Goal: Obtain resource: Download file/media

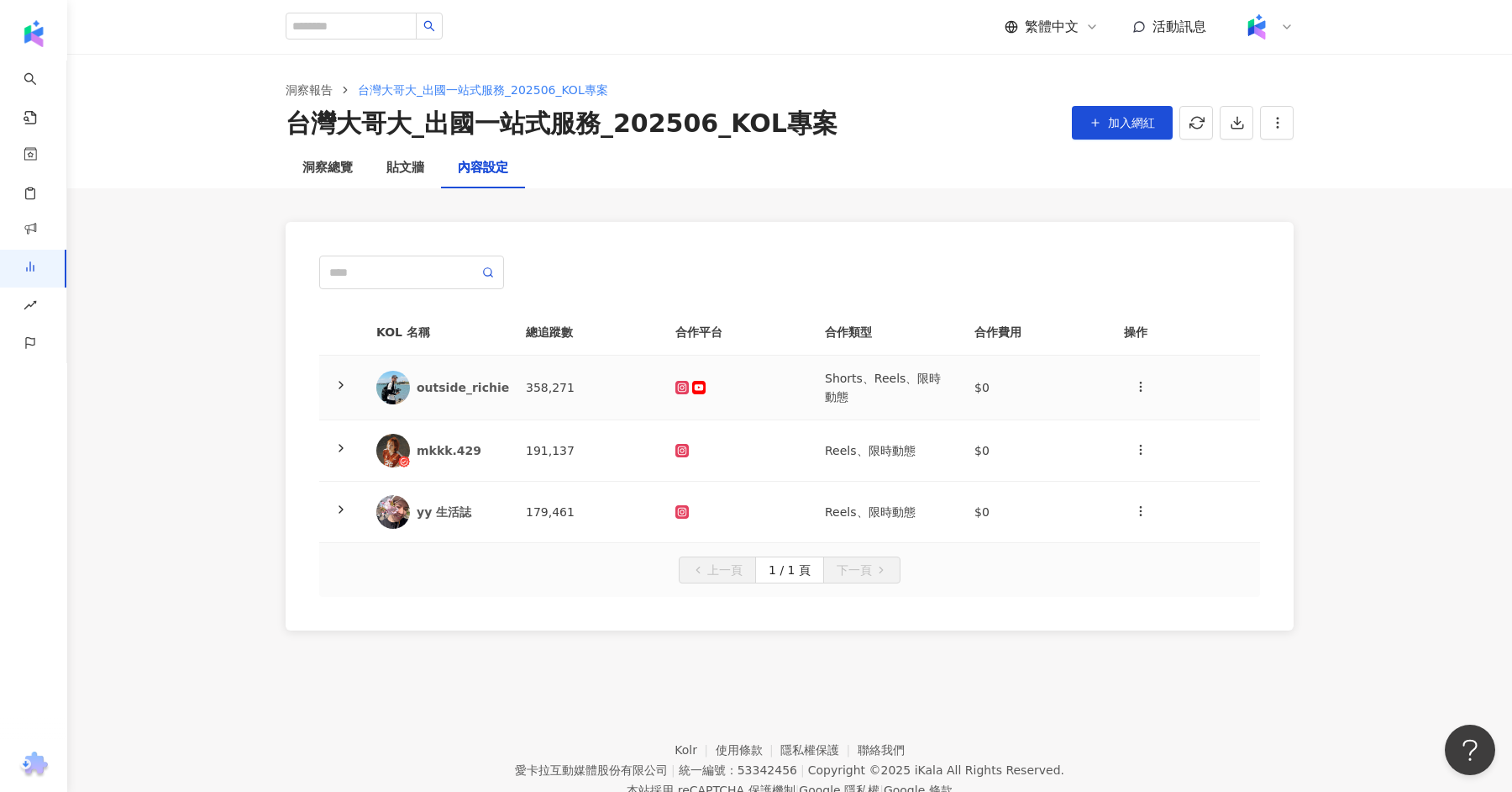
click at [1113, 383] on td at bounding box center [1186, 388] width 150 height 65
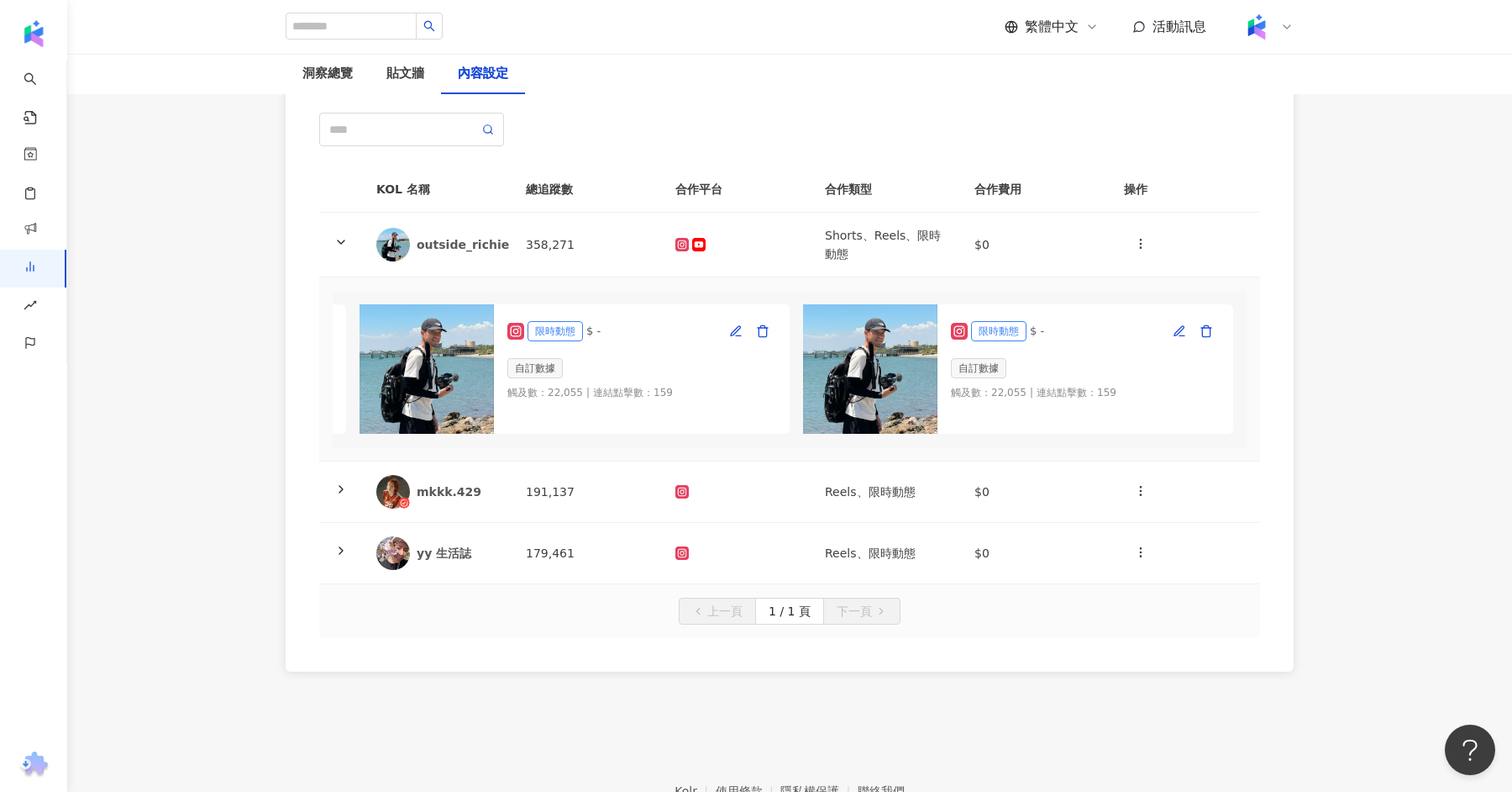
scroll to position [0, 872]
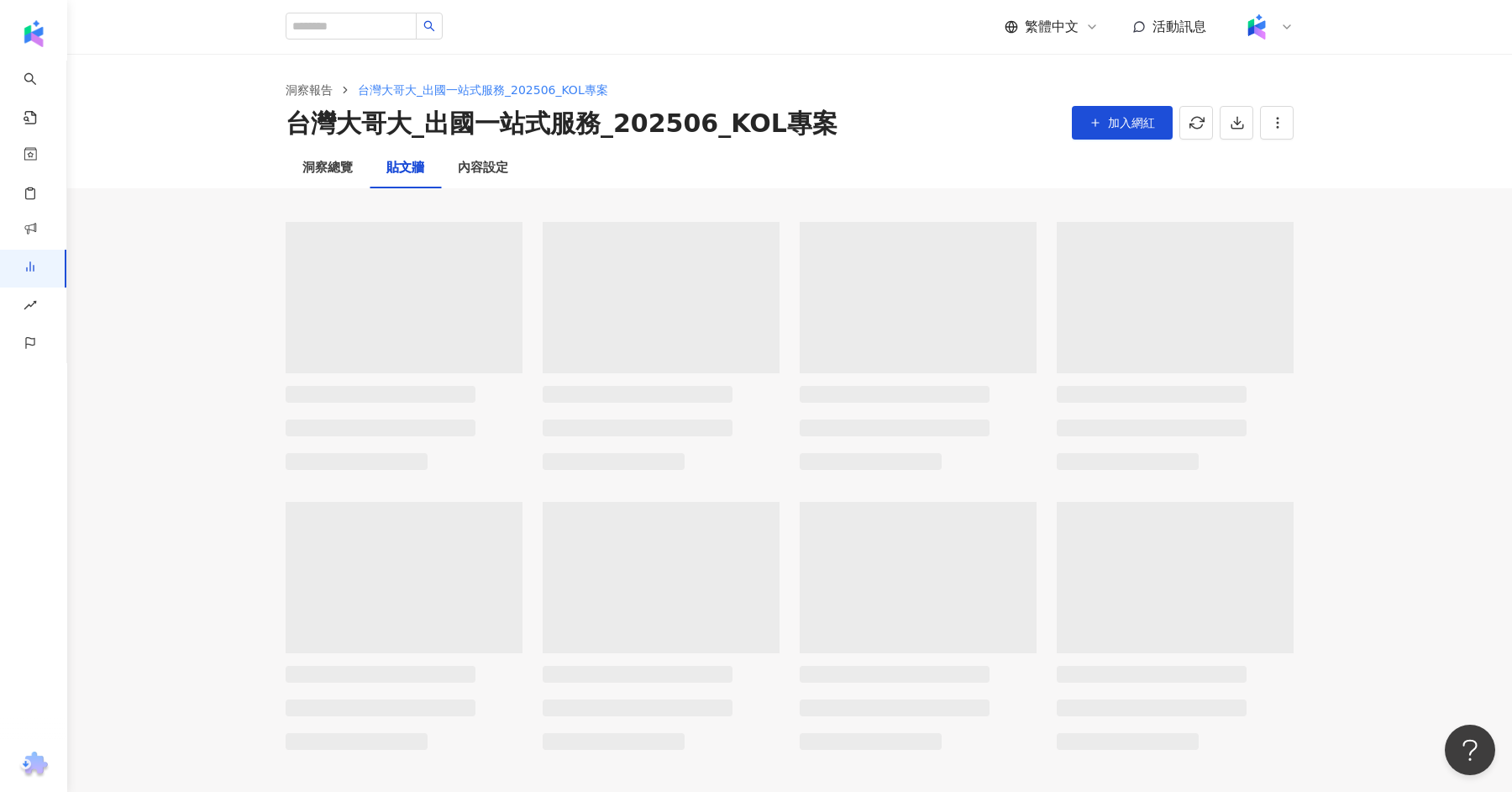
scroll to position [26, 0]
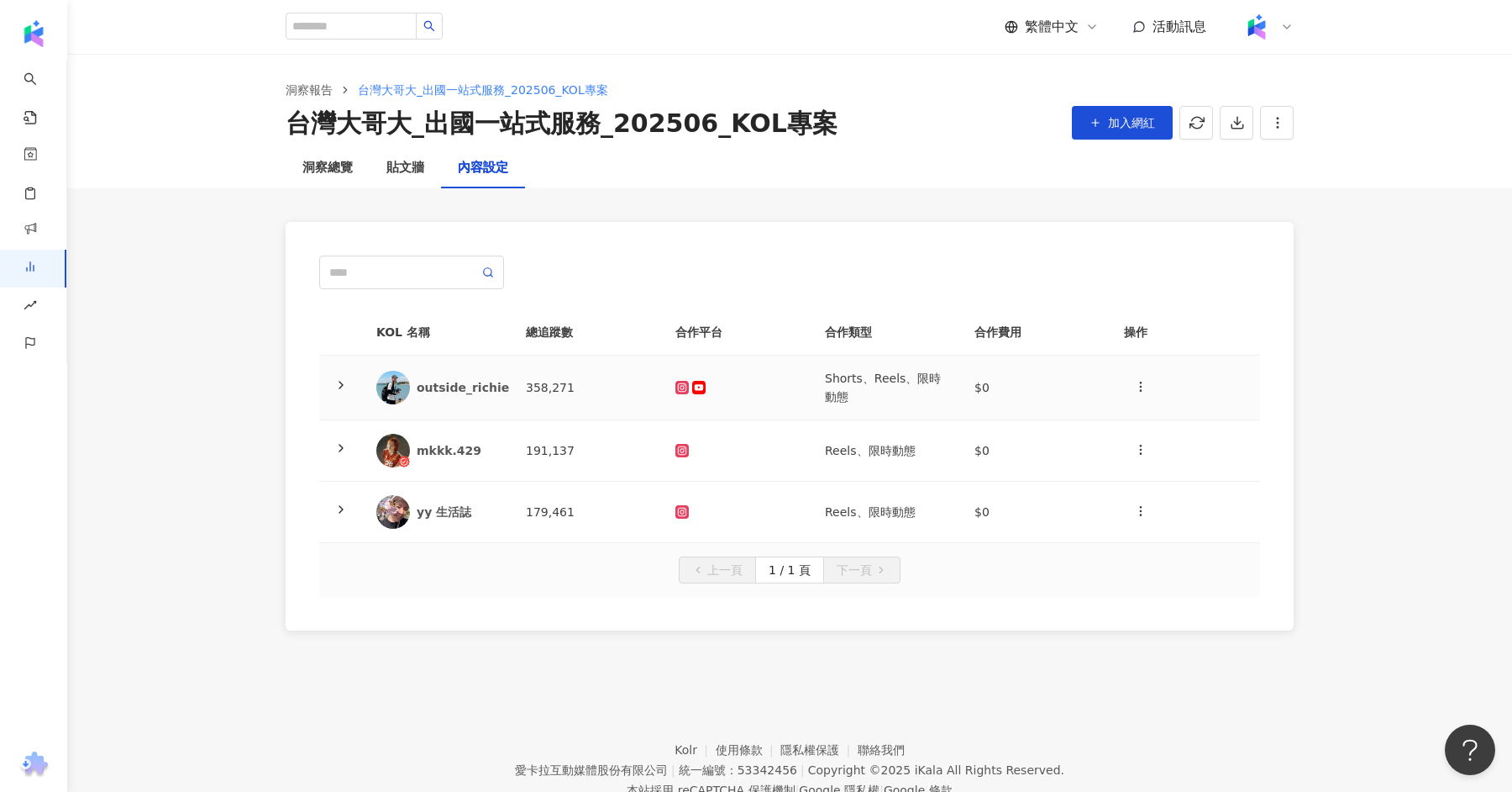
click at [759, 396] on td at bounding box center [737, 388] width 150 height 65
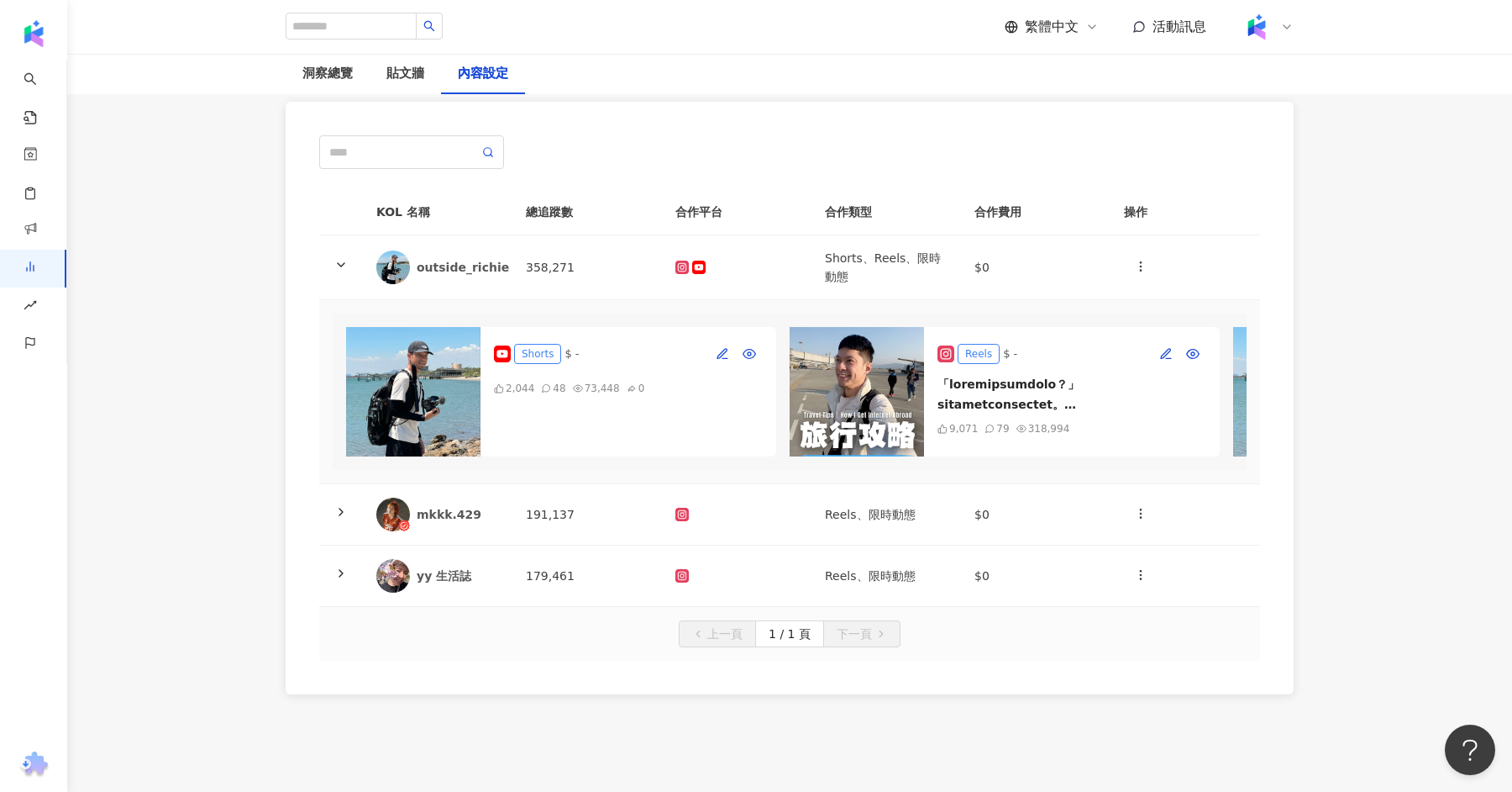
scroll to position [98, 0]
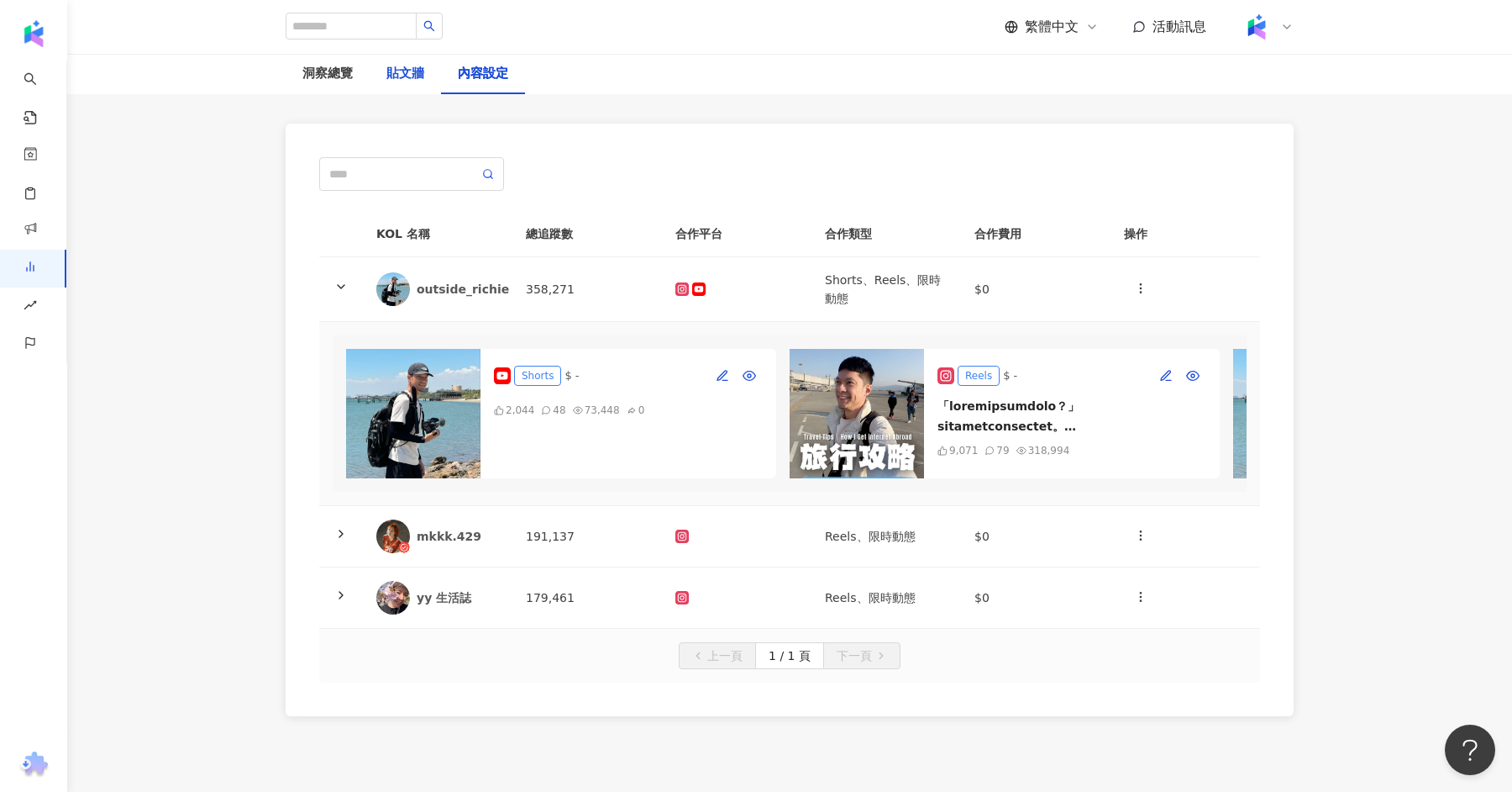
click at [405, 75] on div "貼文牆" at bounding box center [405, 74] width 38 height 20
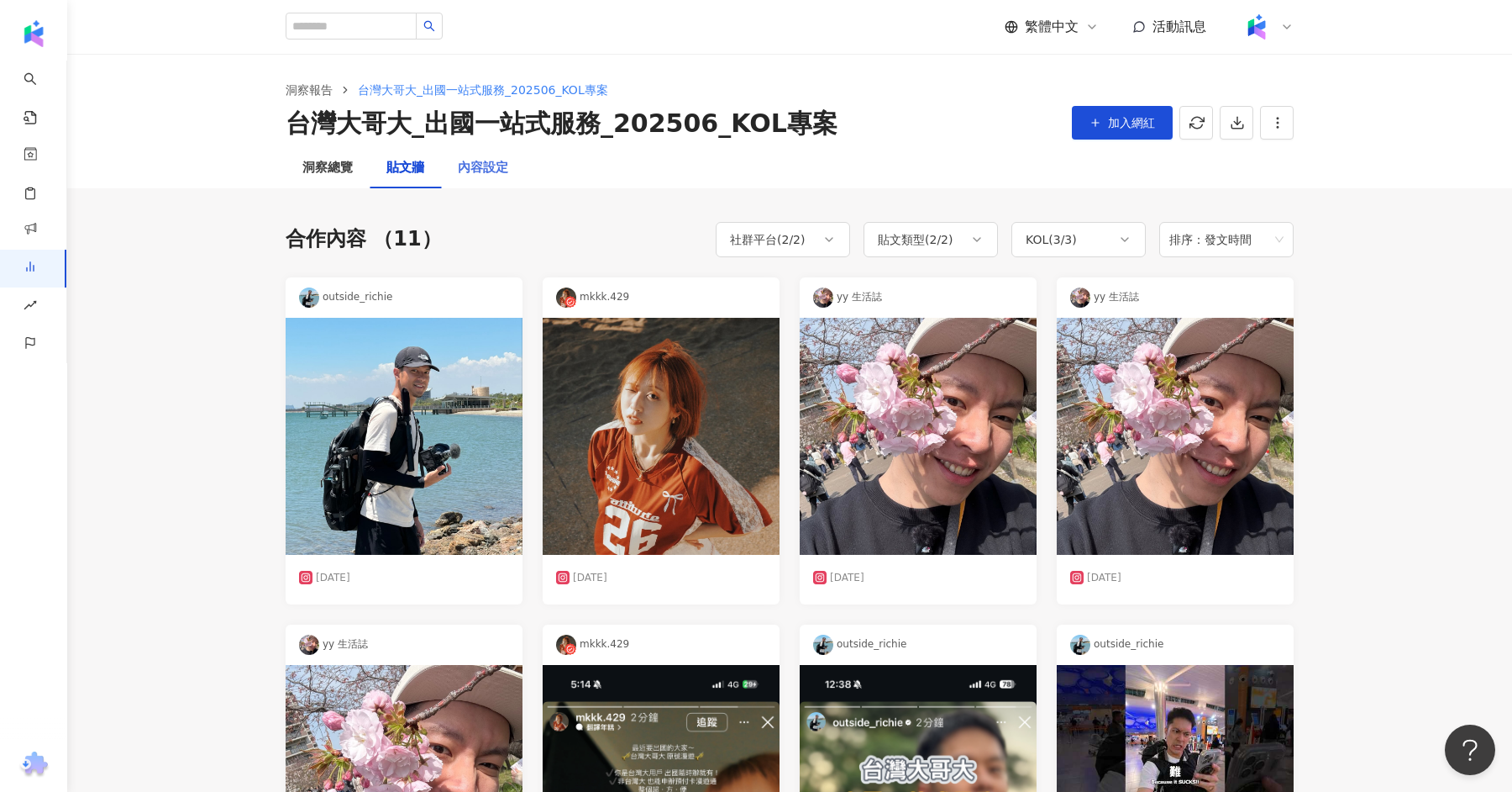
click at [497, 156] on div "內容設定" at bounding box center [483, 168] width 84 height 41
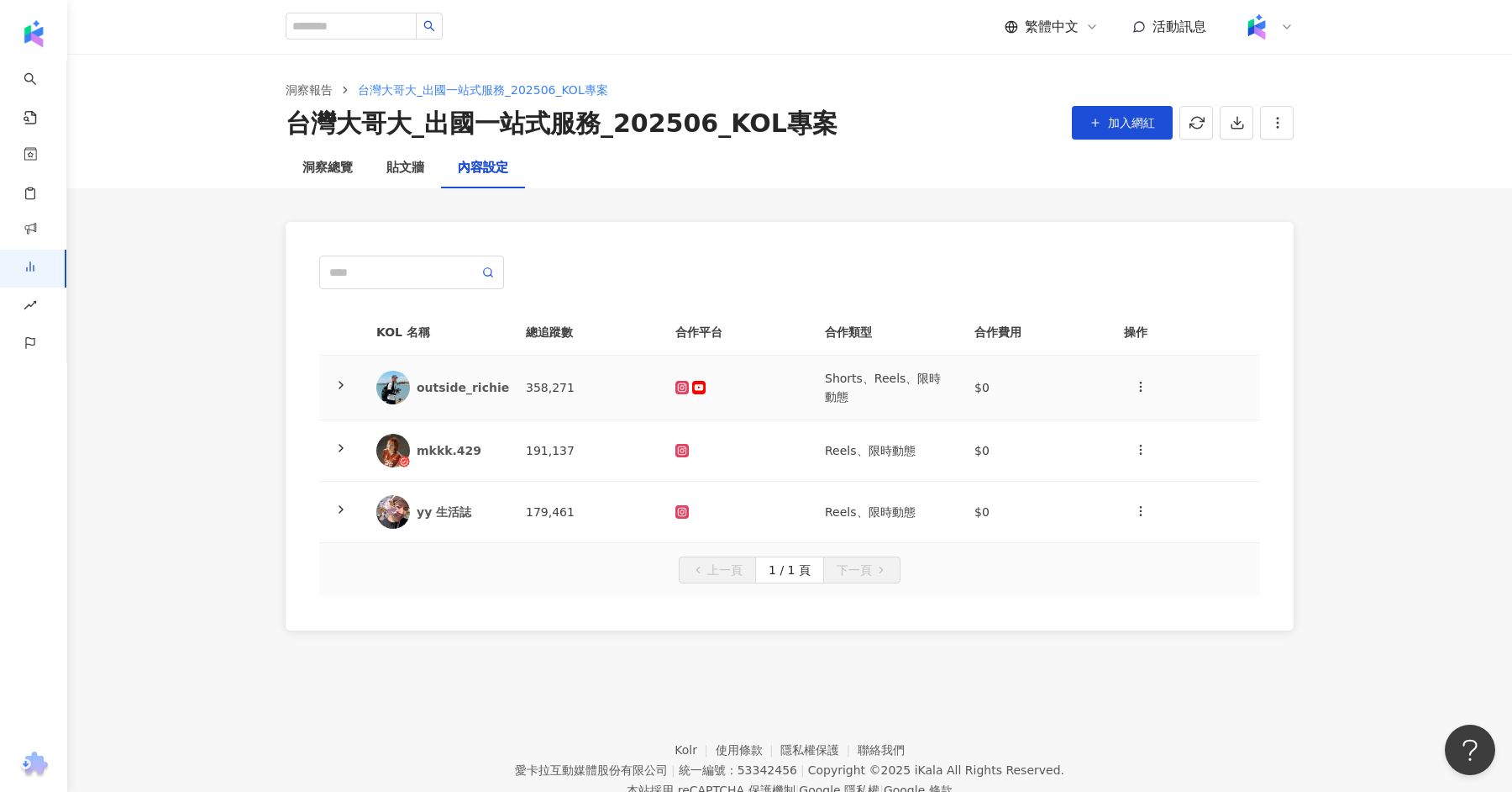
click at [1038, 396] on td "$0" at bounding box center [1036, 388] width 150 height 65
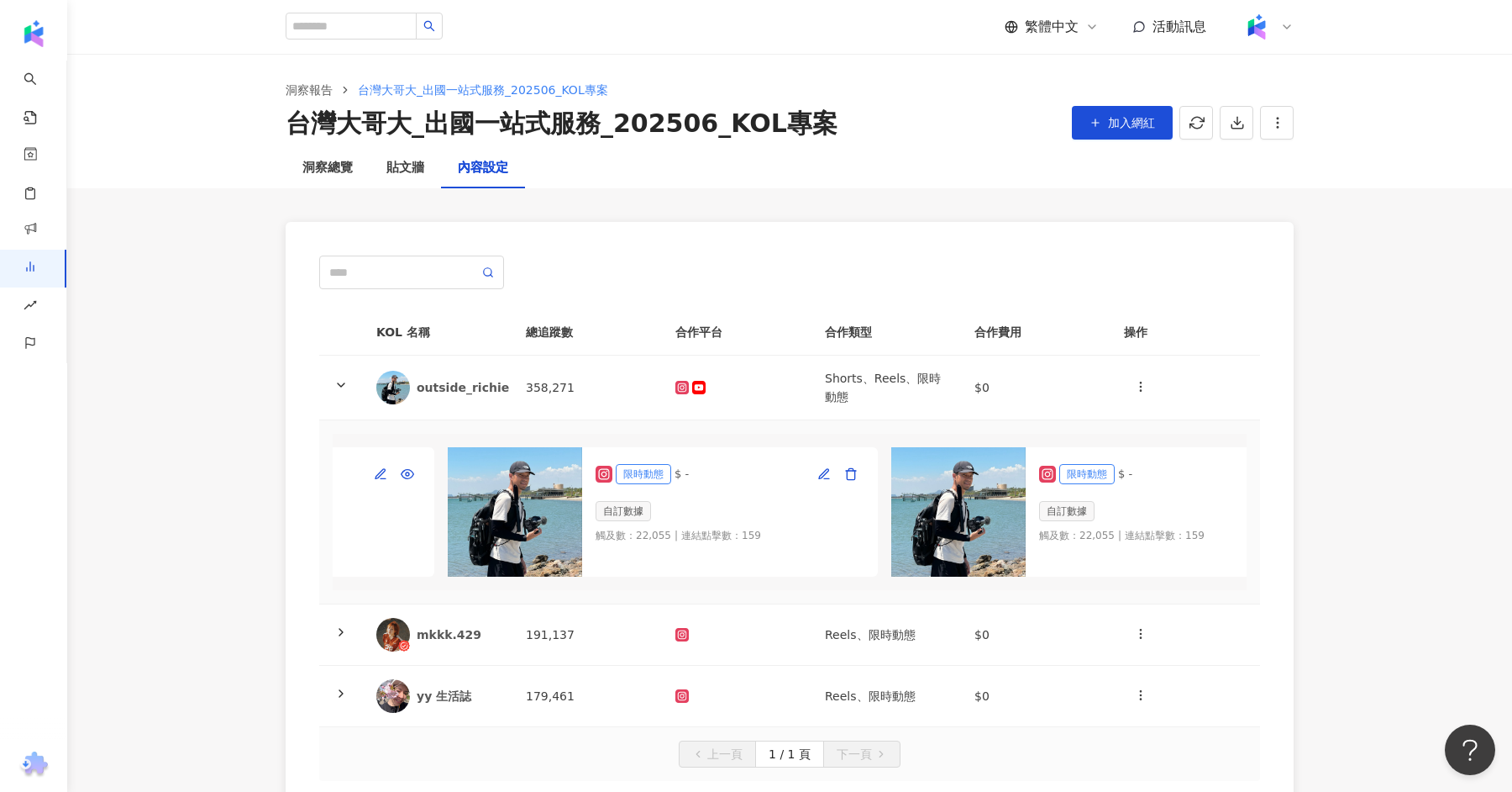
scroll to position [0, 816]
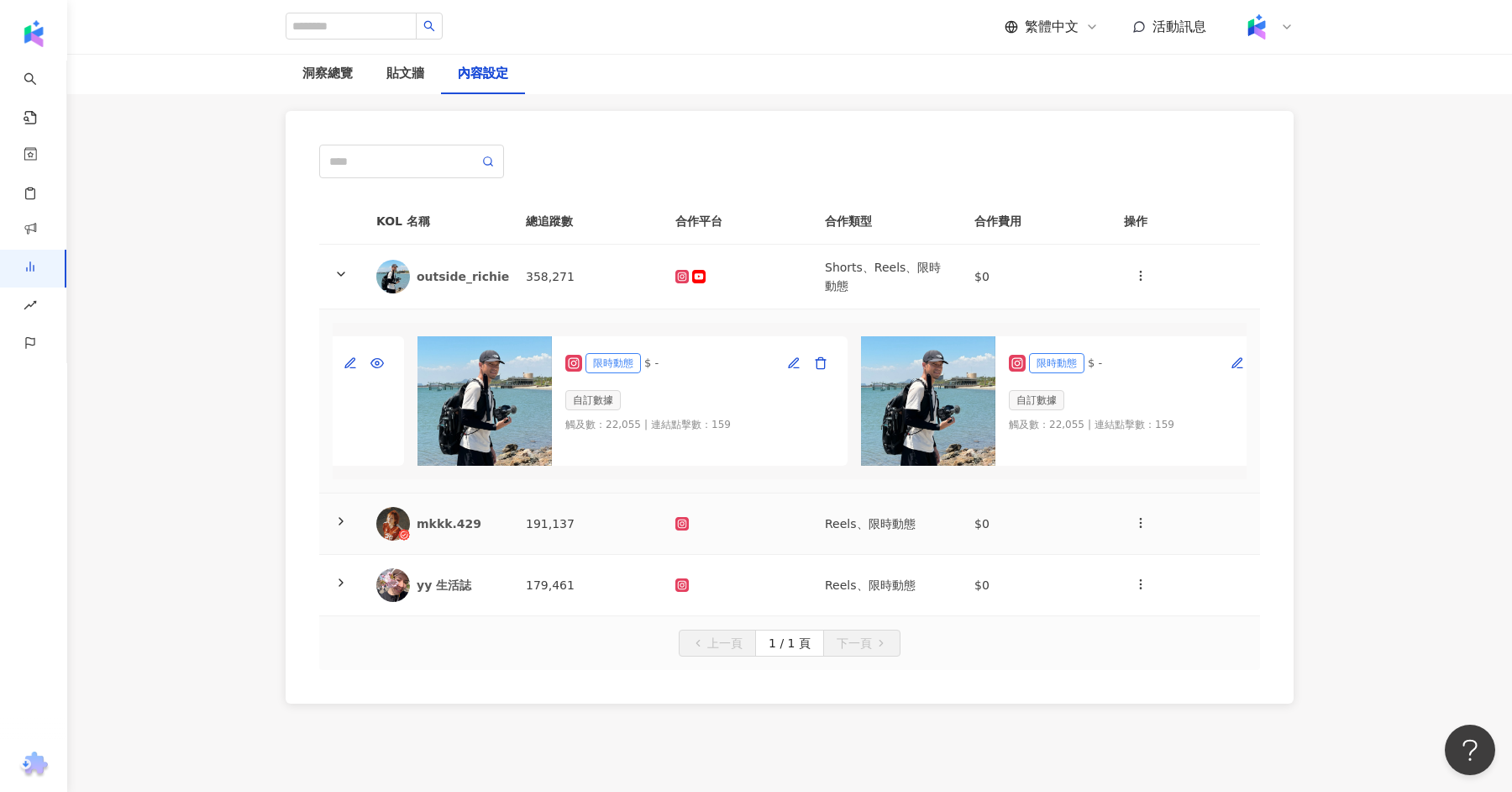
click at [979, 533] on td "$0" at bounding box center [1036, 524] width 150 height 61
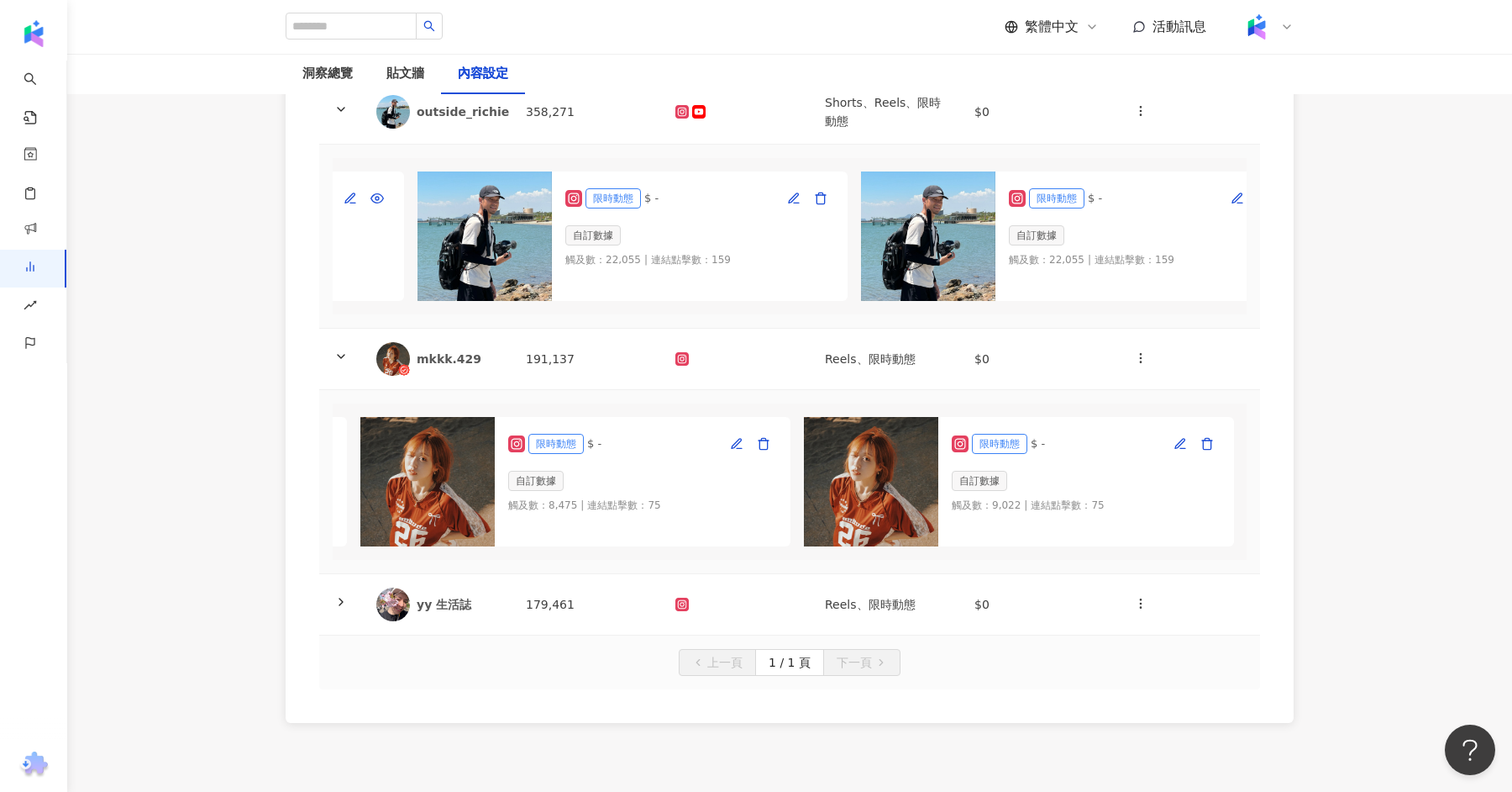
scroll to position [0, 430]
click at [722, 598] on div at bounding box center [737, 604] width 123 height 14
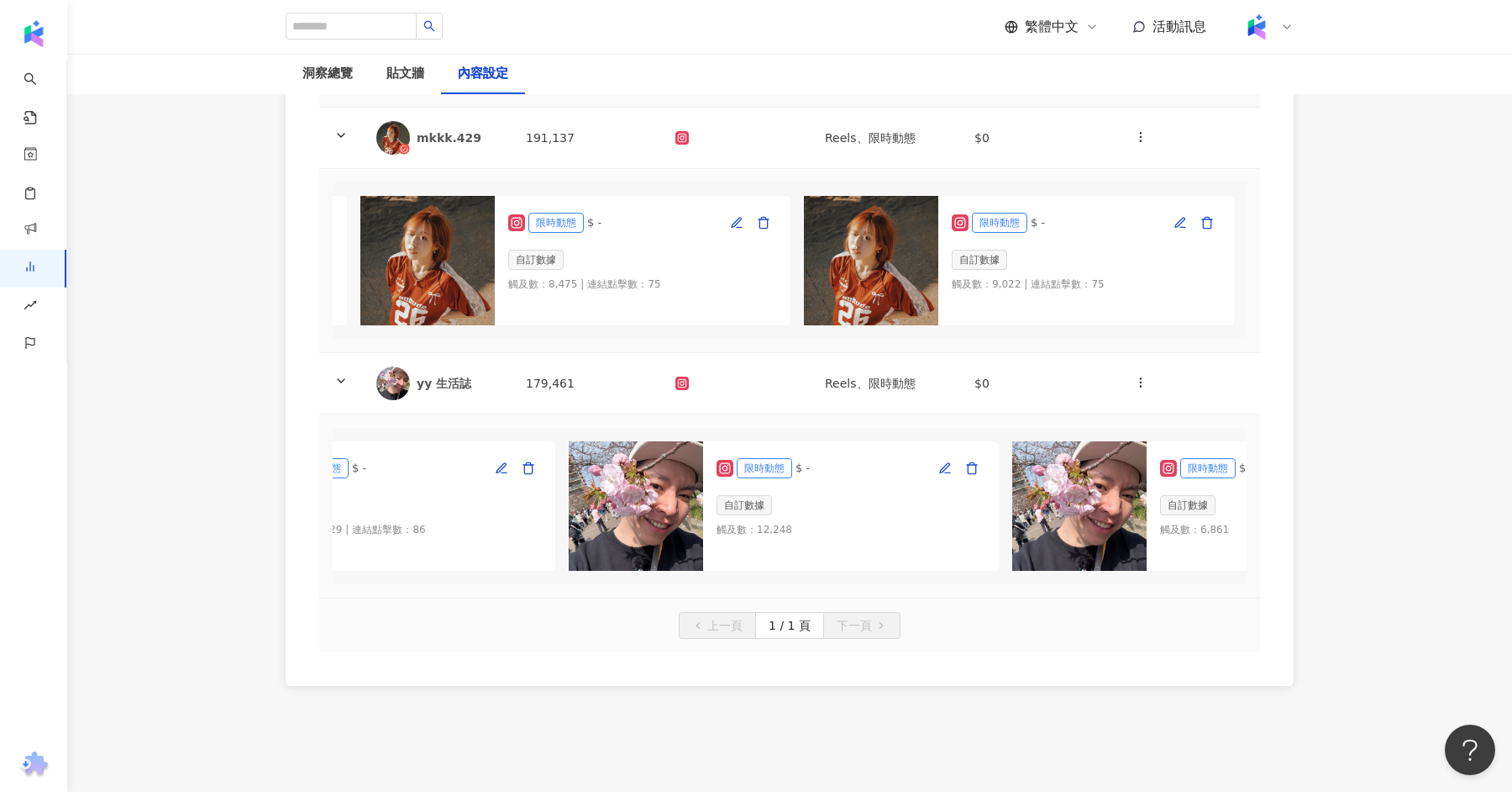
scroll to position [215, 0]
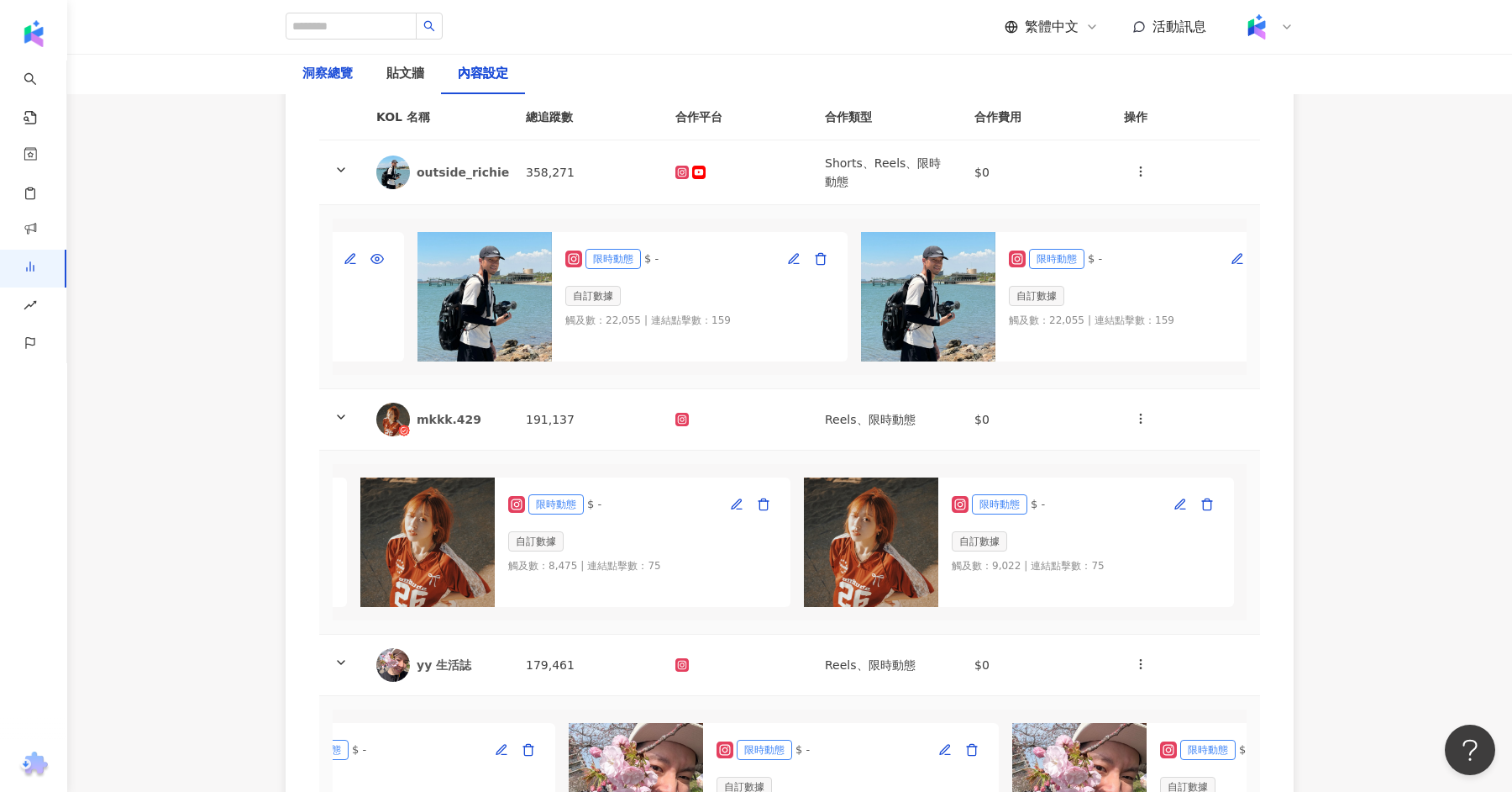
click at [348, 74] on div "洞察總覽" at bounding box center [328, 74] width 51 height 20
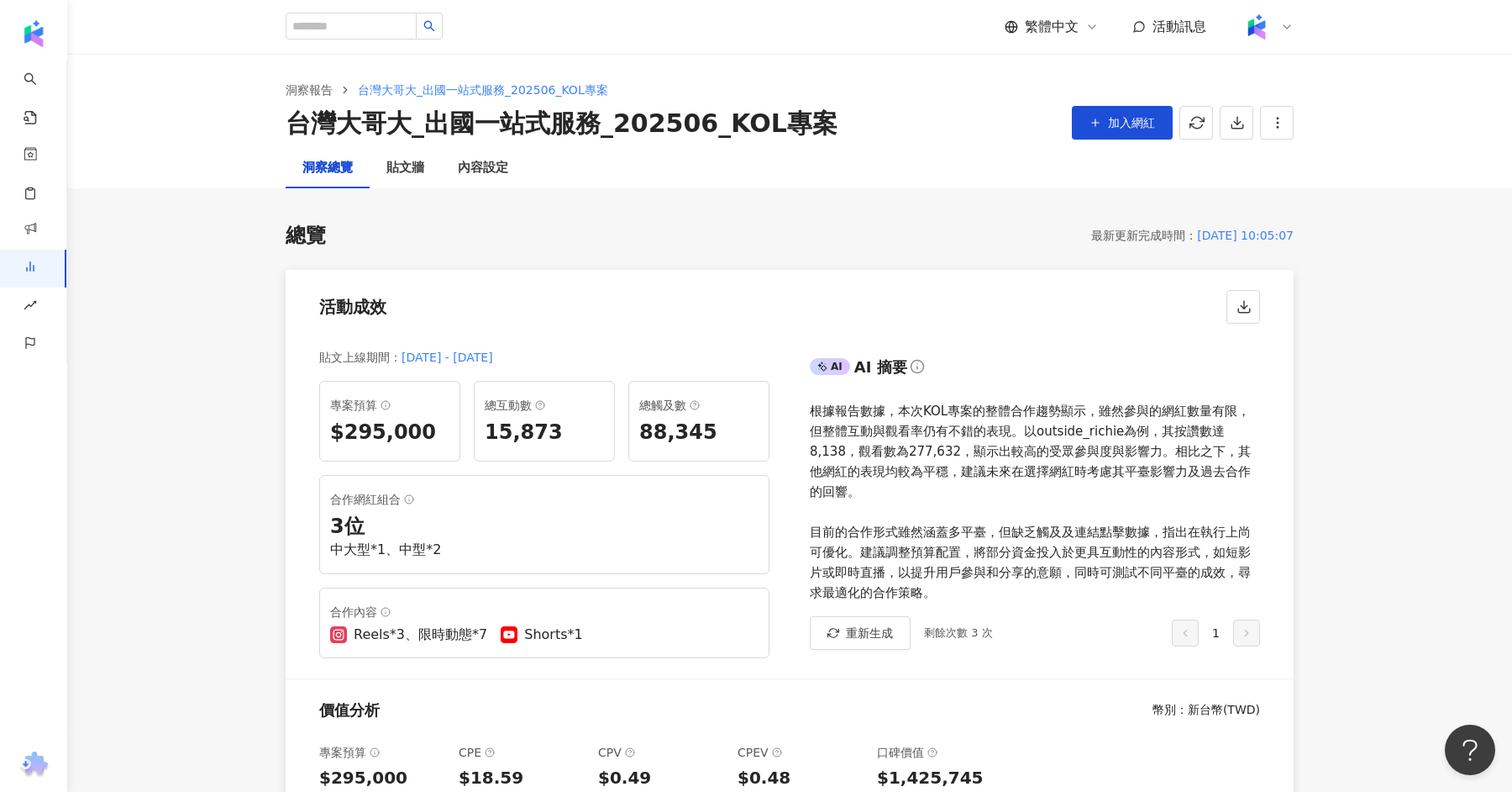
click at [965, 318] on div "活動成效" at bounding box center [789, 302] width 1008 height 64
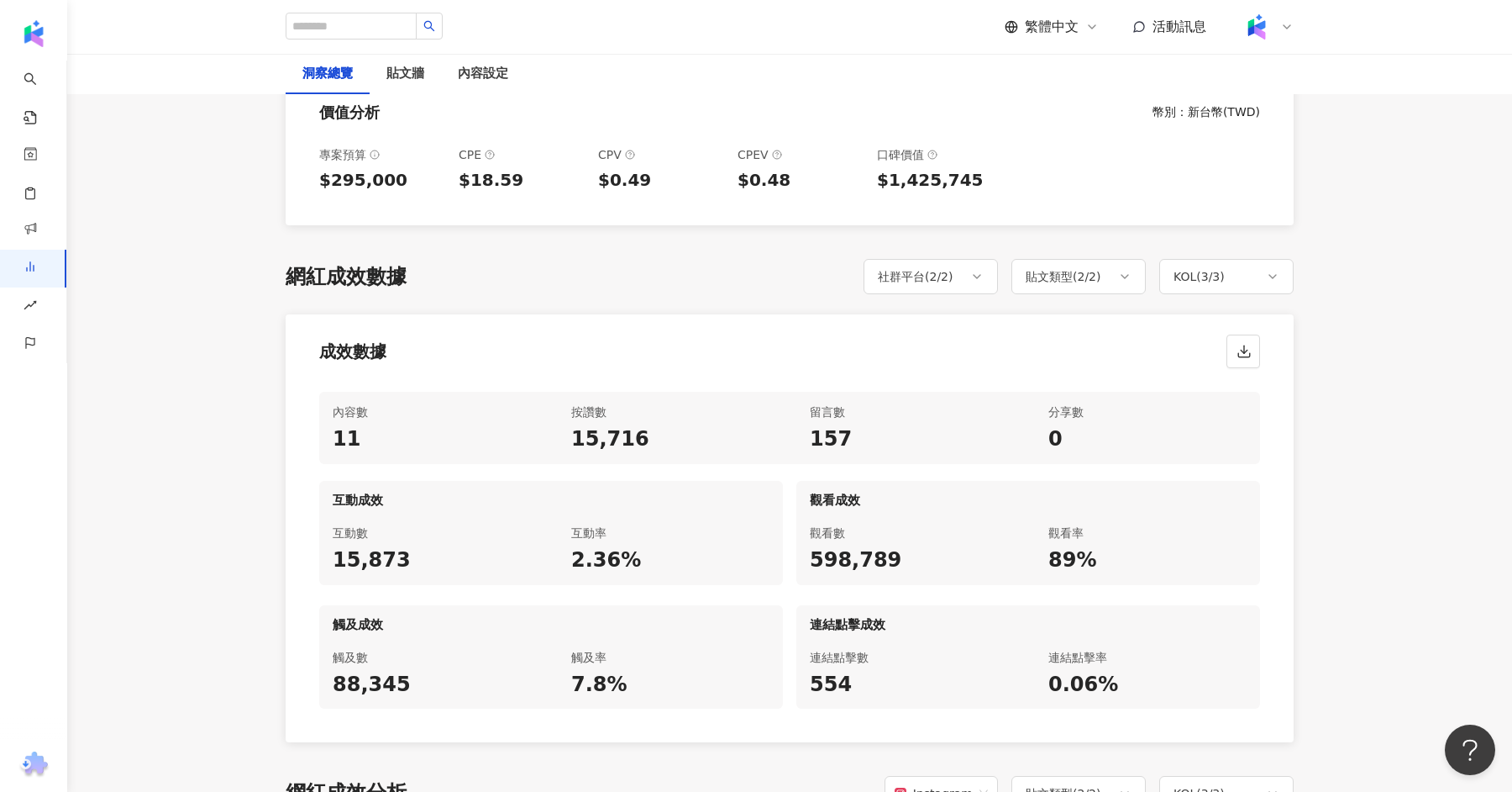
scroll to position [602, 0]
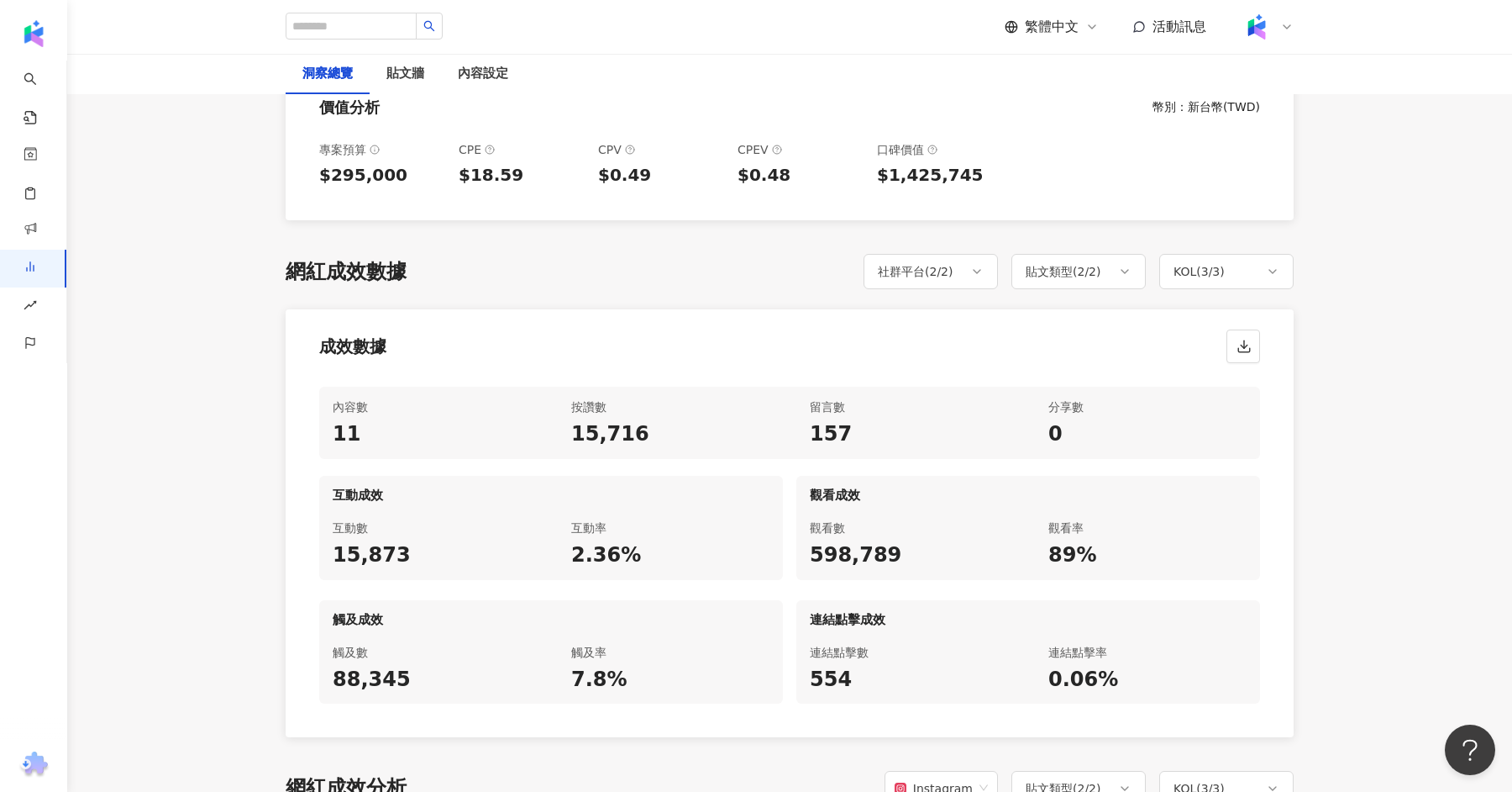
click at [965, 336] on div "成效數據" at bounding box center [789, 341] width 1008 height 64
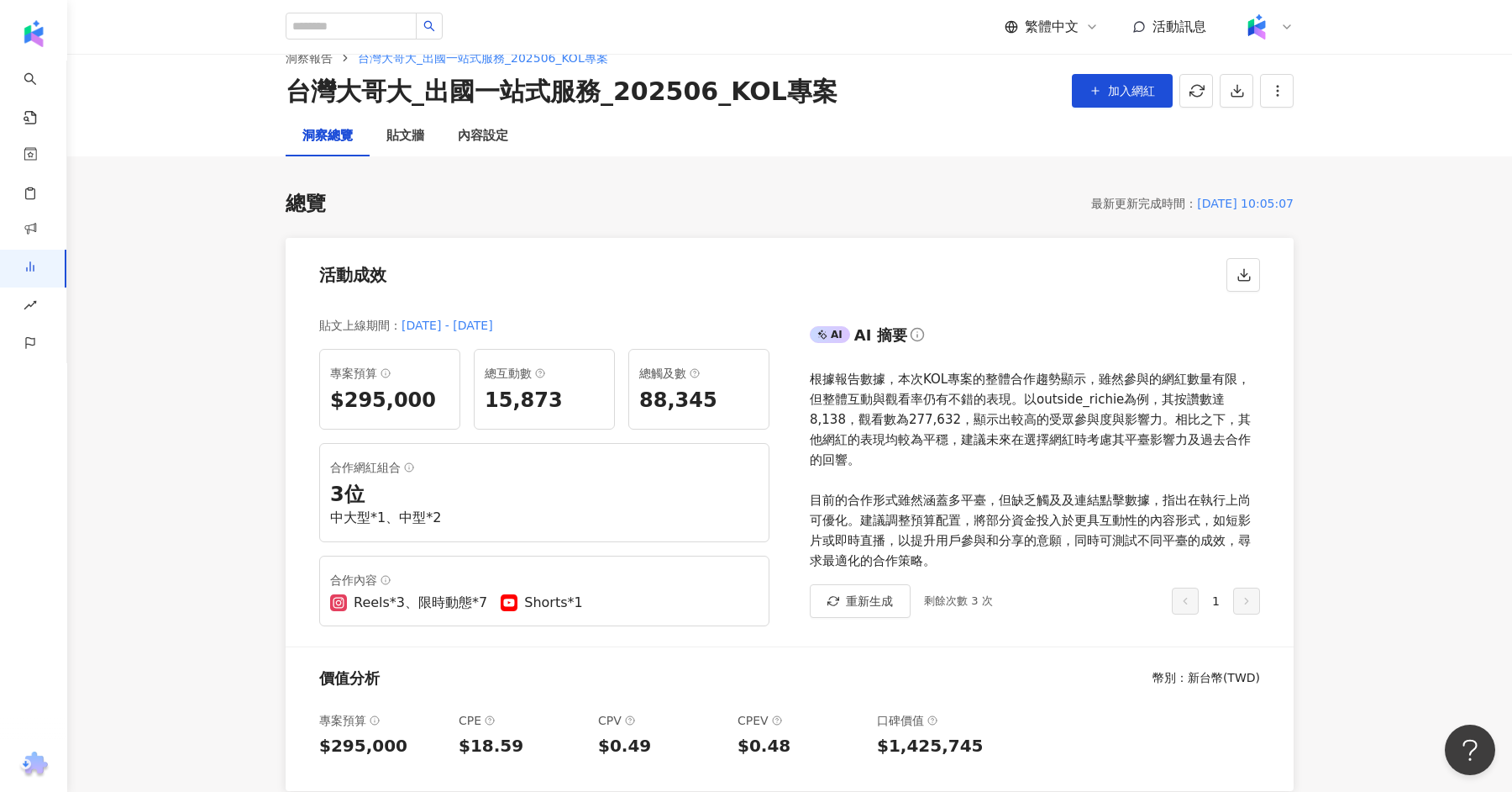
scroll to position [0, 0]
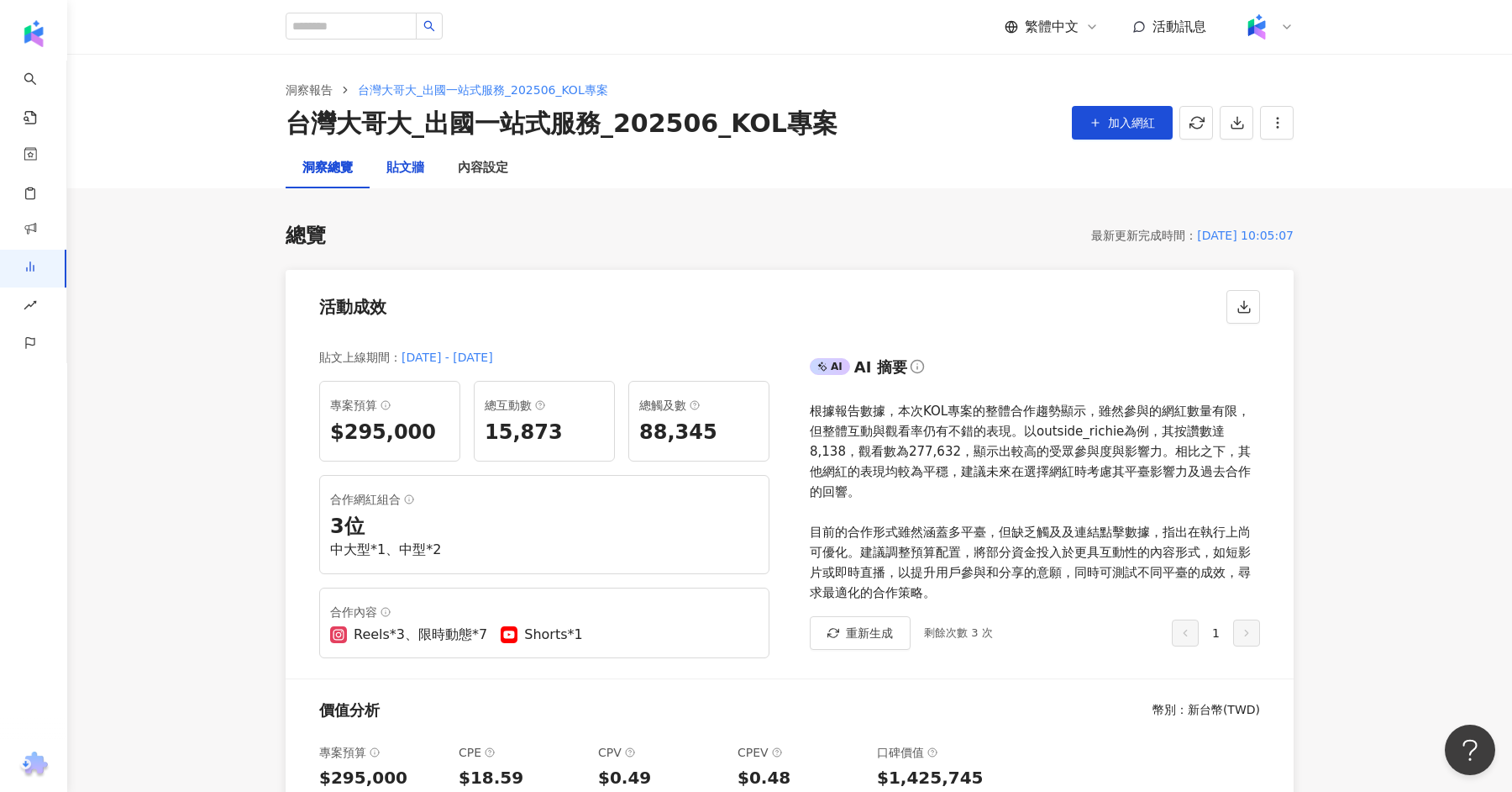
click at [421, 166] on div "貼文牆" at bounding box center [405, 168] width 38 height 20
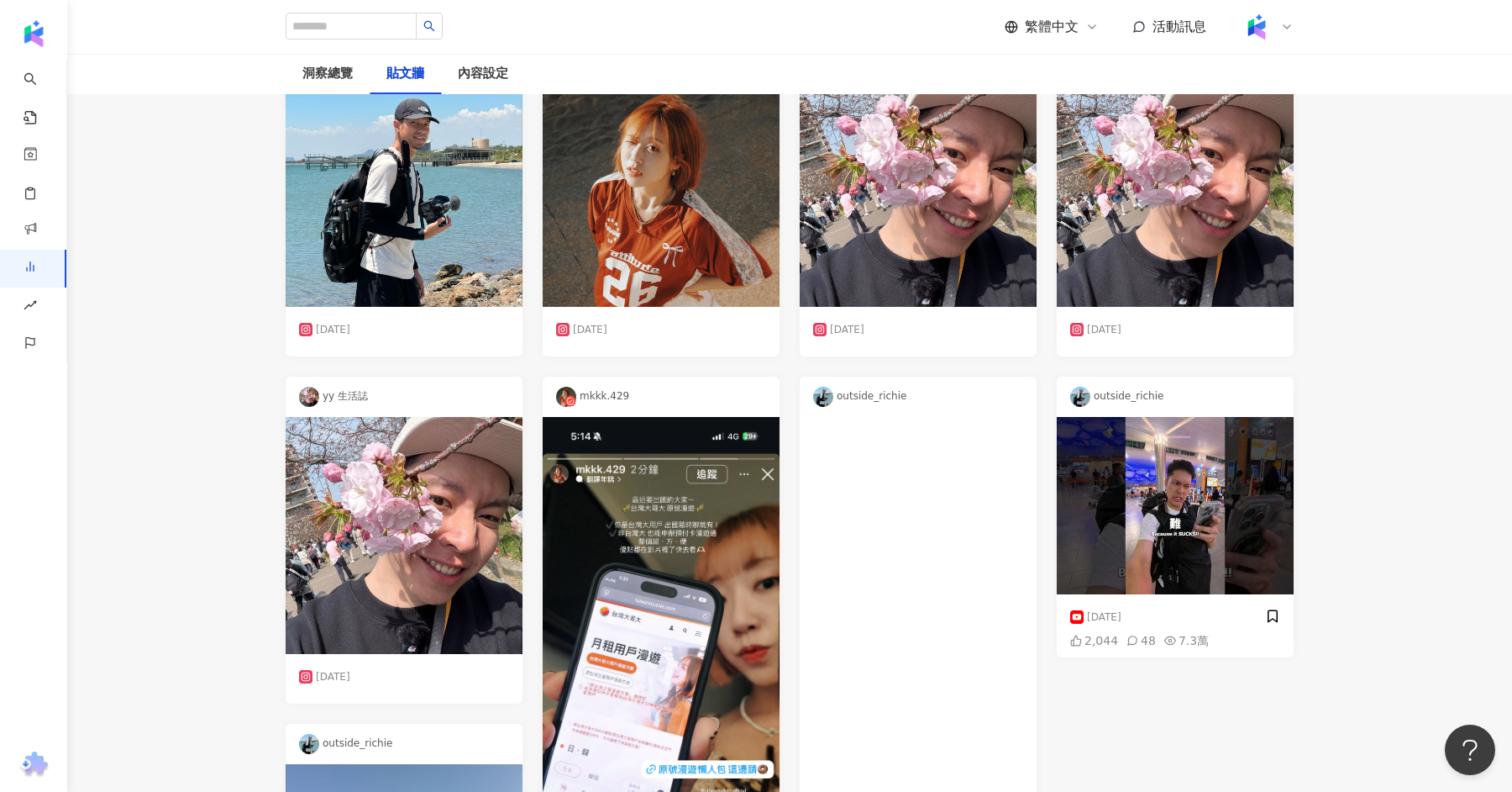
scroll to position [249, 0]
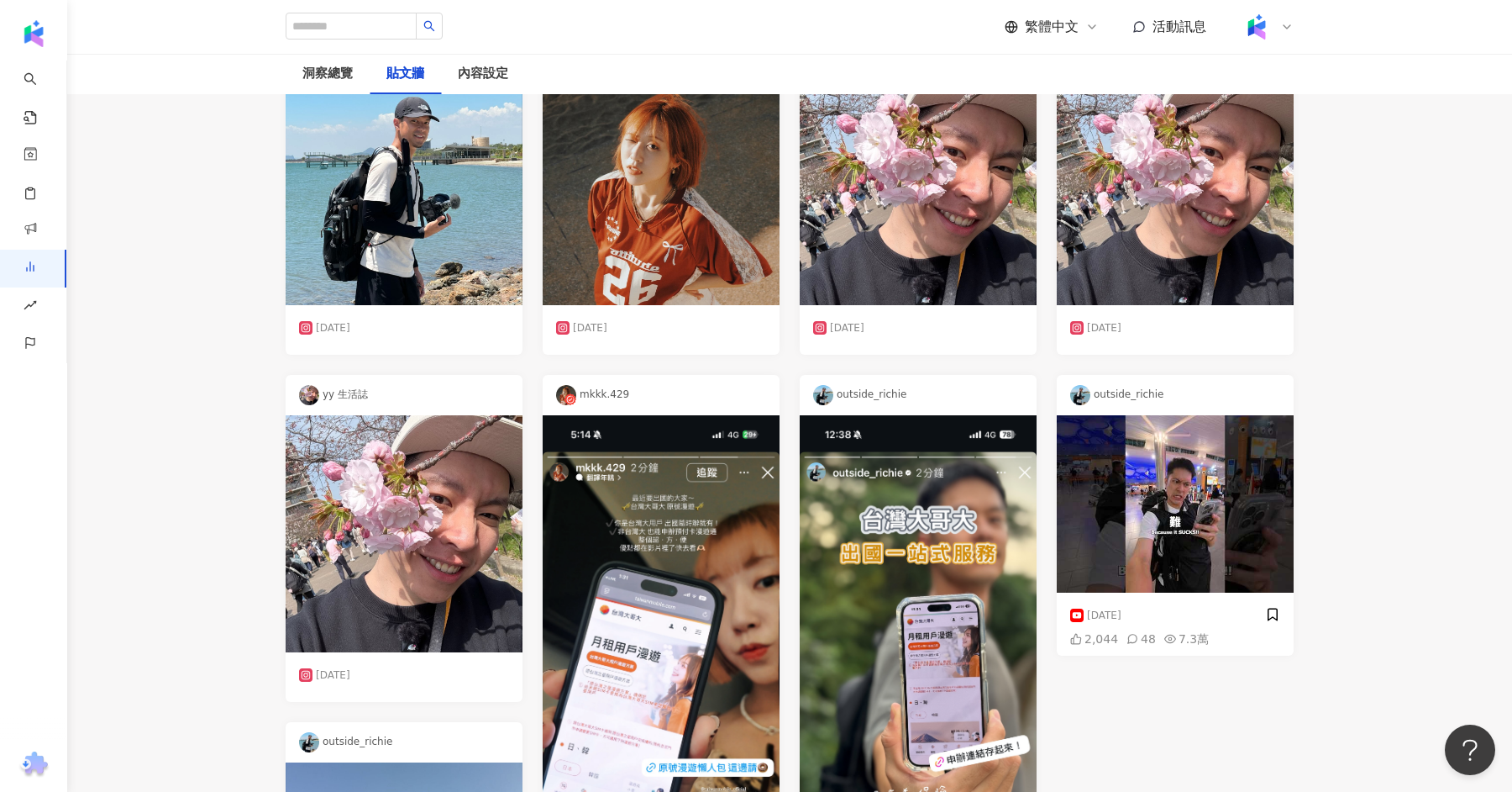
click at [448, 226] on img at bounding box center [404, 186] width 237 height 237
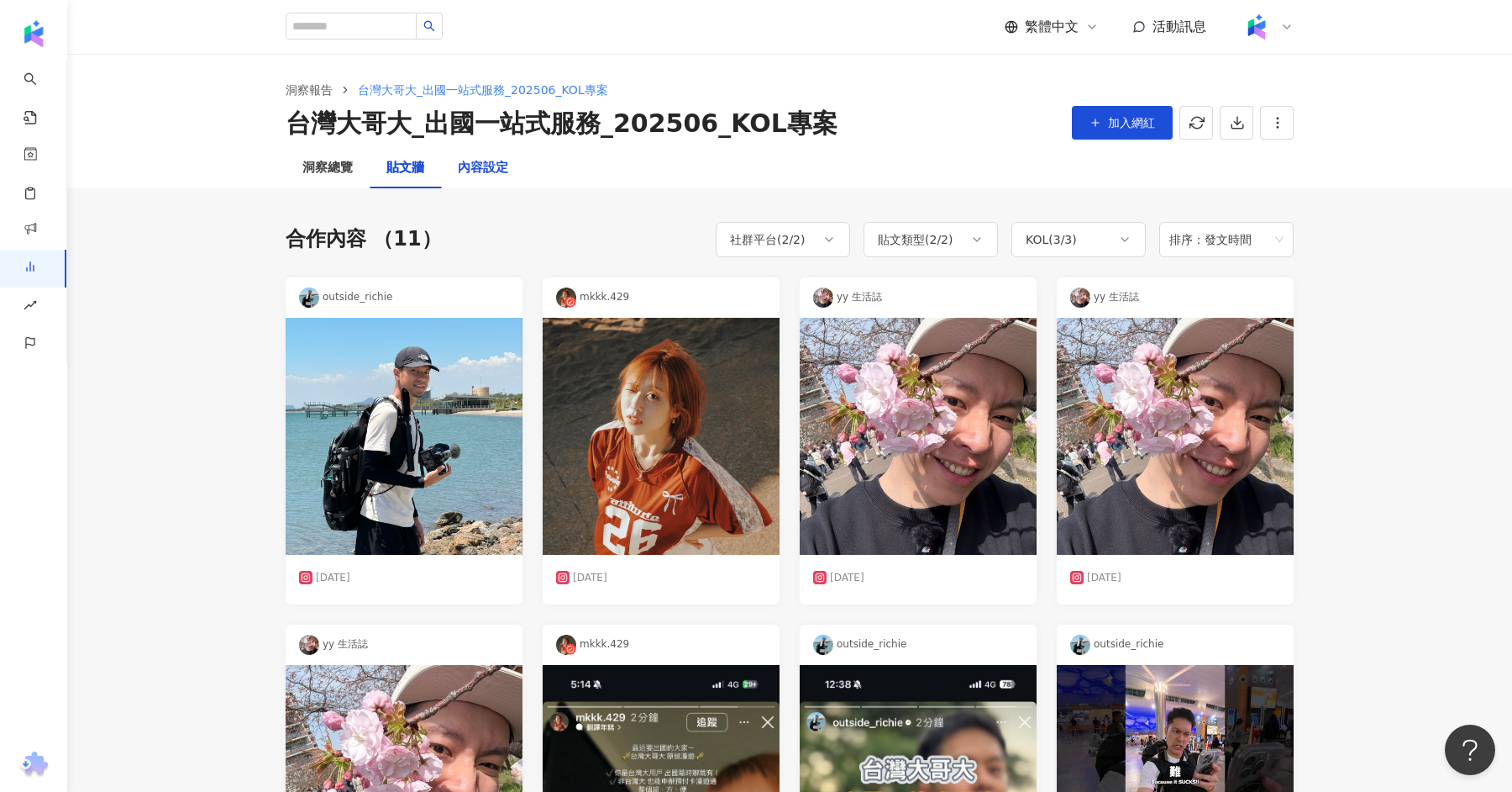
click at [479, 173] on div "內容設定" at bounding box center [483, 168] width 51 height 20
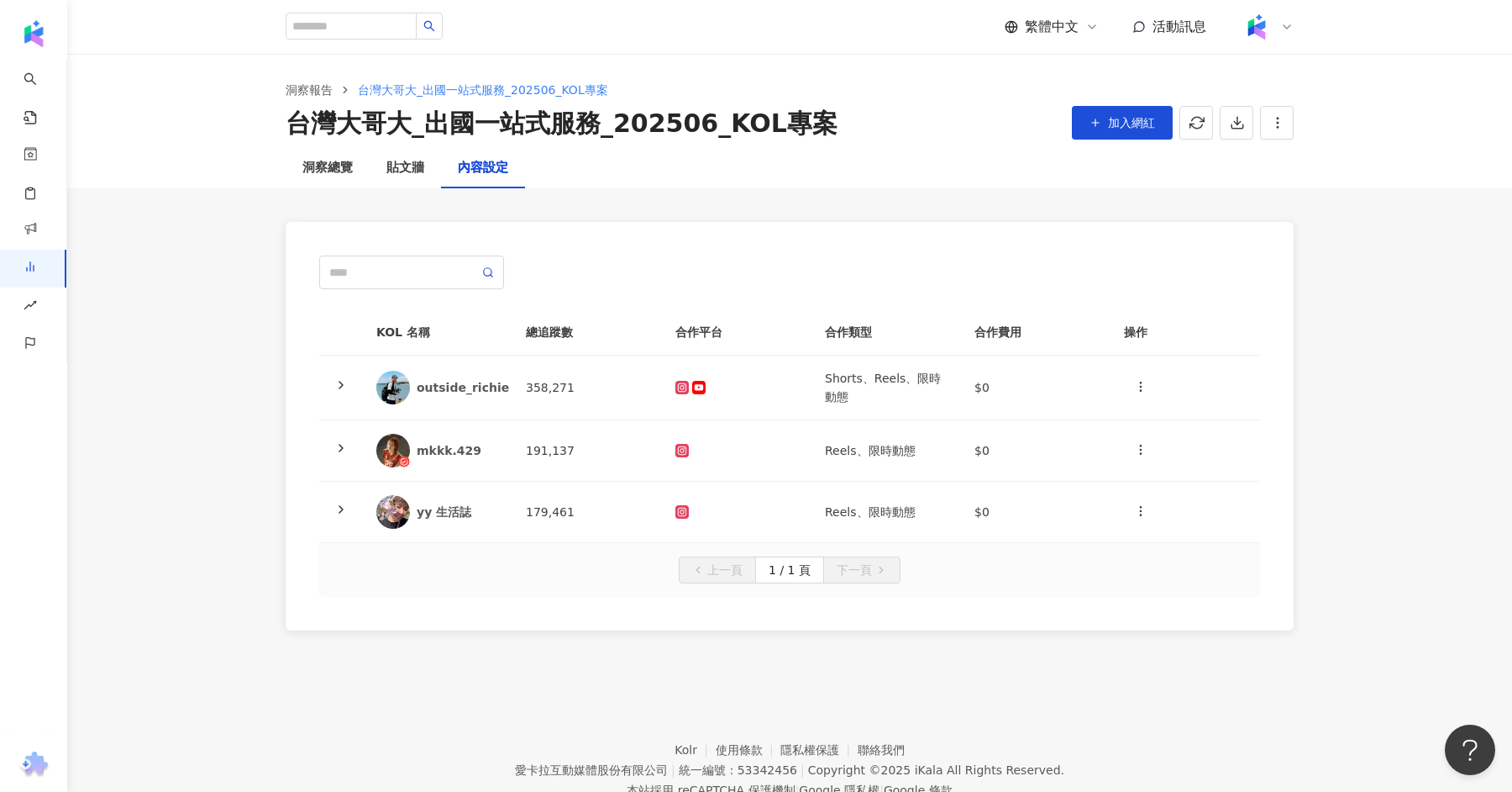
scroll to position [77, 0]
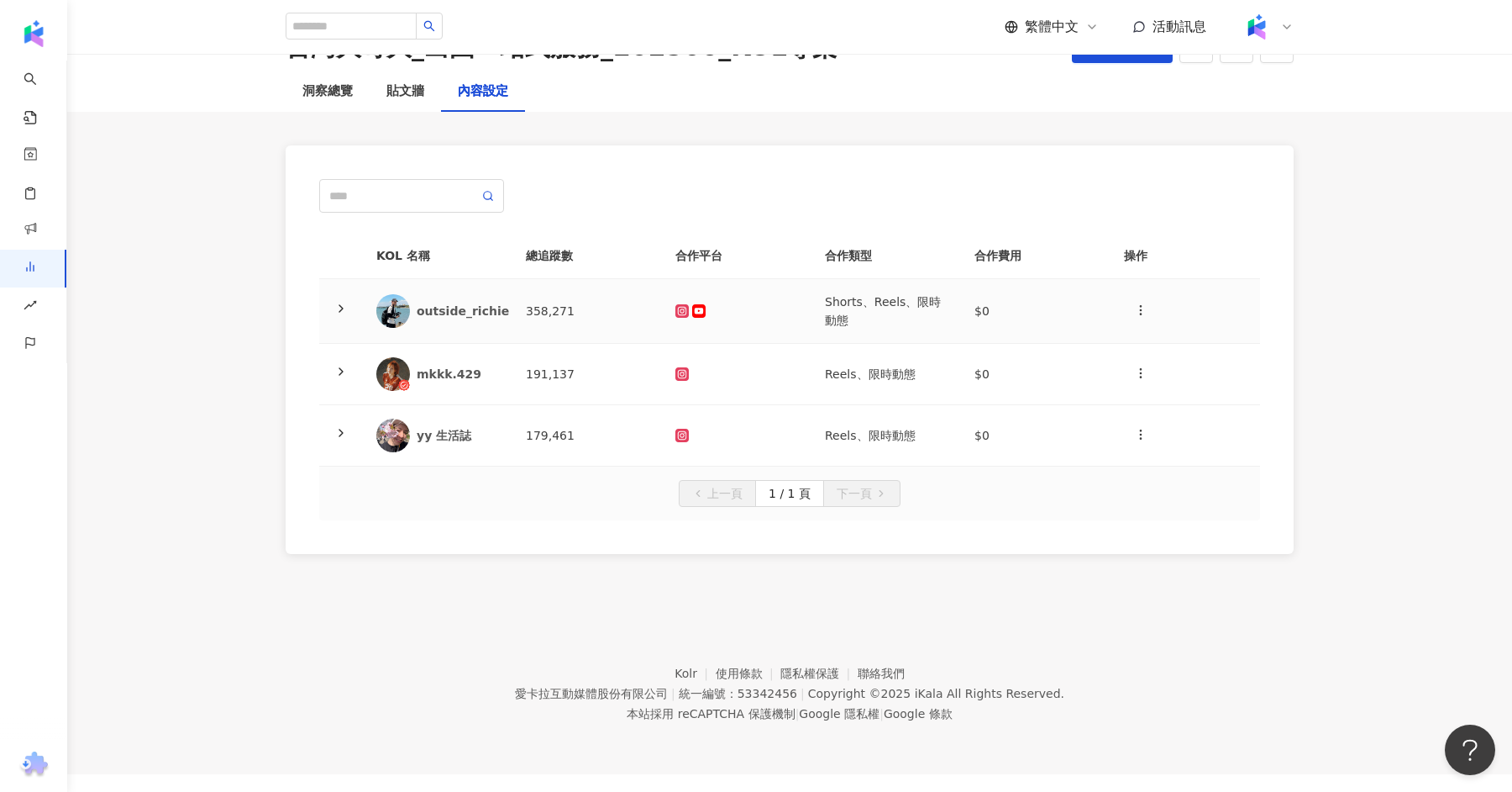
click at [1065, 321] on td "$0" at bounding box center [1036, 312] width 150 height 65
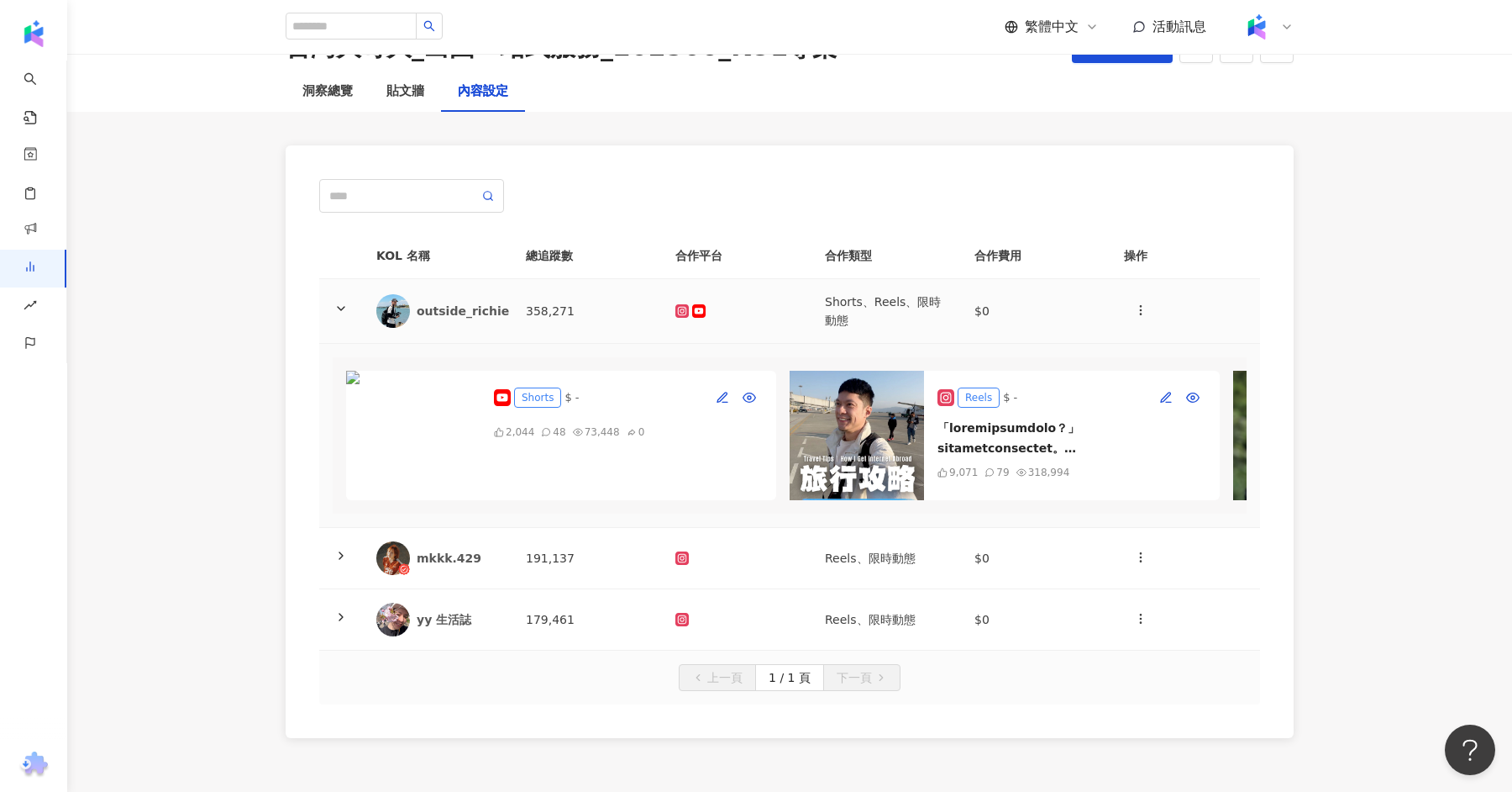
click at [1065, 321] on td "$0" at bounding box center [1036, 312] width 150 height 65
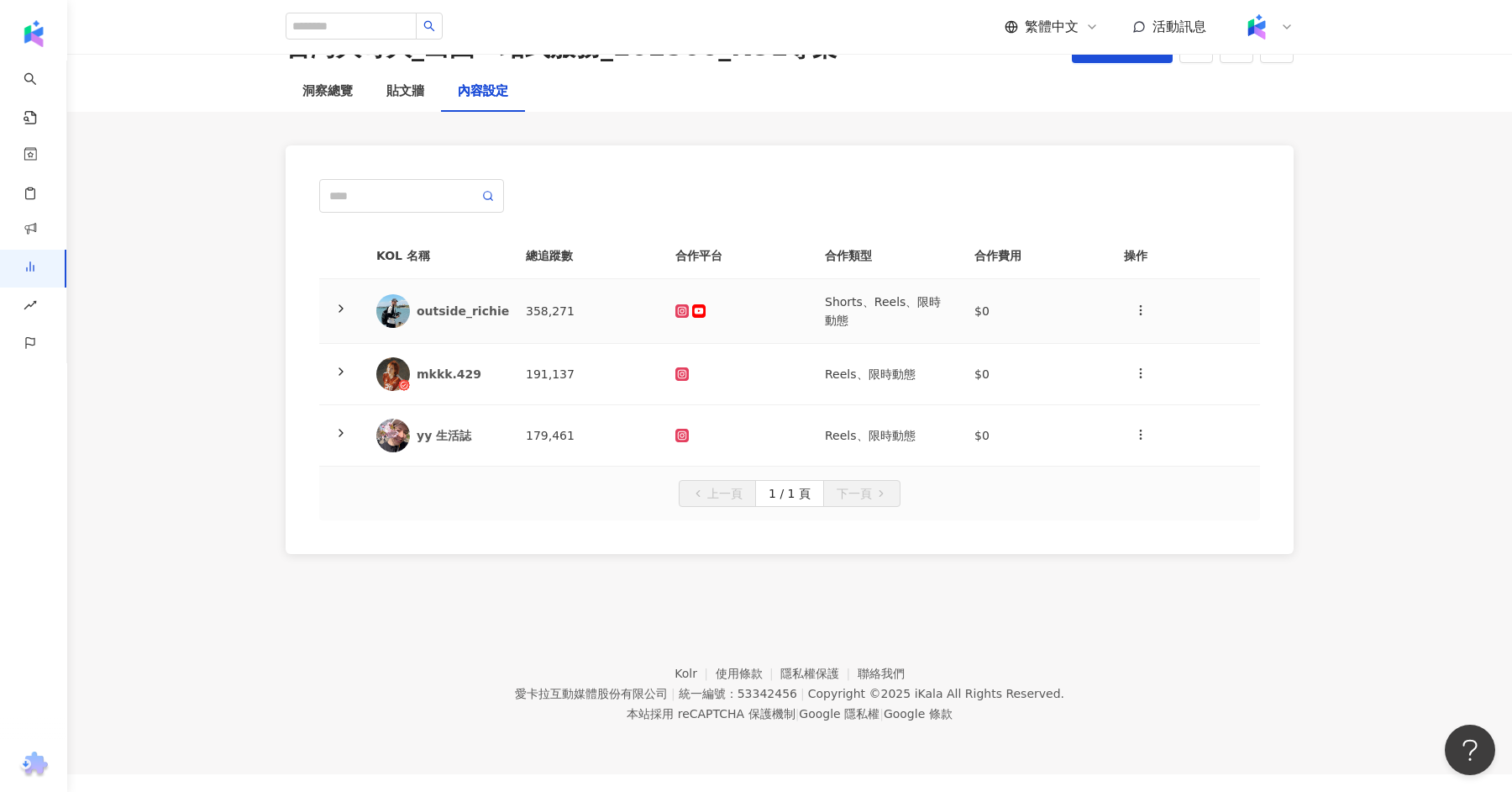
click at [1065, 321] on td "$0" at bounding box center [1036, 312] width 150 height 65
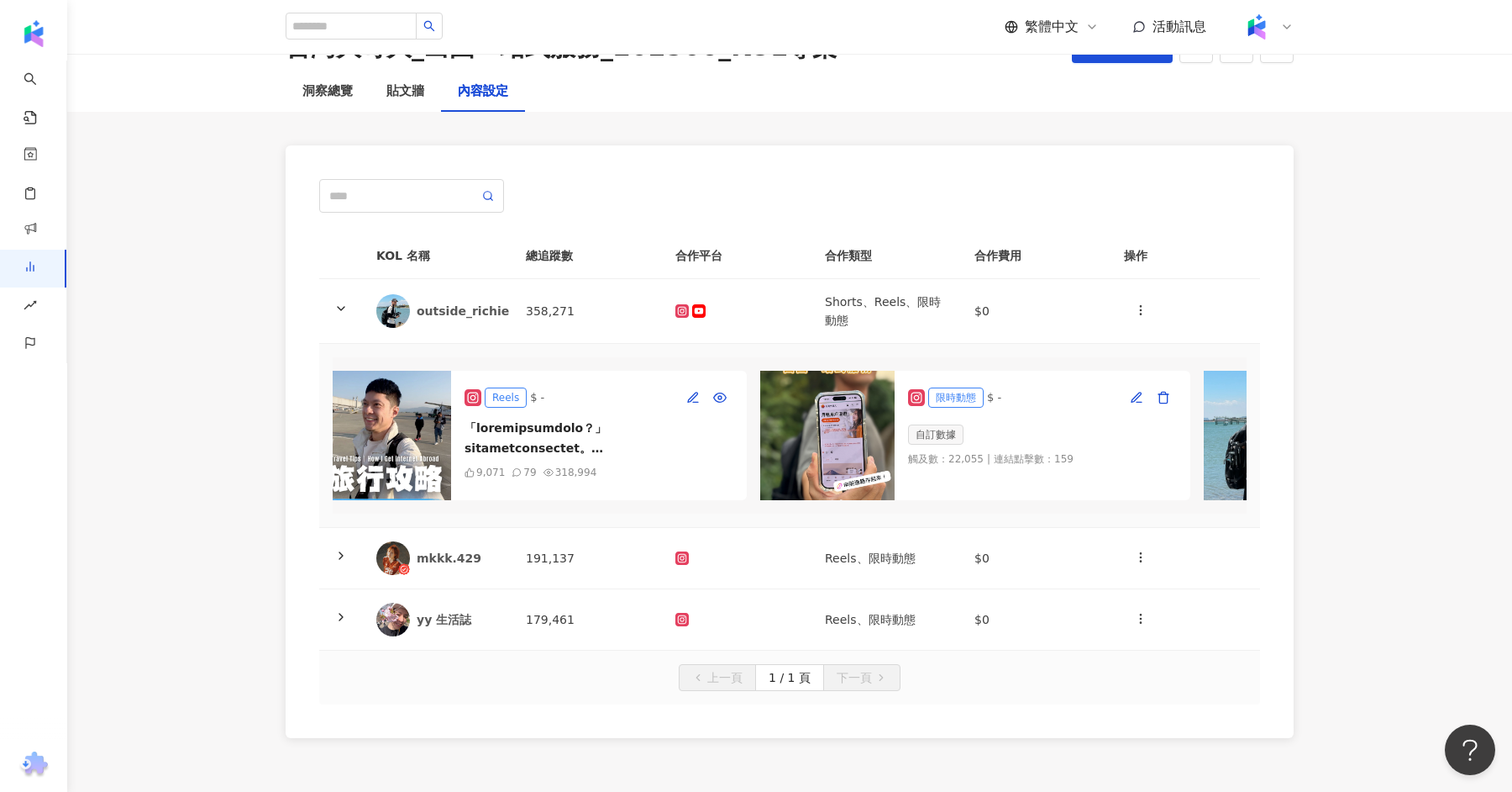
scroll to position [0, 443]
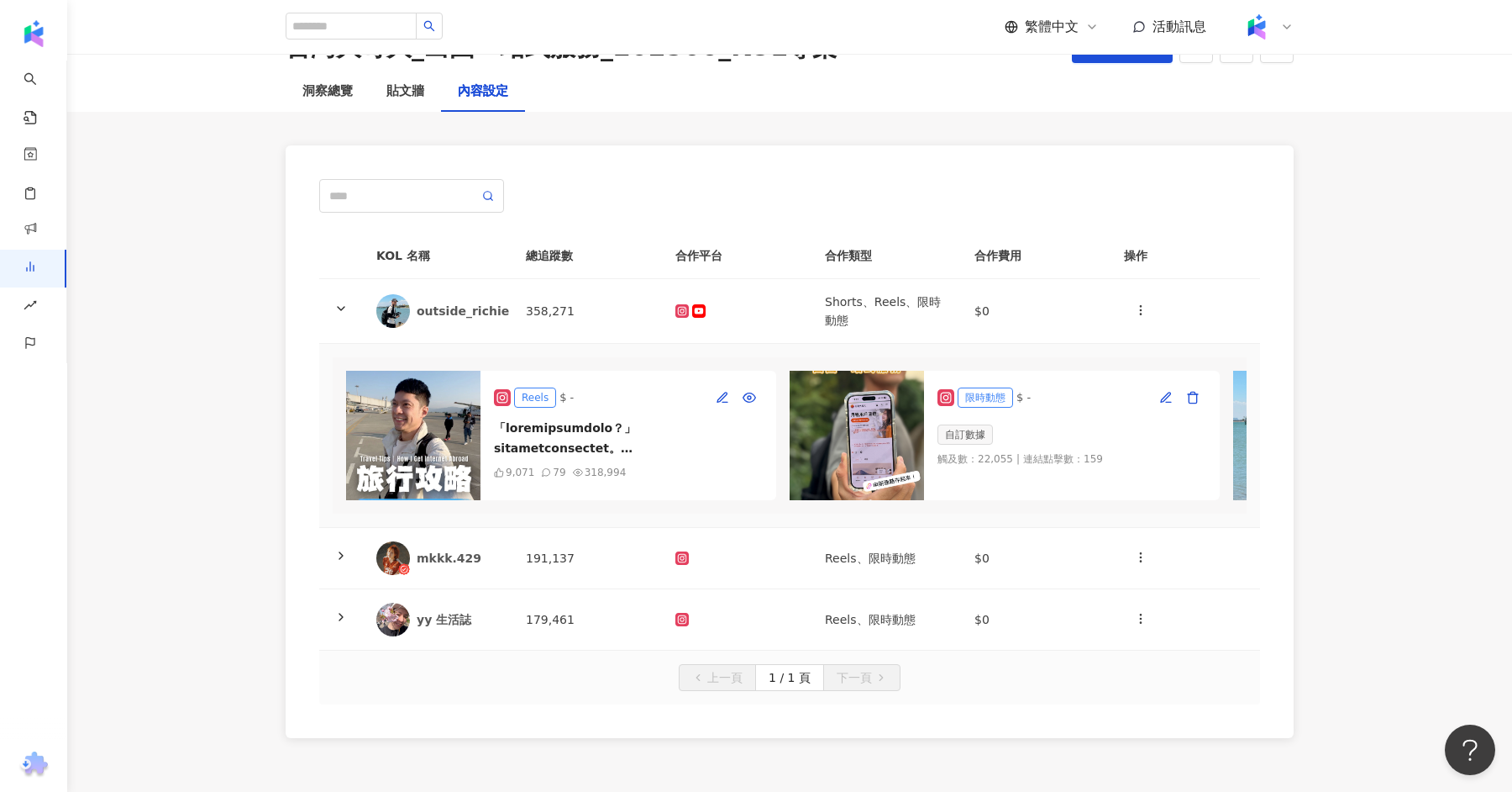
click at [677, 473] on div "9,071 79 318,994" at bounding box center [628, 472] width 269 height 15
click at [633, 448] on div at bounding box center [628, 438] width 269 height 41
click at [734, 478] on div "Reels $ - 9,071 79 318,994" at bounding box center [628, 434] width 296 height 129
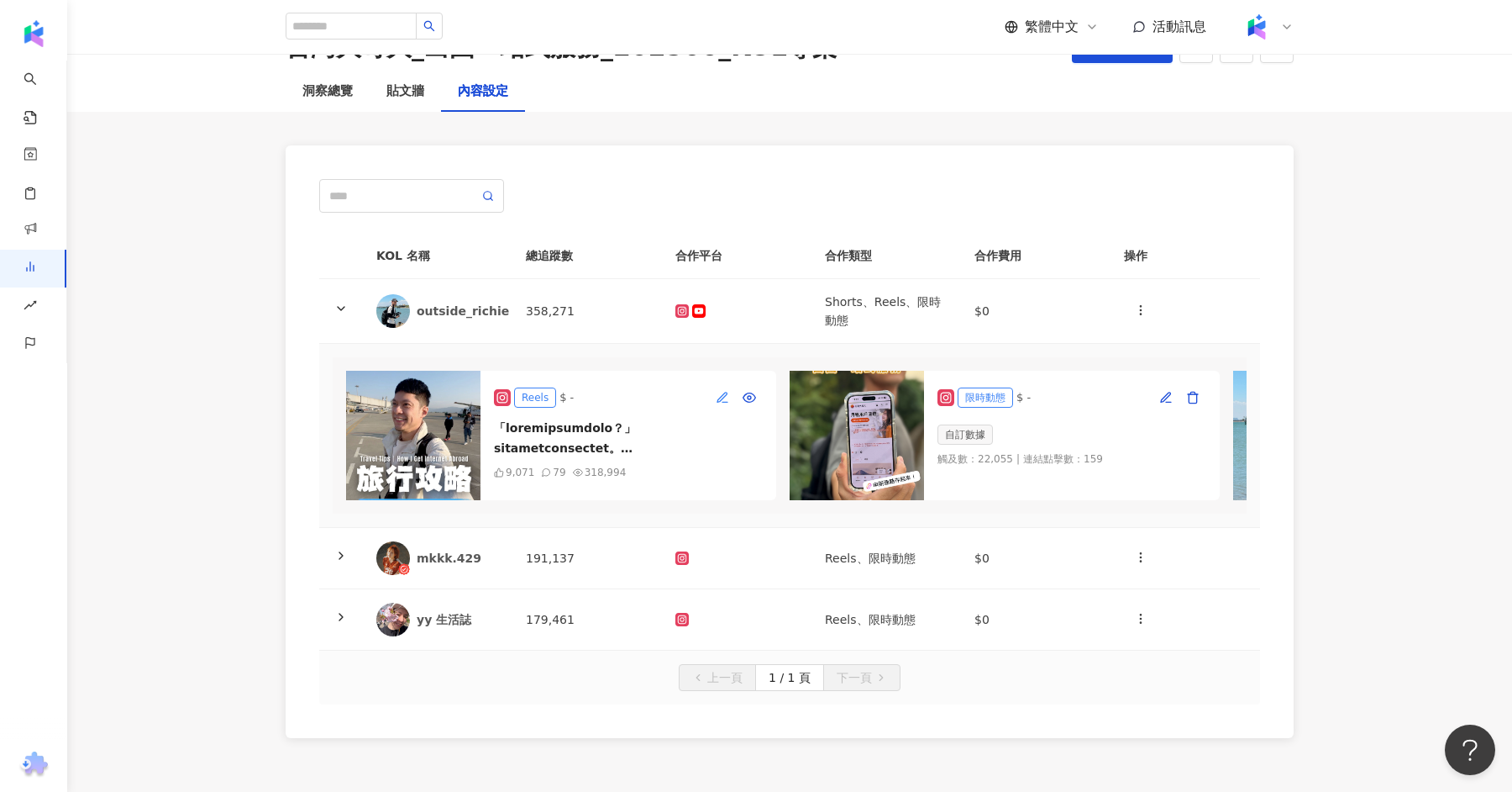
click at [726, 395] on icon "button" at bounding box center [722, 397] width 14 height 14
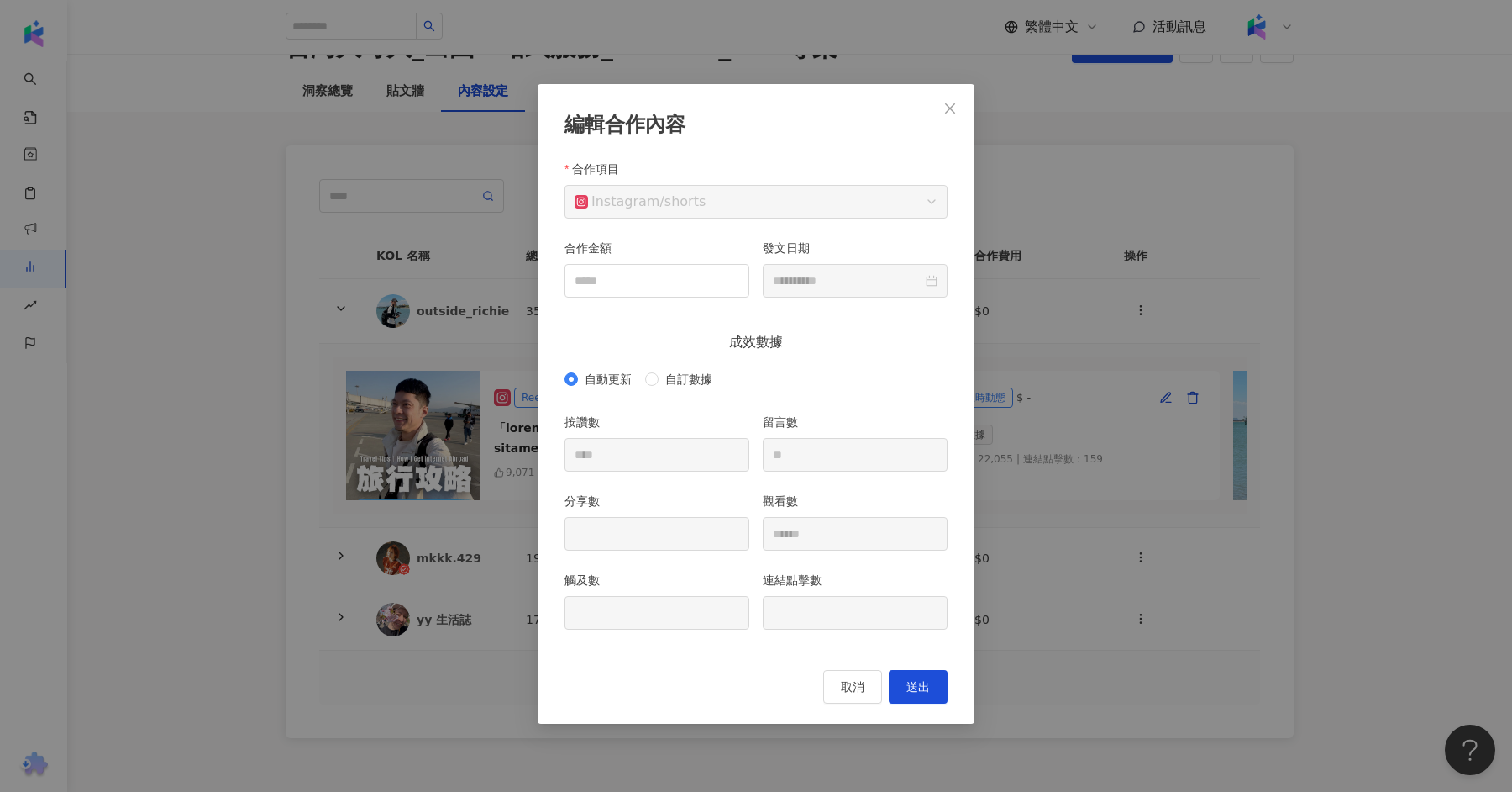
click at [1050, 337] on div "**********" at bounding box center [756, 396] width 1512 height 792
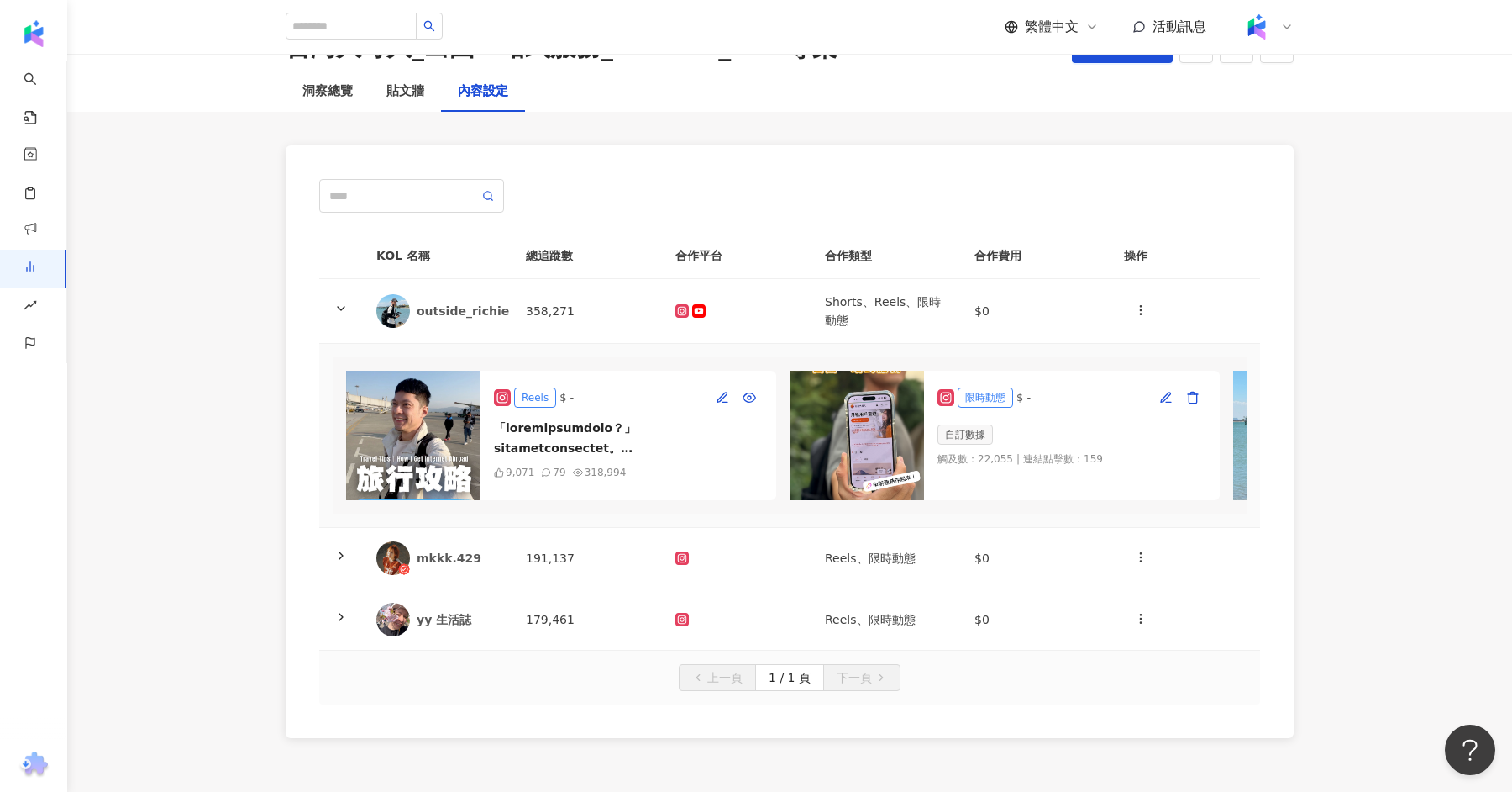
scroll to position [0, 443]
click at [721, 396] on icon "button" at bounding box center [723, 397] width 14 height 14
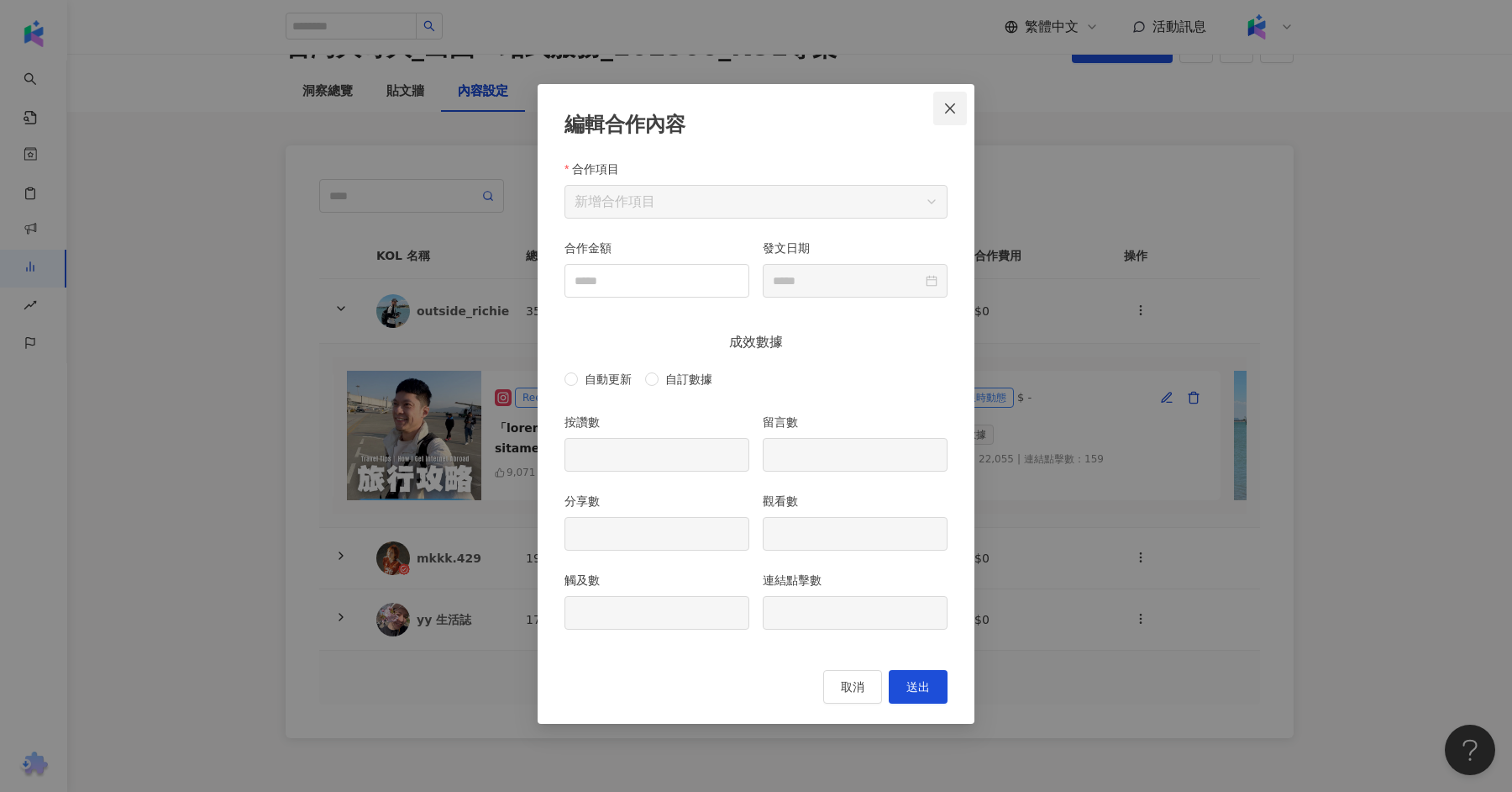
click at [942, 114] on span "Close" at bounding box center [950, 108] width 33 height 14
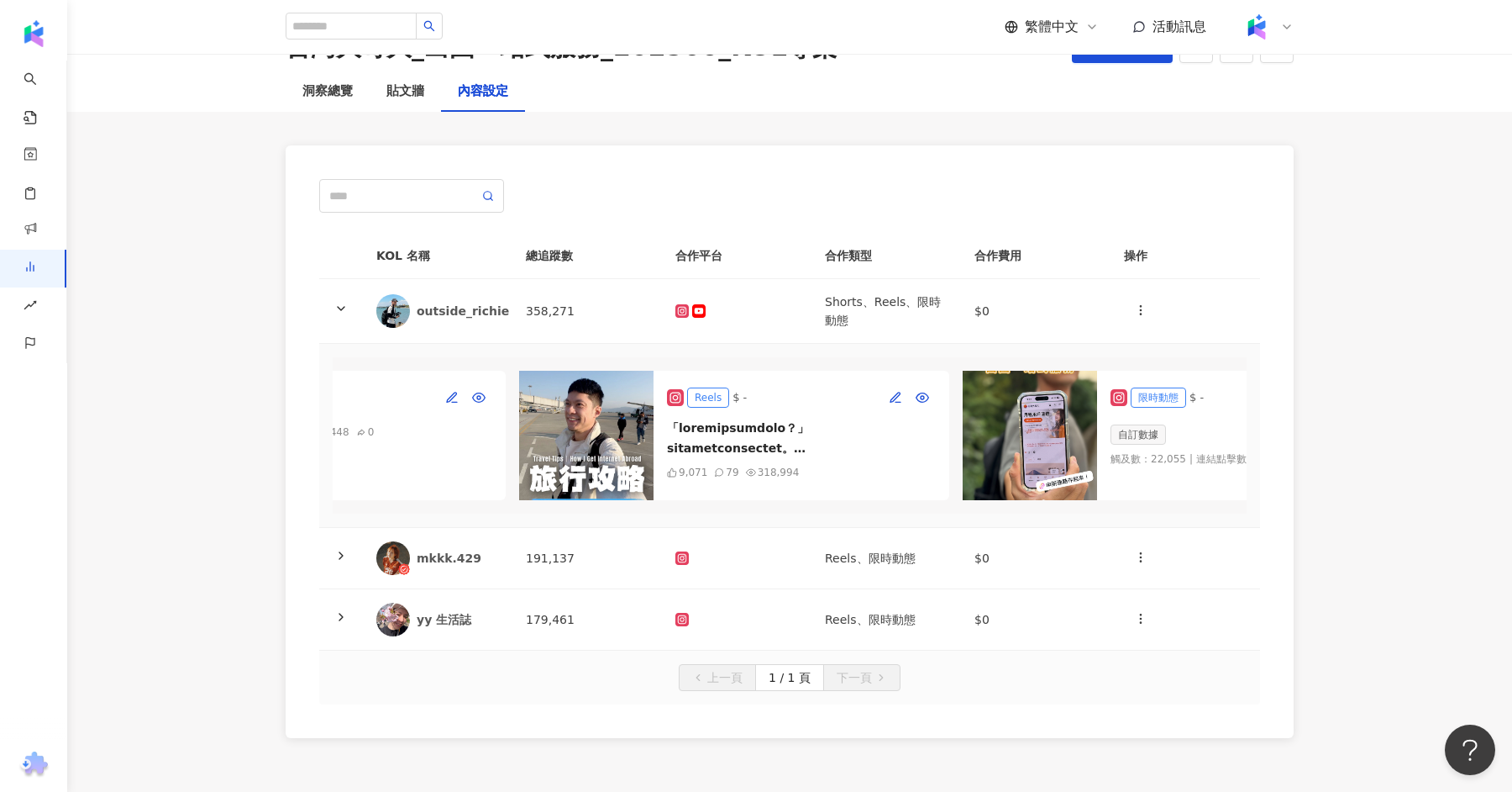
scroll to position [0, 311]
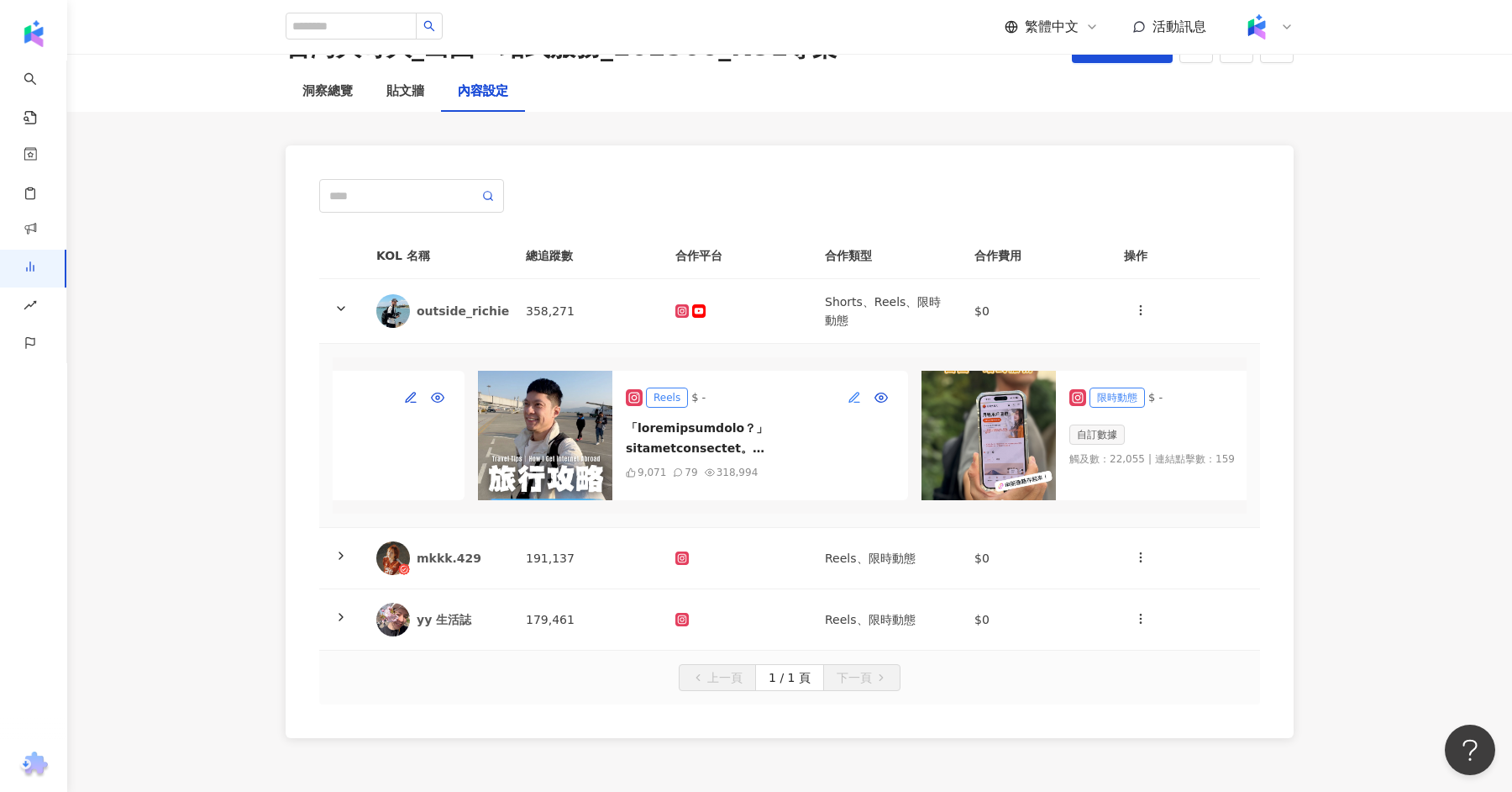
click at [856, 394] on icon "button" at bounding box center [854, 397] width 14 height 14
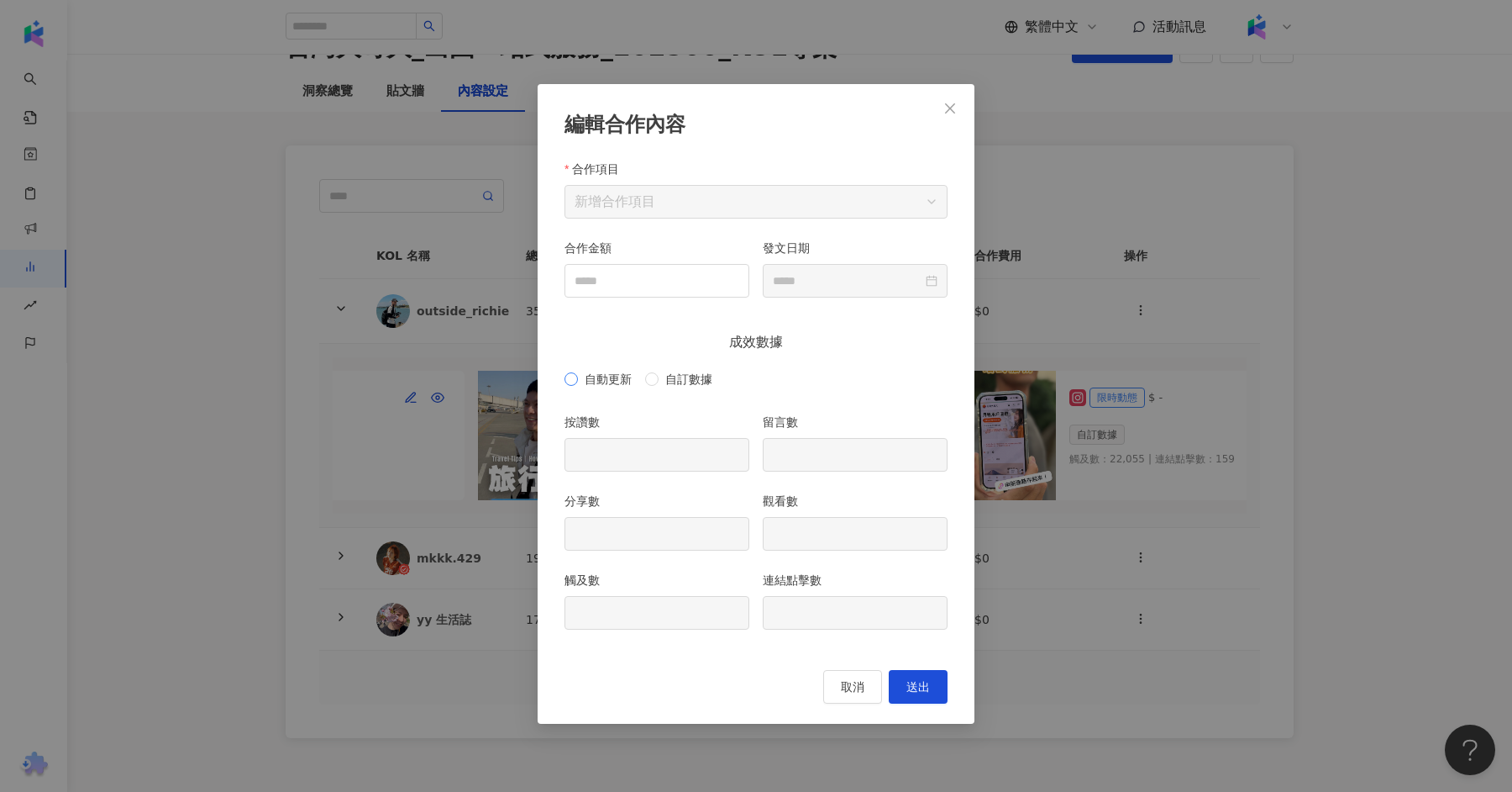
click at [634, 377] on span "自動更新" at bounding box center [608, 379] width 60 height 18
click at [947, 115] on icon "close" at bounding box center [950, 108] width 14 height 14
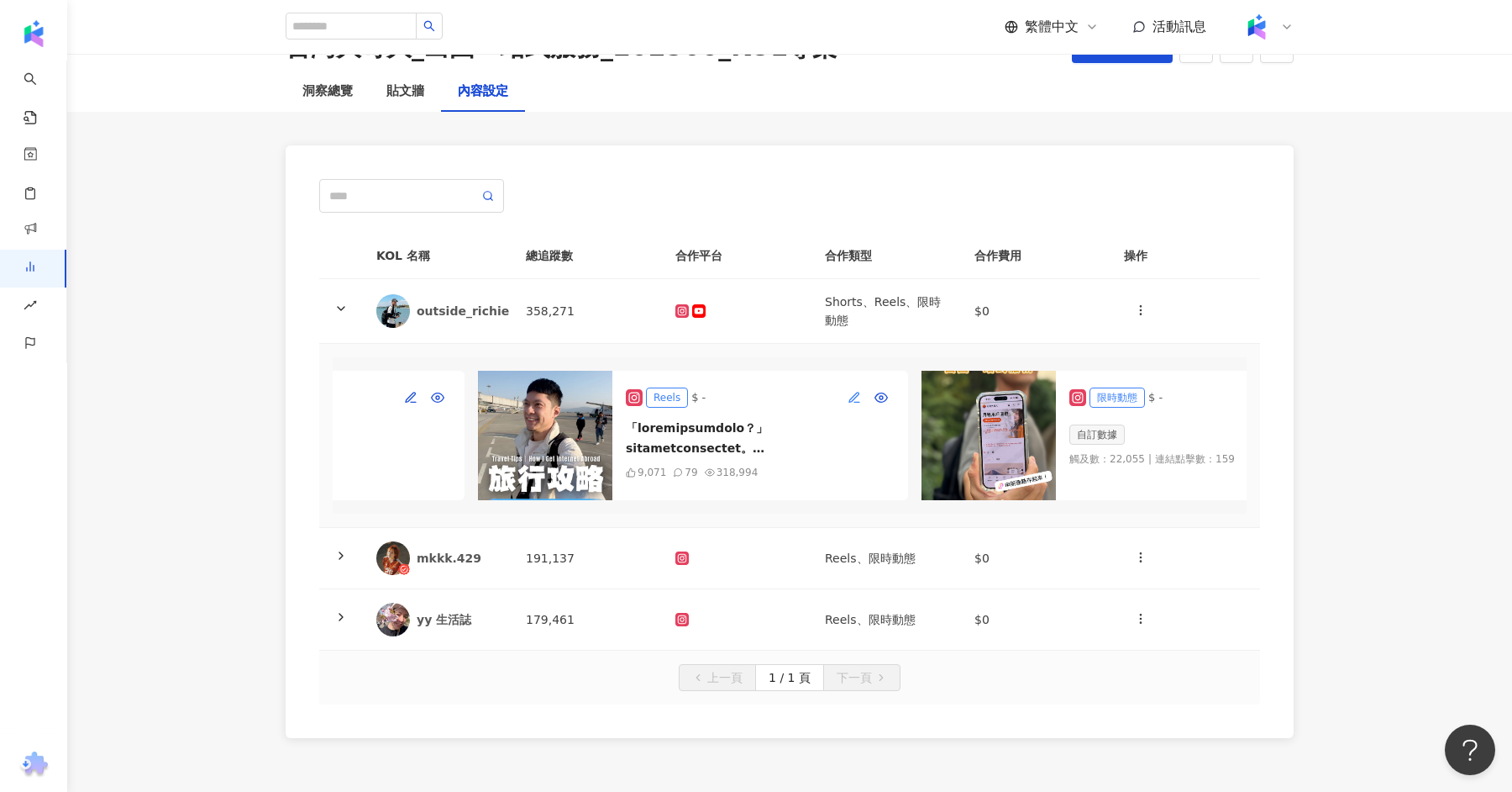
click at [854, 399] on icon "button" at bounding box center [854, 397] width 14 height 14
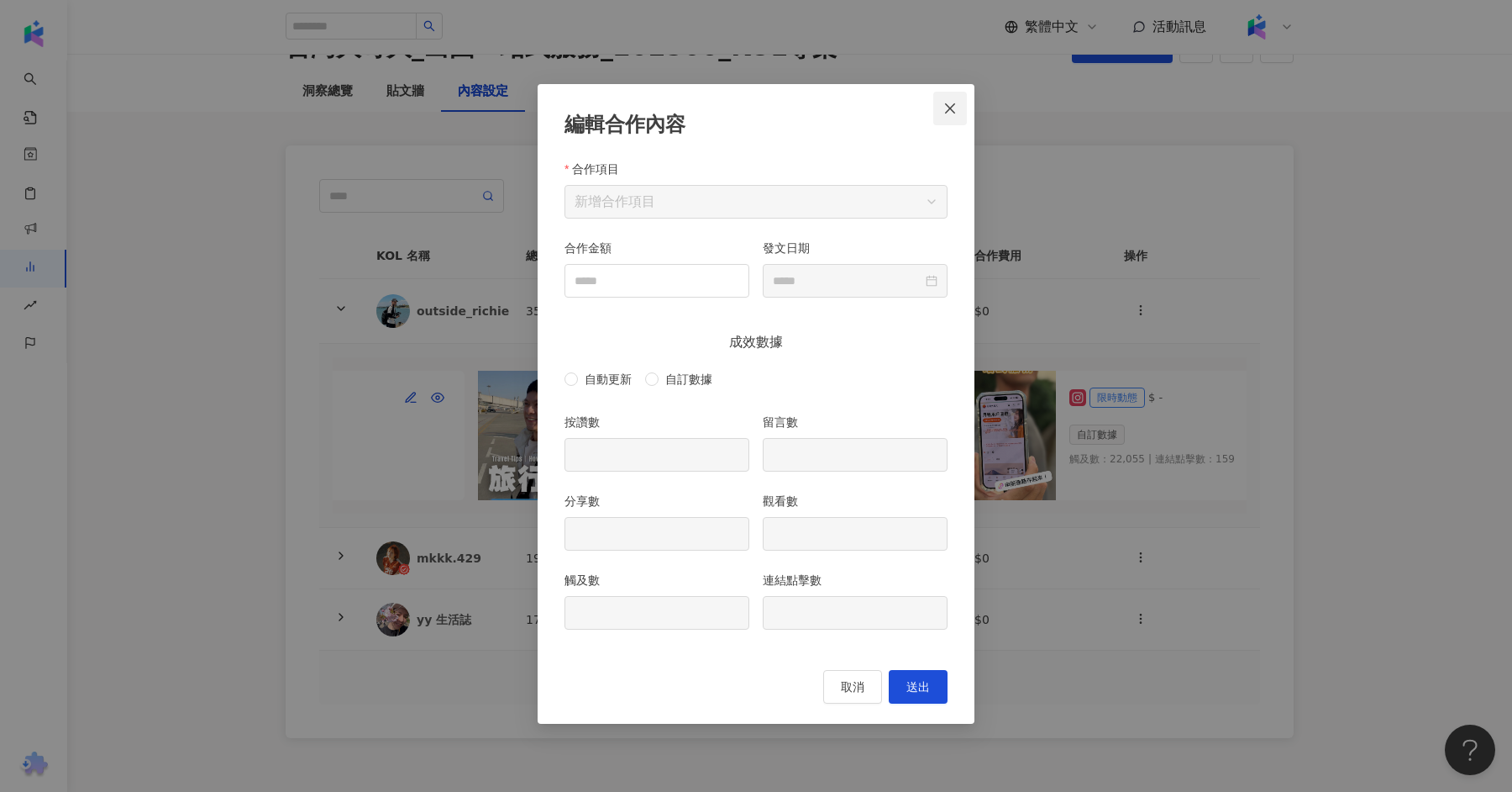
click at [954, 110] on icon "close" at bounding box center [950, 108] width 14 height 14
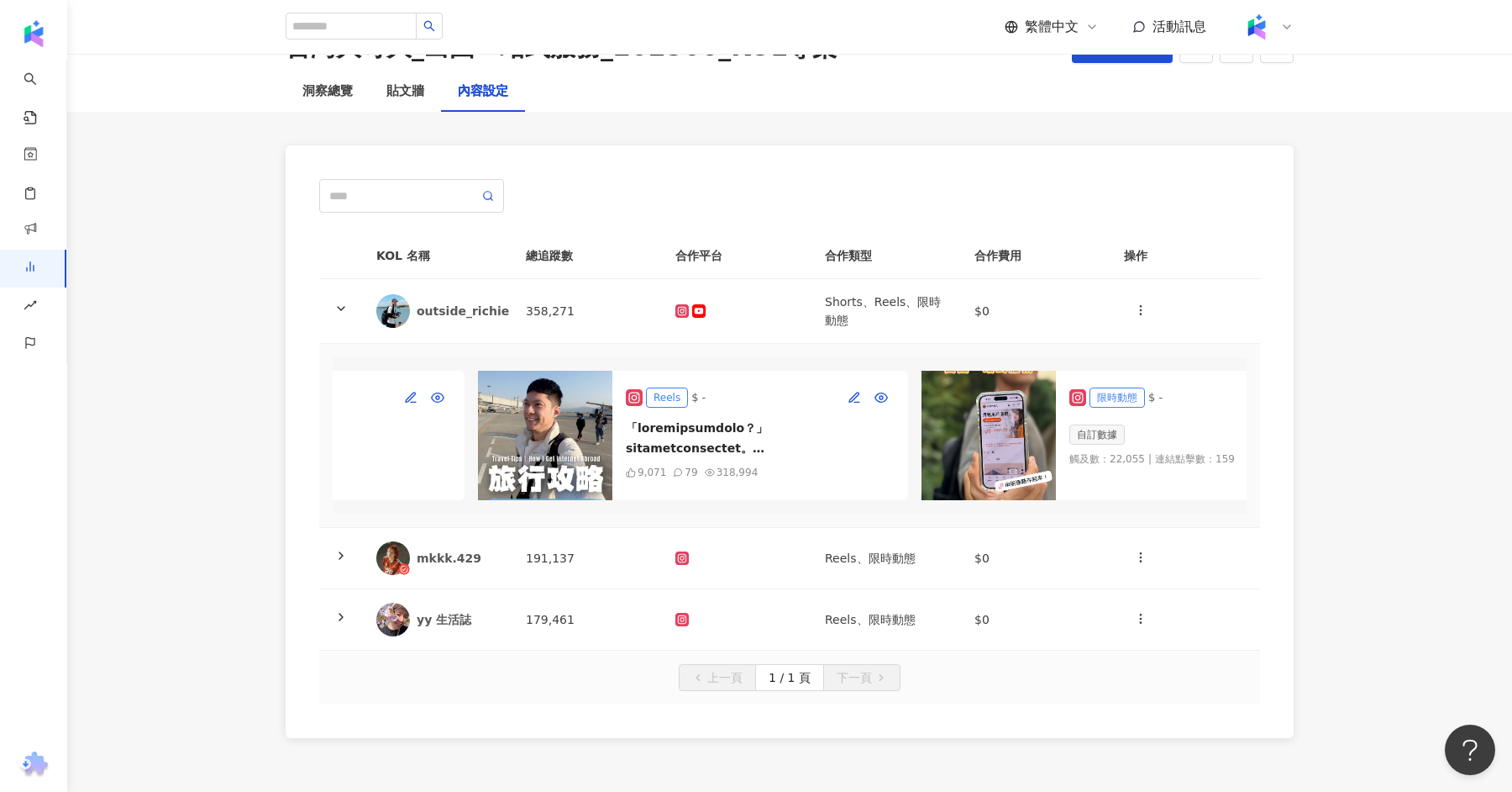
scroll to position [0, 0]
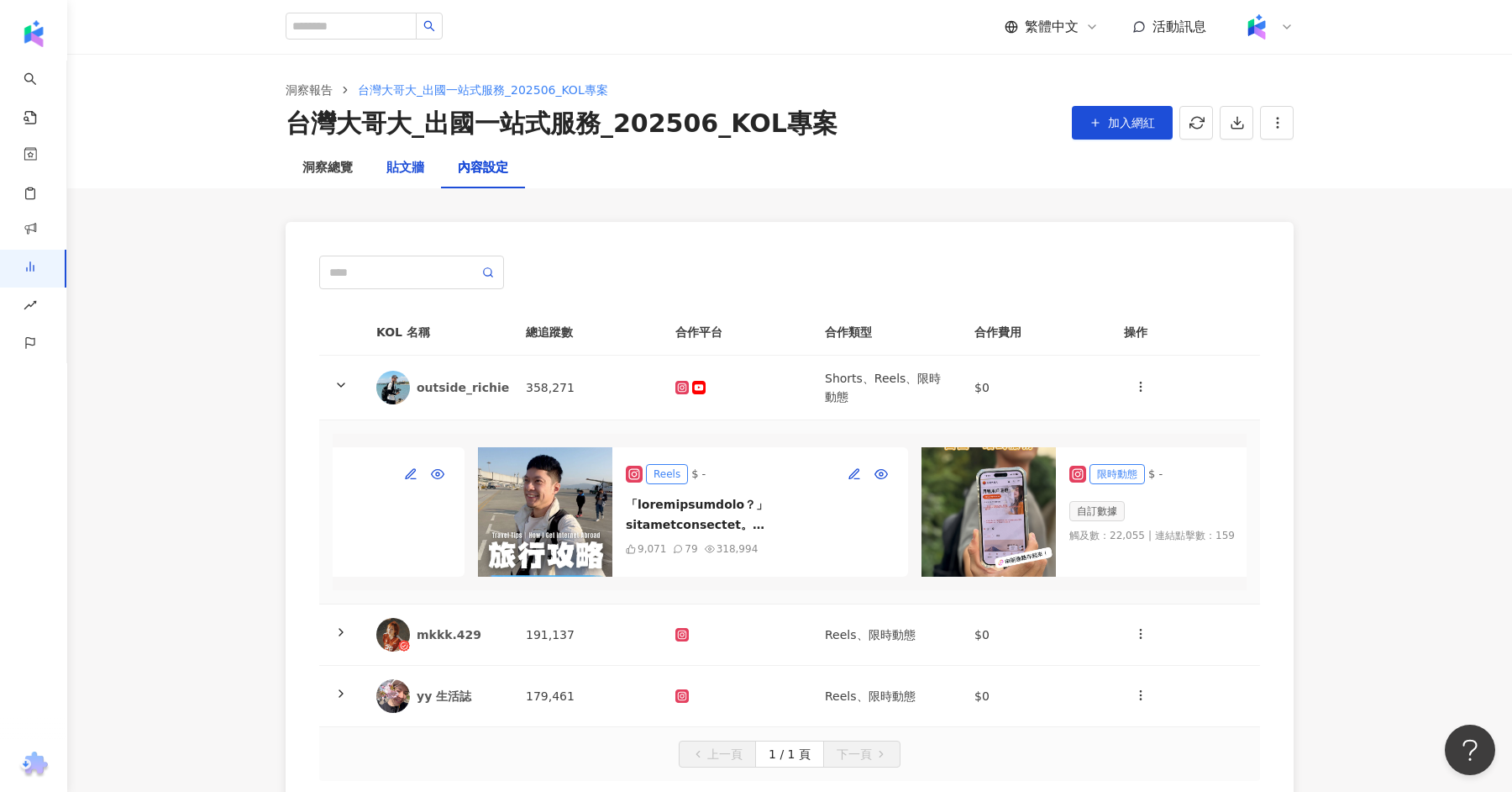
click at [391, 167] on div "貼文牆" at bounding box center [405, 168] width 38 height 20
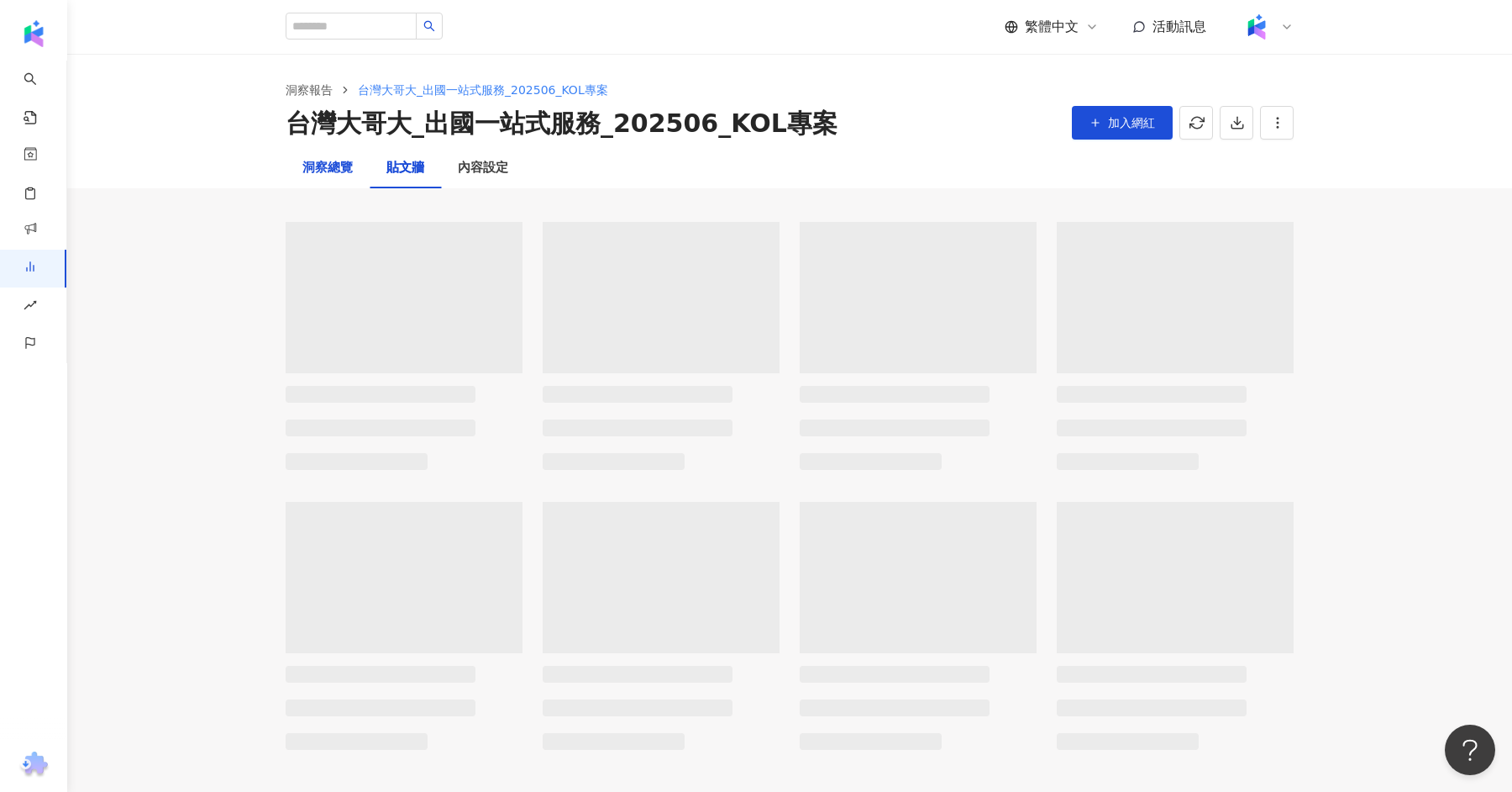
click at [332, 174] on div "洞察總覽" at bounding box center [328, 168] width 51 height 20
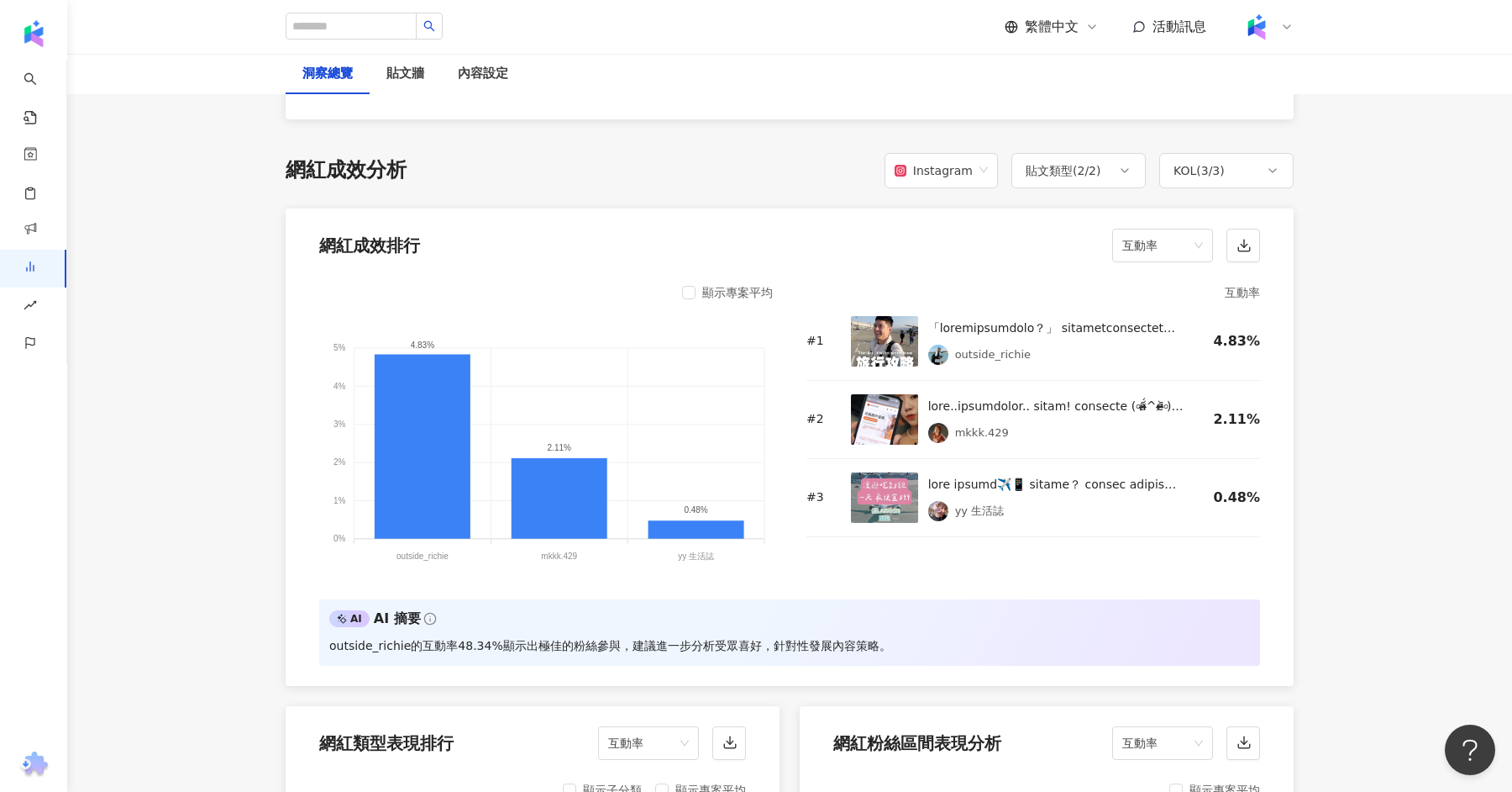
scroll to position [934, 0]
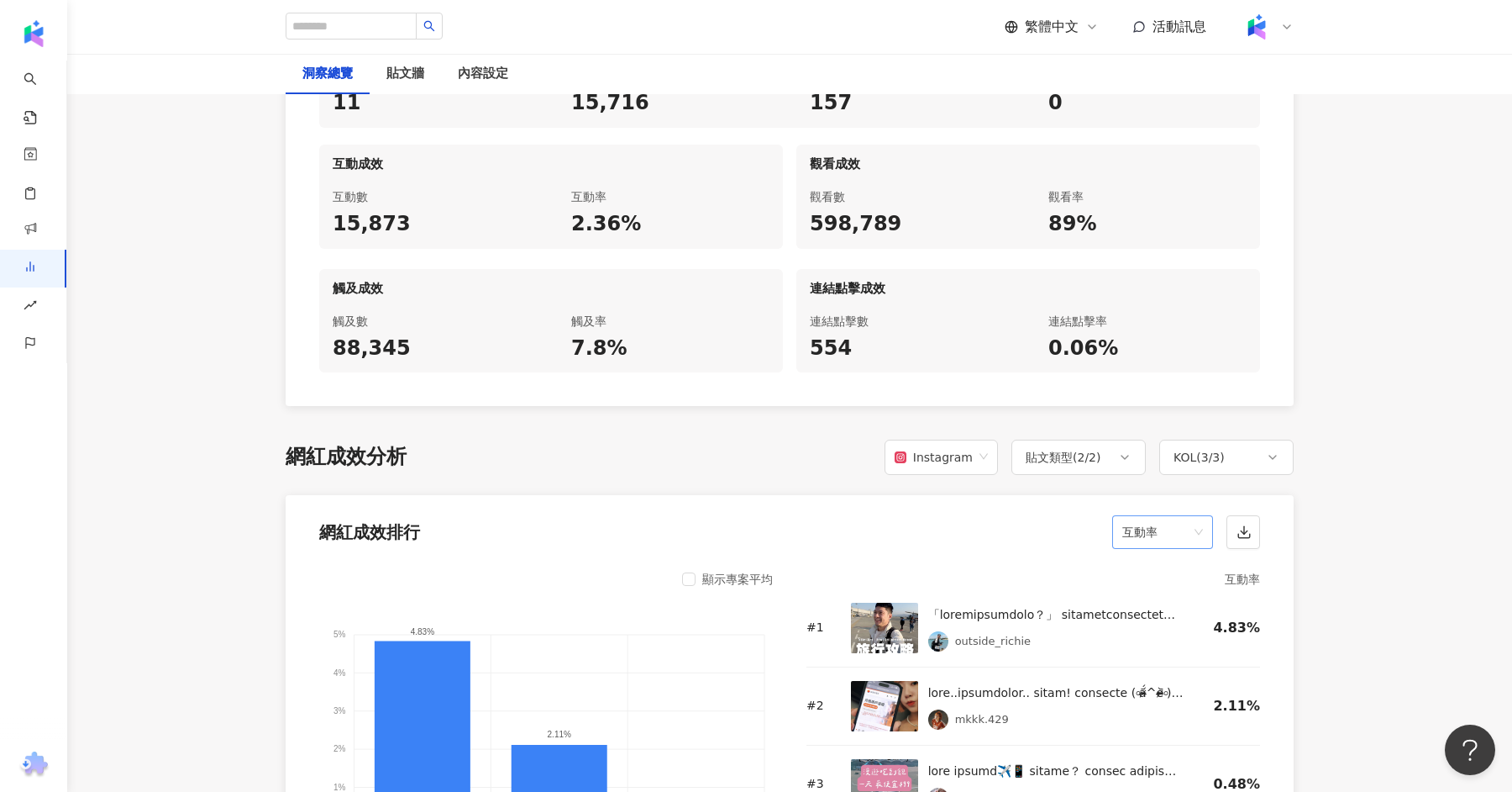
click at [1192, 536] on span "互動率" at bounding box center [1163, 532] width 80 height 32
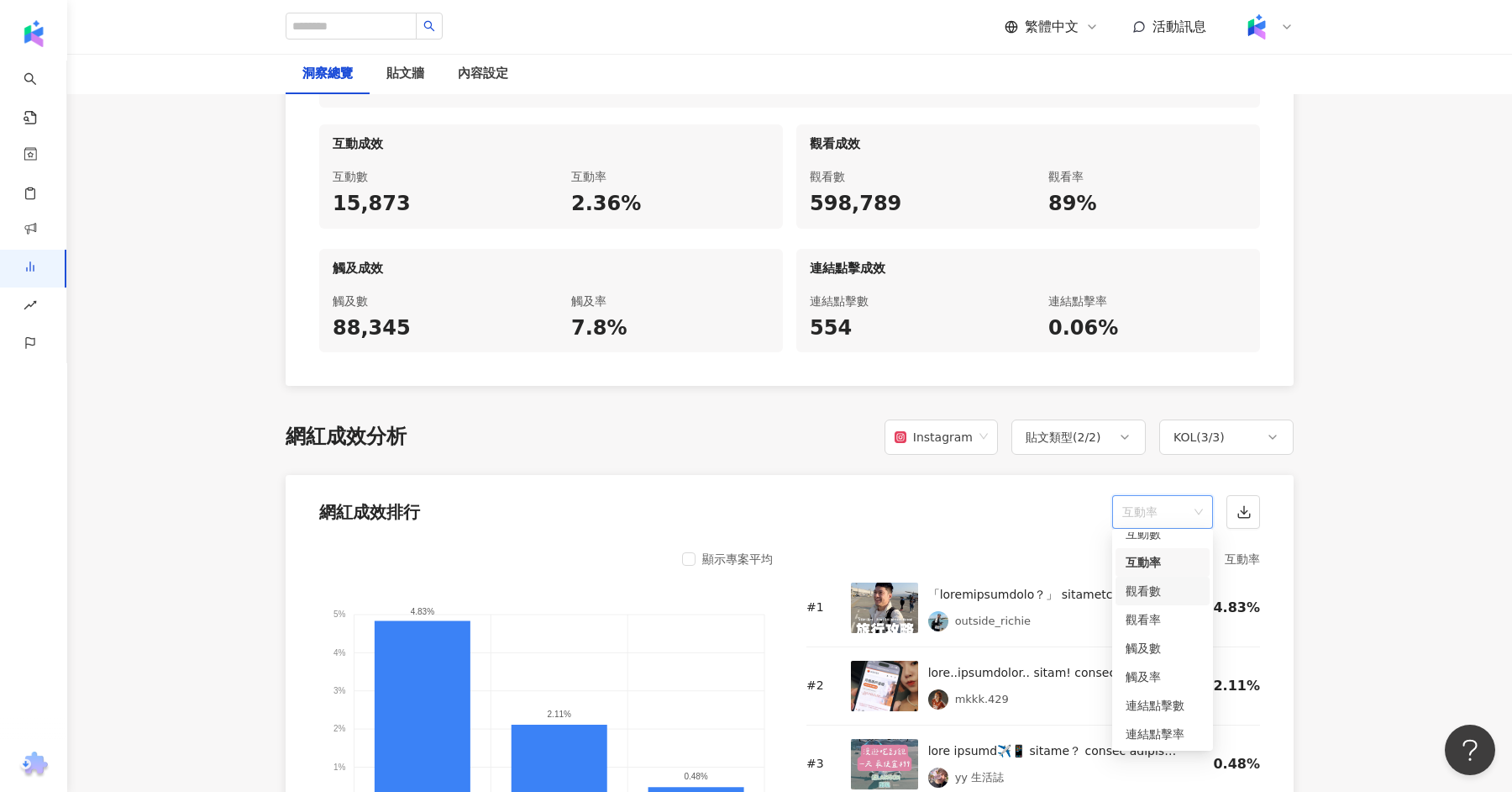
scroll to position [0, 0]
click at [1149, 548] on div "按讚數" at bounding box center [1163, 546] width 74 height 18
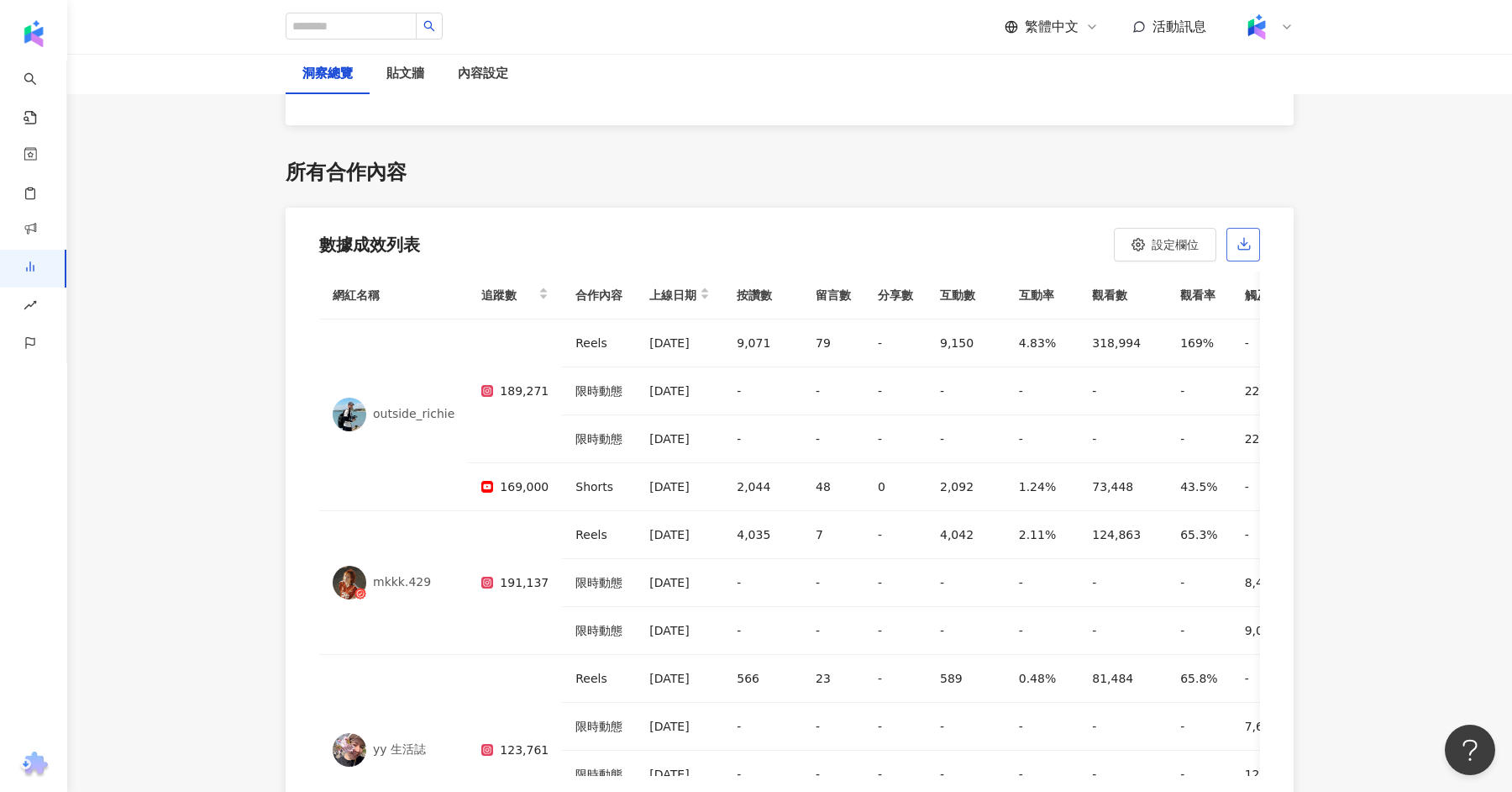
click at [1247, 237] on icon "button" at bounding box center [1244, 244] width 15 height 15
click at [1241, 246] on icon "button" at bounding box center [1244, 247] width 12 height 5
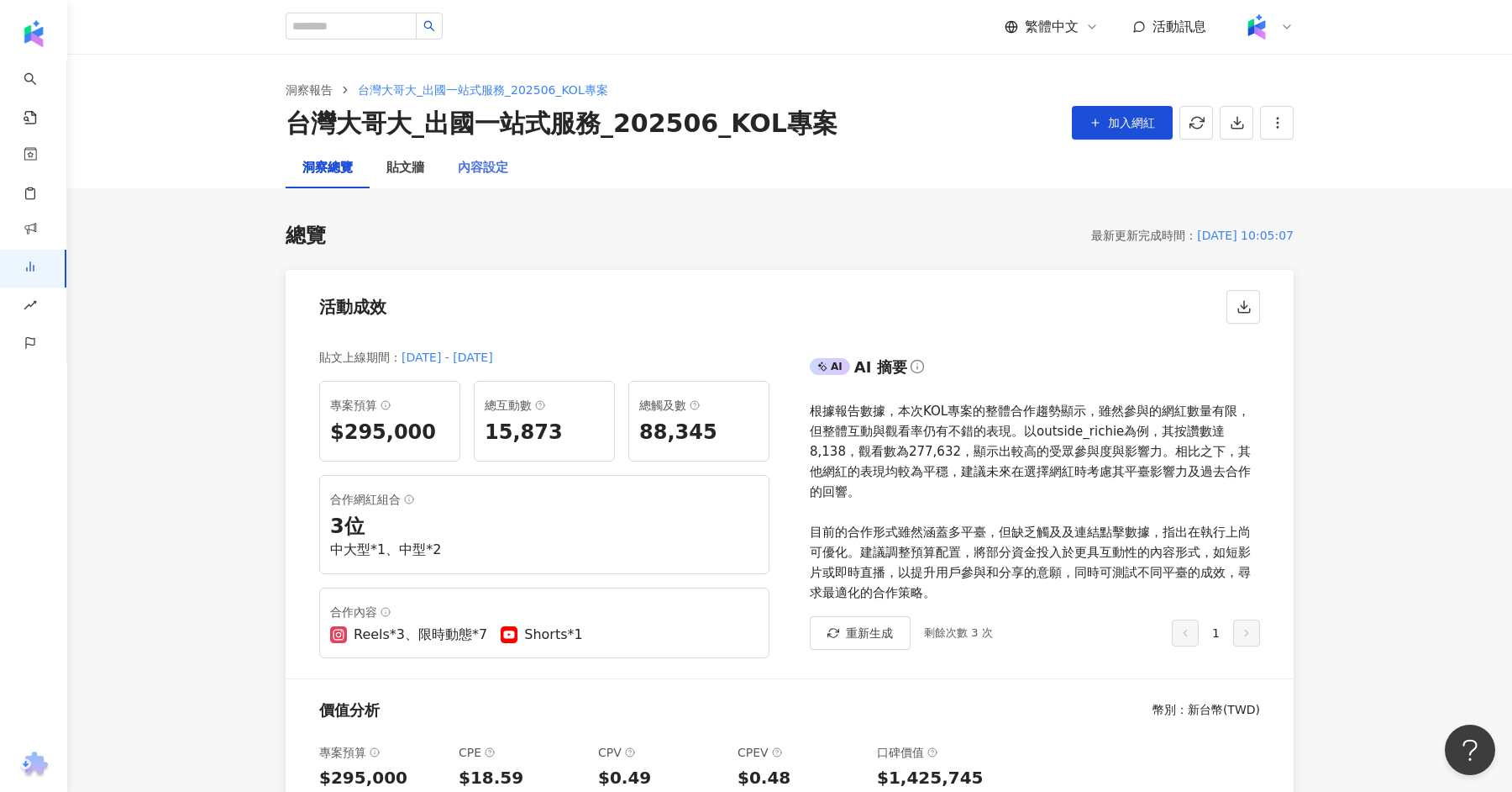
click at [499, 154] on div "內容設定" at bounding box center [483, 168] width 84 height 41
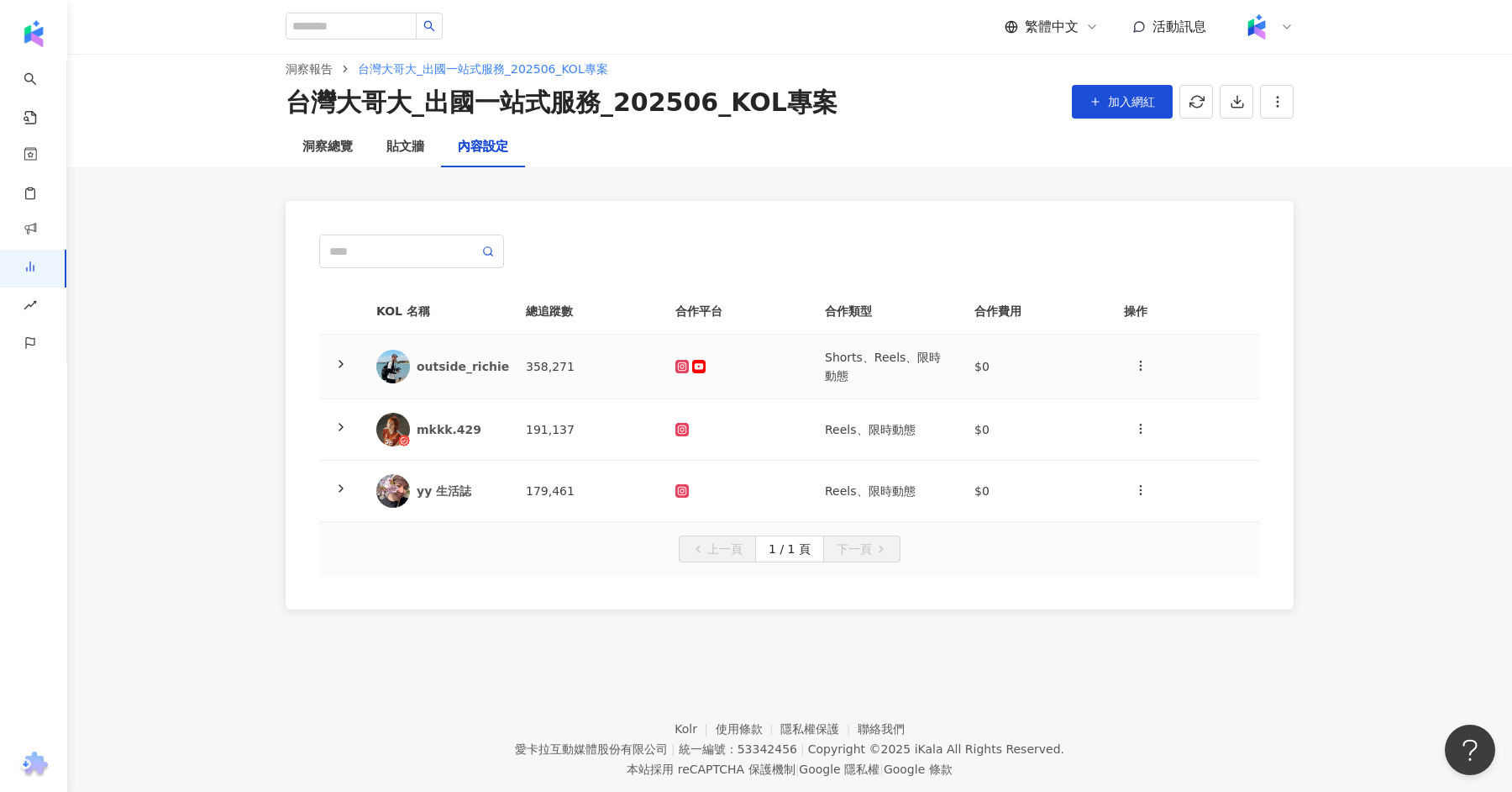
scroll to position [23, 0]
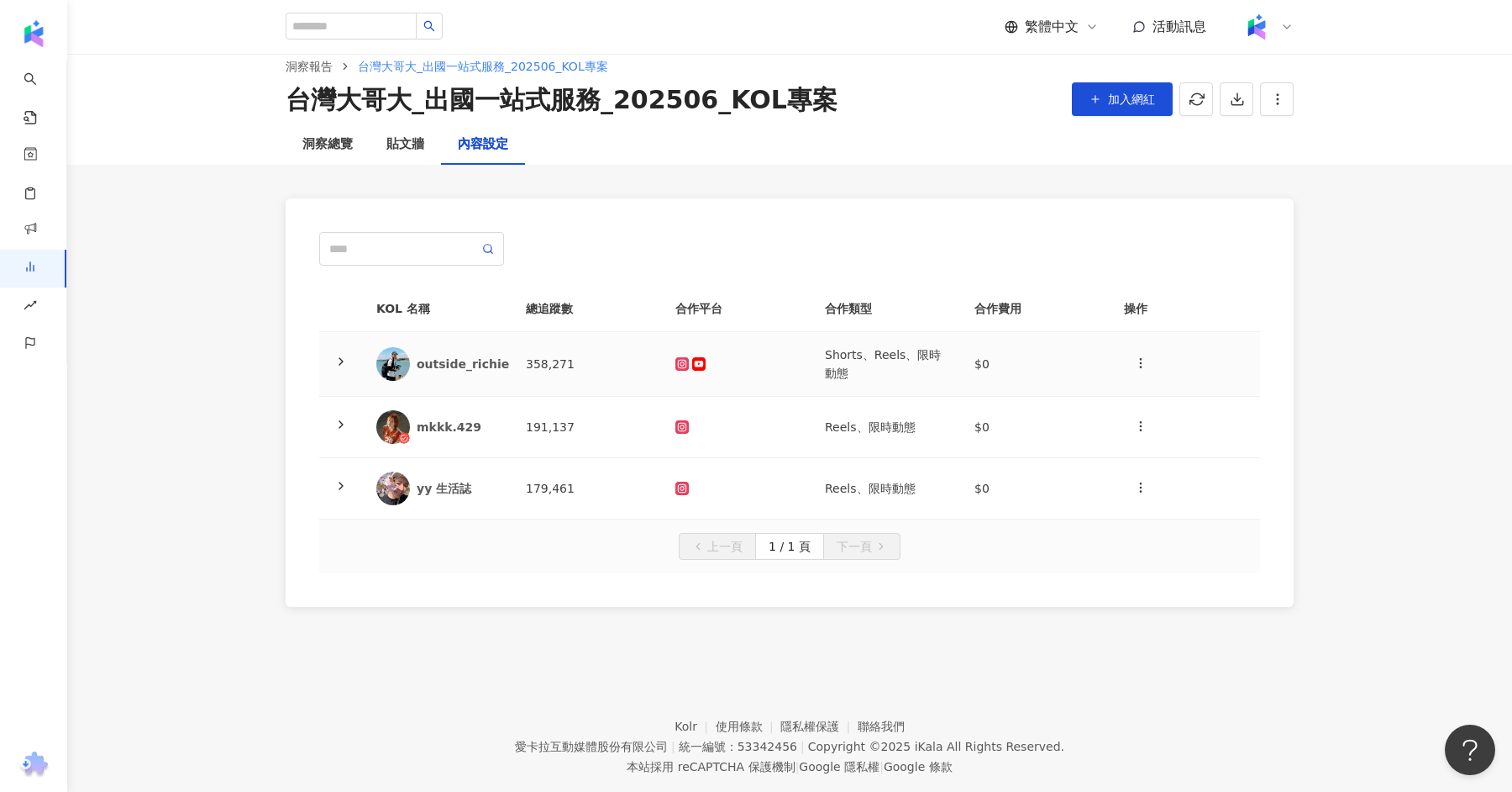
click at [611, 372] on td "358,271" at bounding box center [588, 365] width 150 height 65
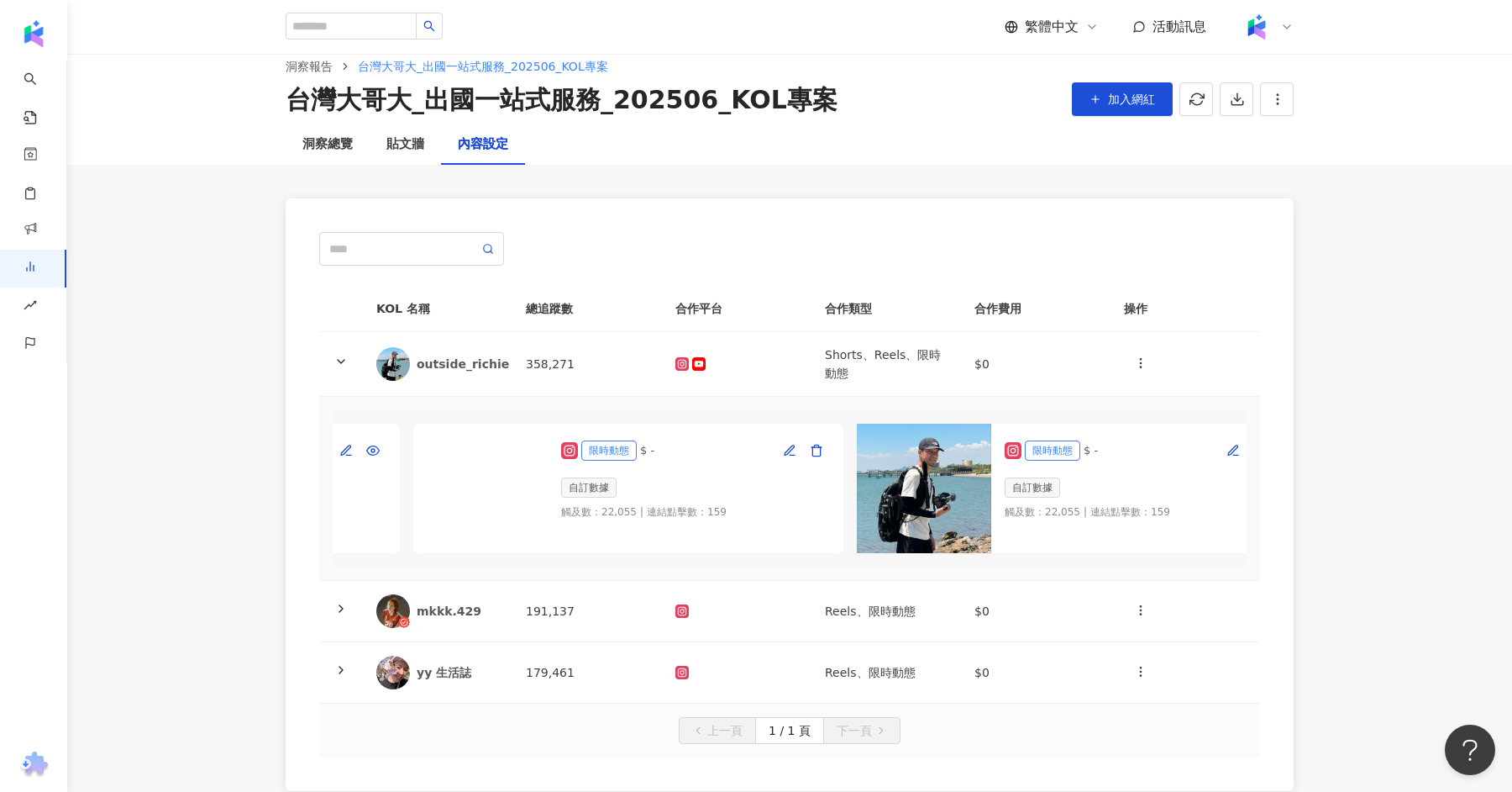
scroll to position [0, 874]
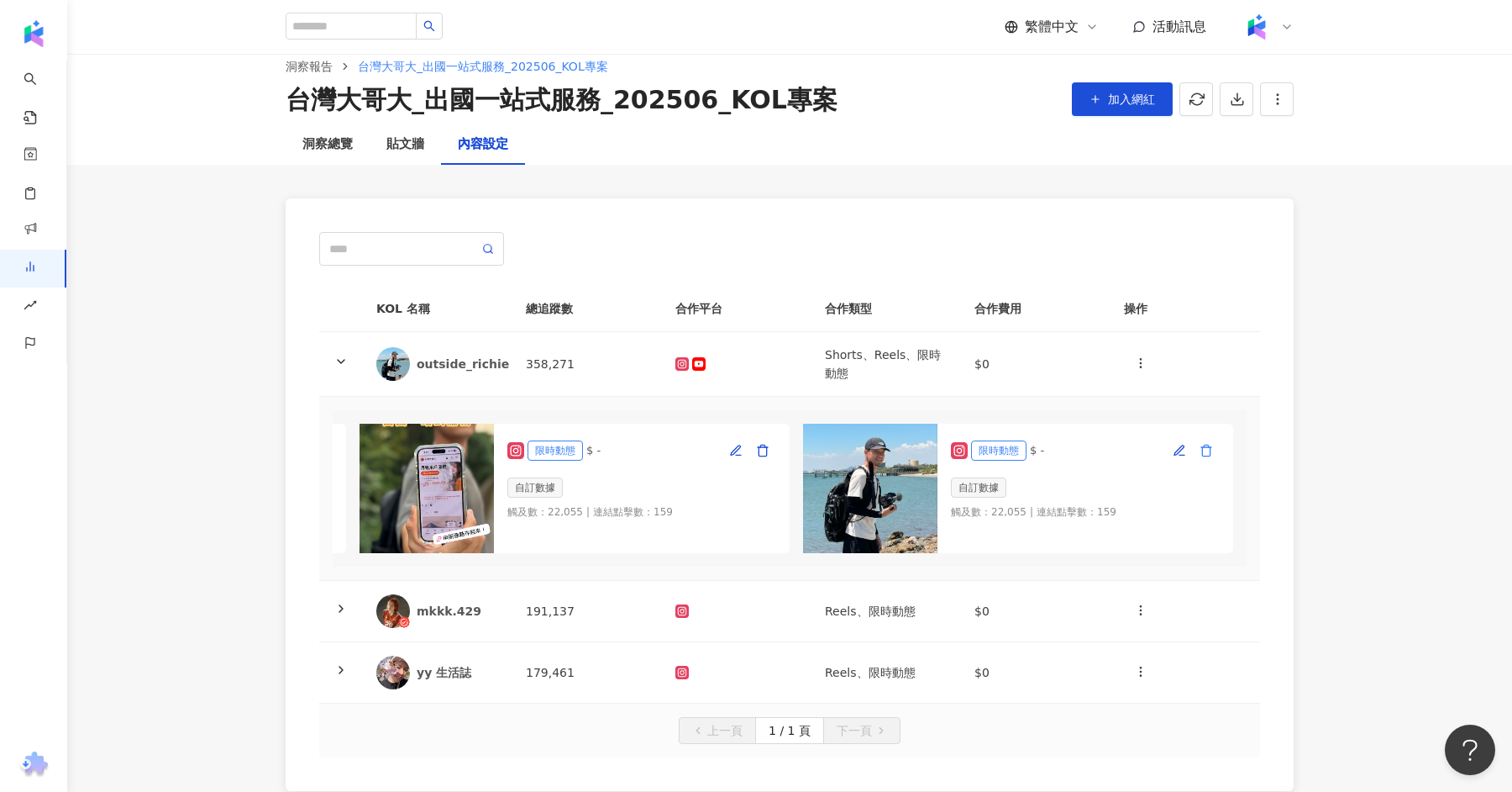
click at [1196, 453] on button "button" at bounding box center [1207, 451] width 27 height 27
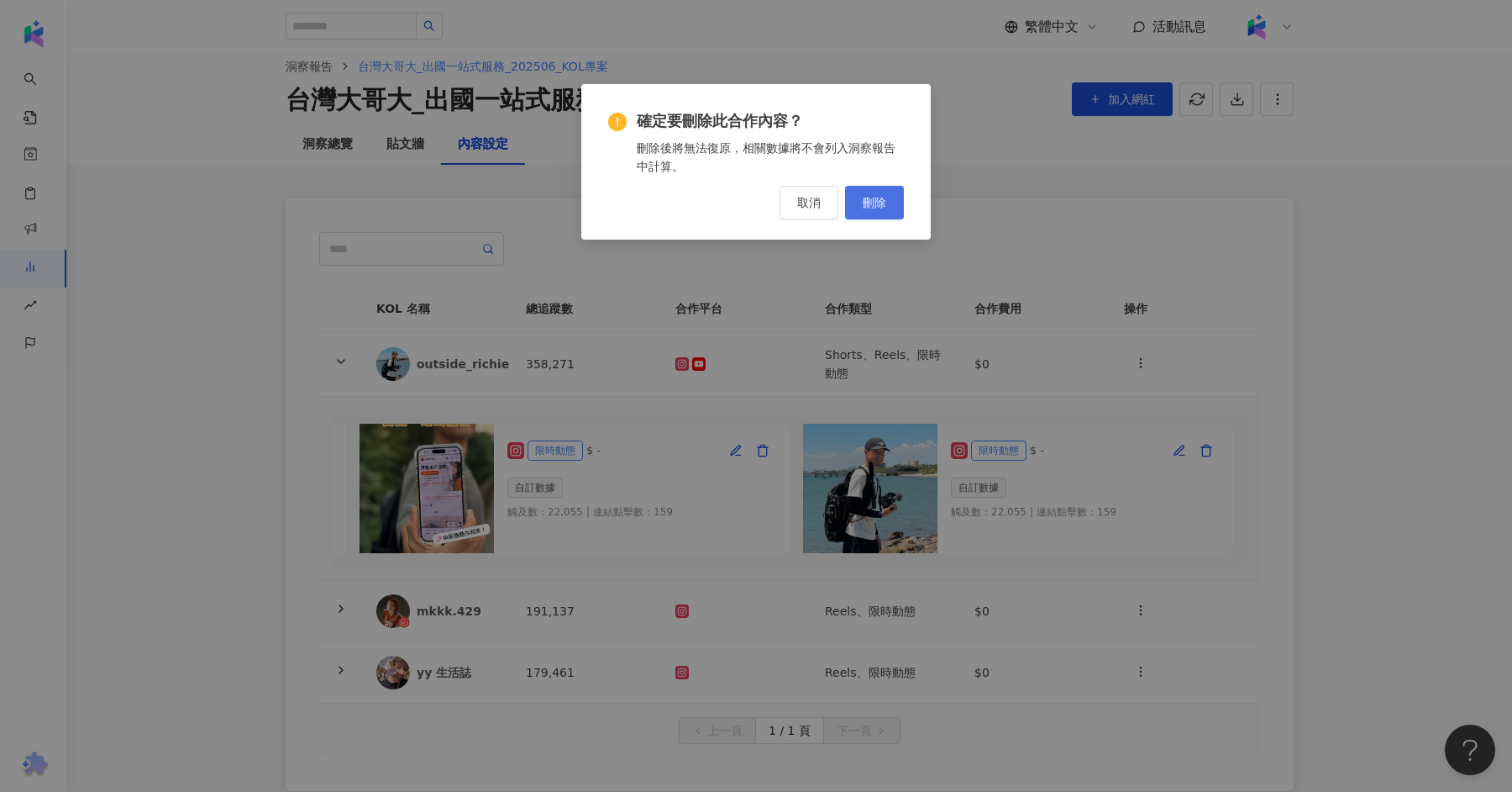
click at [882, 216] on button "刪除" at bounding box center [874, 202] width 59 height 33
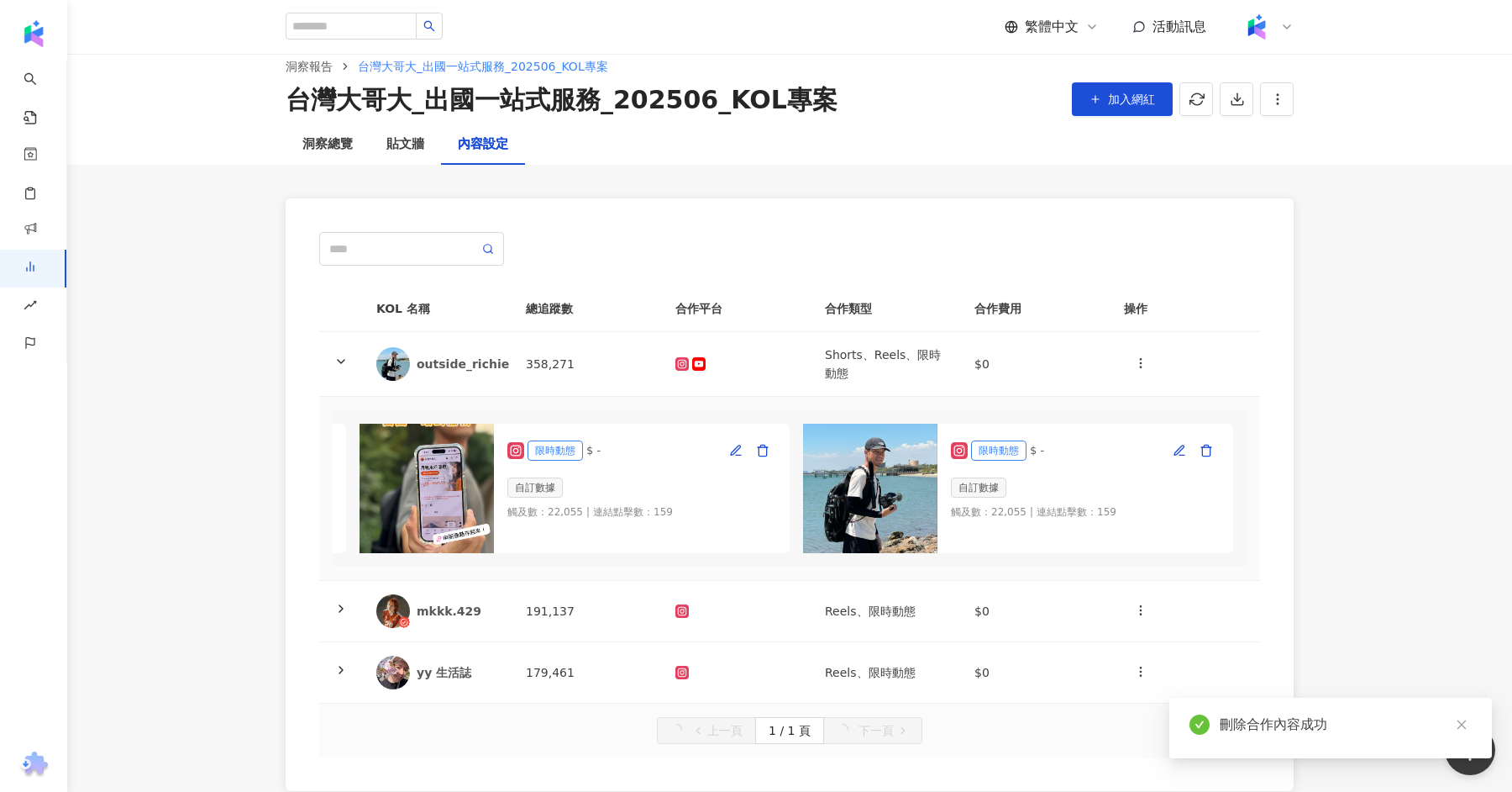
scroll to position [0, 430]
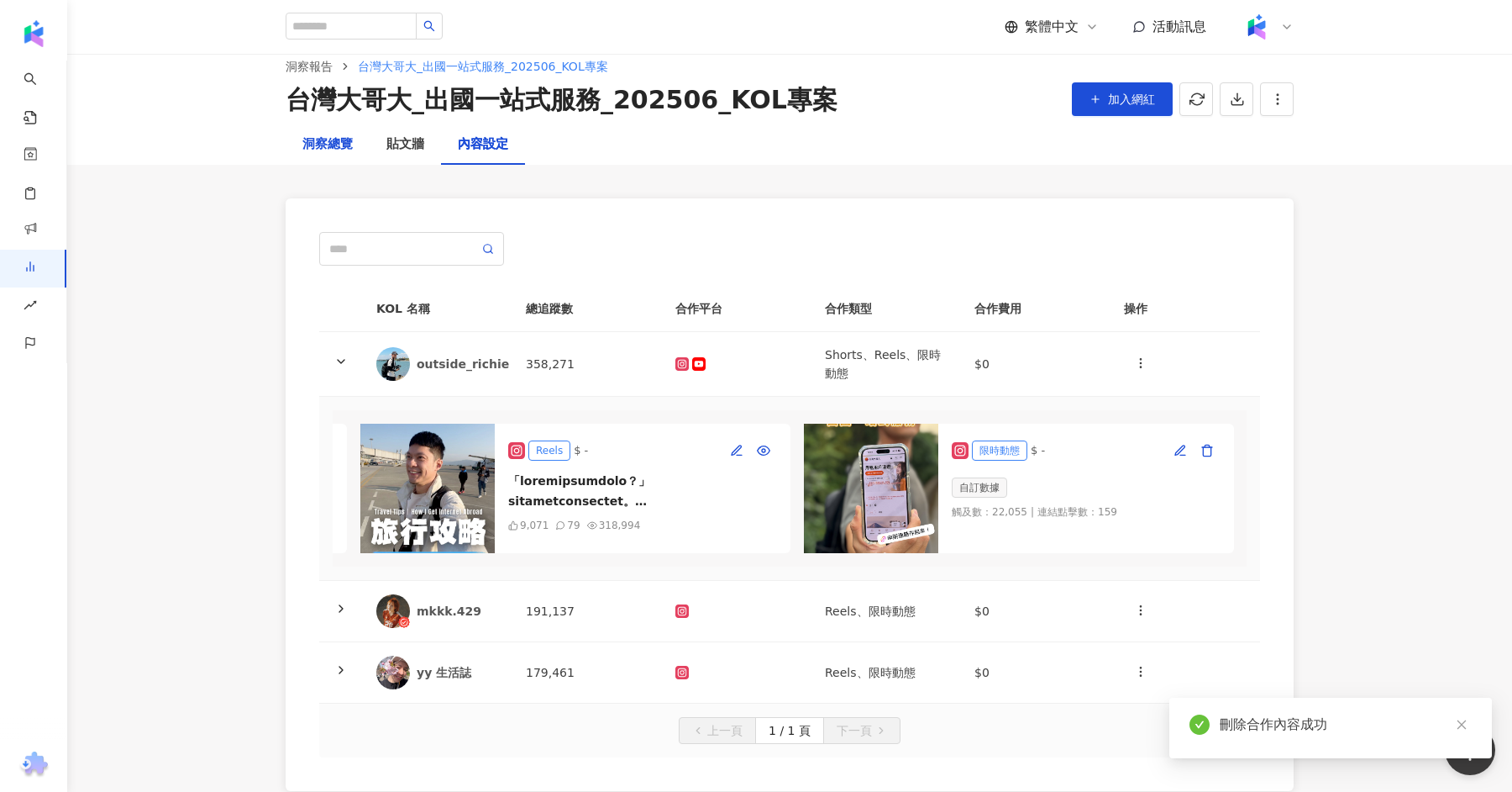
click at [325, 144] on div "洞察總覽" at bounding box center [328, 144] width 51 height 20
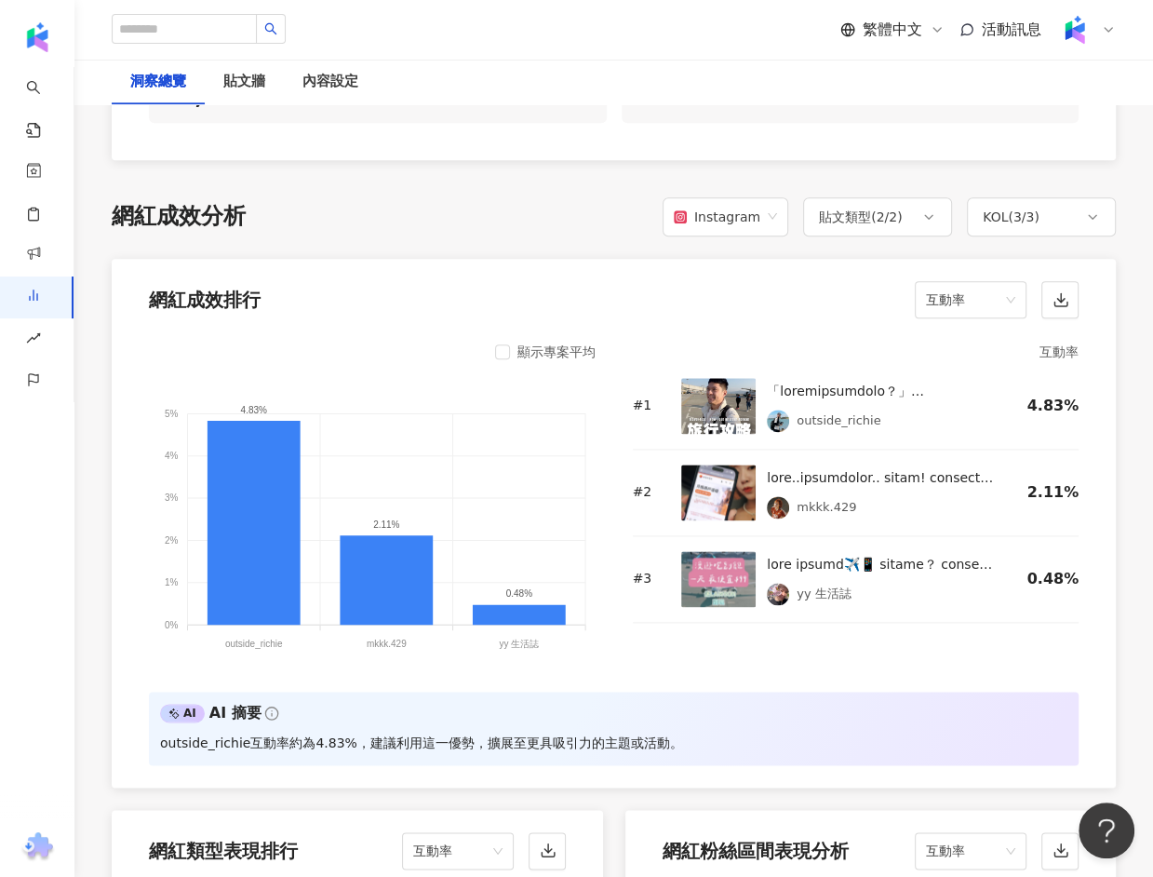
scroll to position [1317, 0]
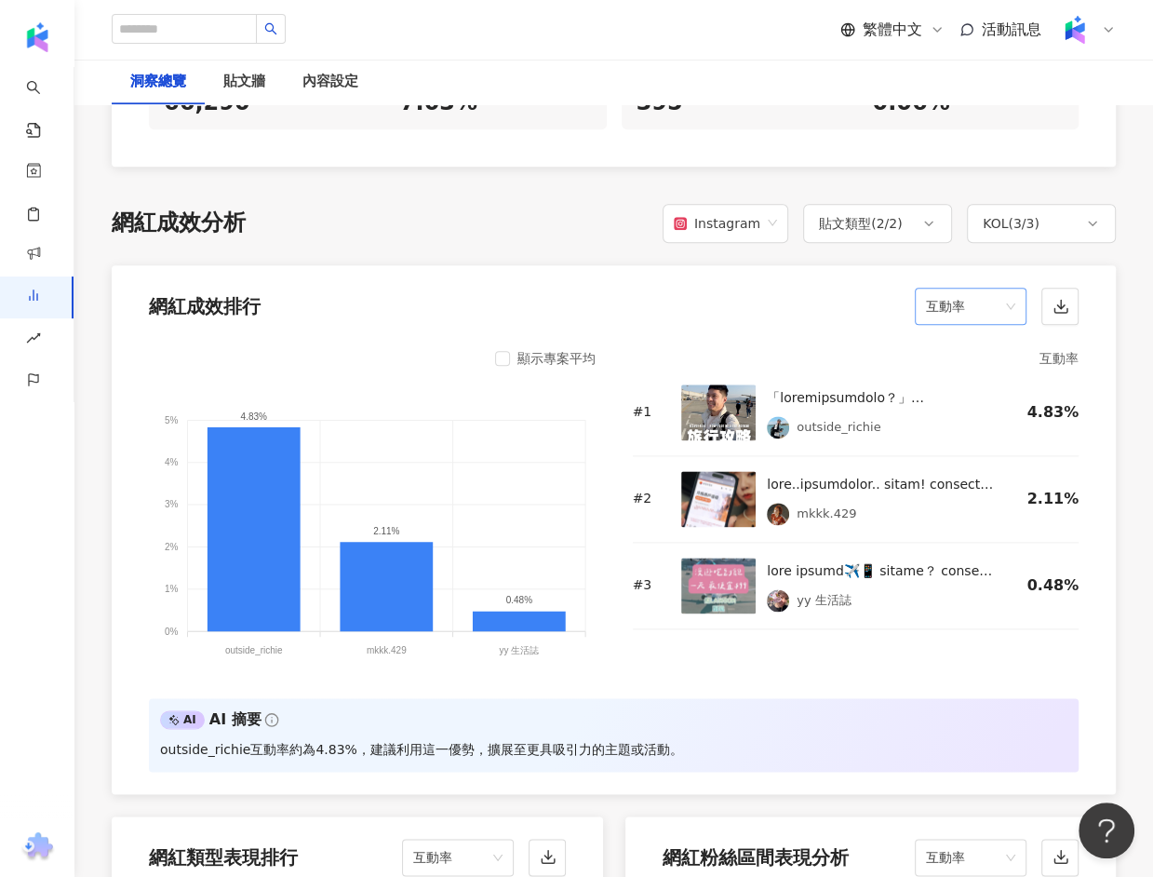
click at [954, 313] on span "互動率" at bounding box center [970, 306] width 89 height 35
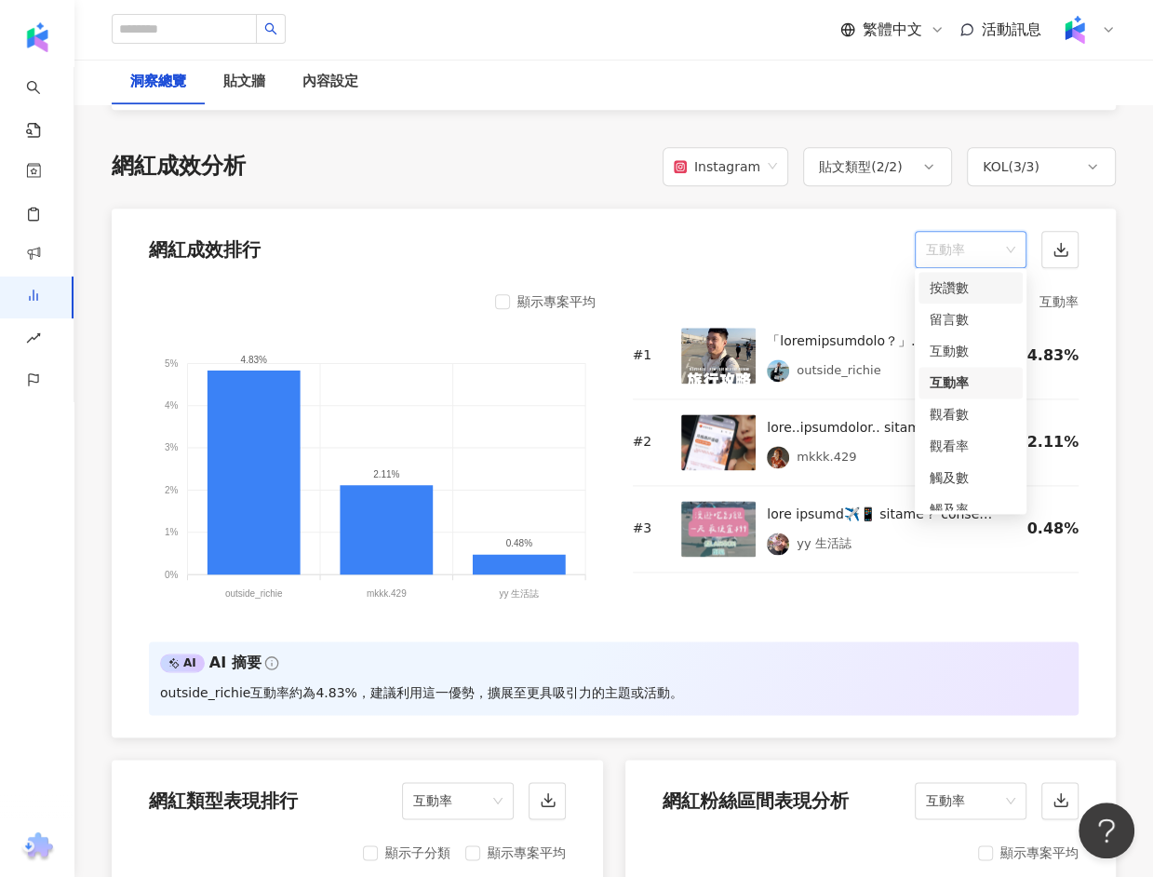
scroll to position [1369, 0]
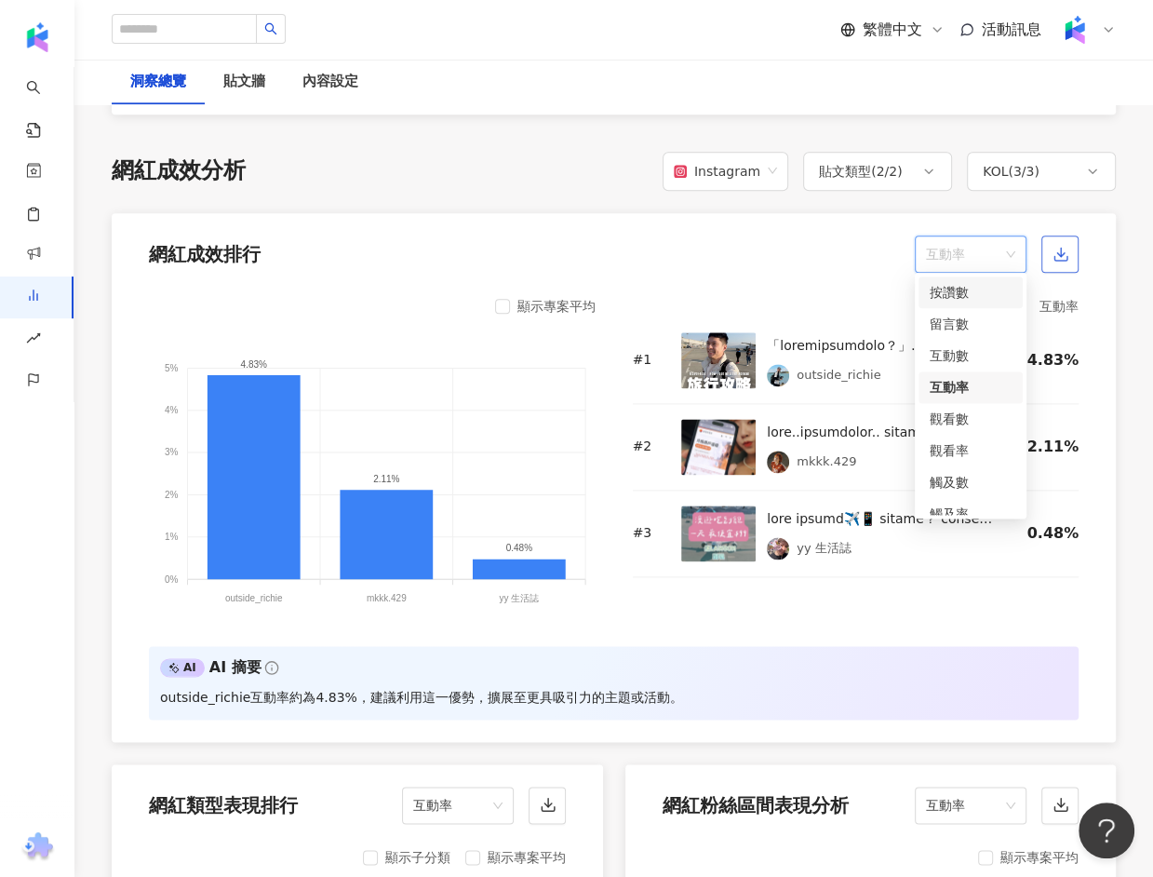
click at [1060, 252] on icon "button" at bounding box center [1061, 254] width 17 height 17
click at [1006, 251] on span "互動率" at bounding box center [970, 253] width 89 height 35
click at [966, 301] on div "按讚數" at bounding box center [971, 292] width 82 height 20
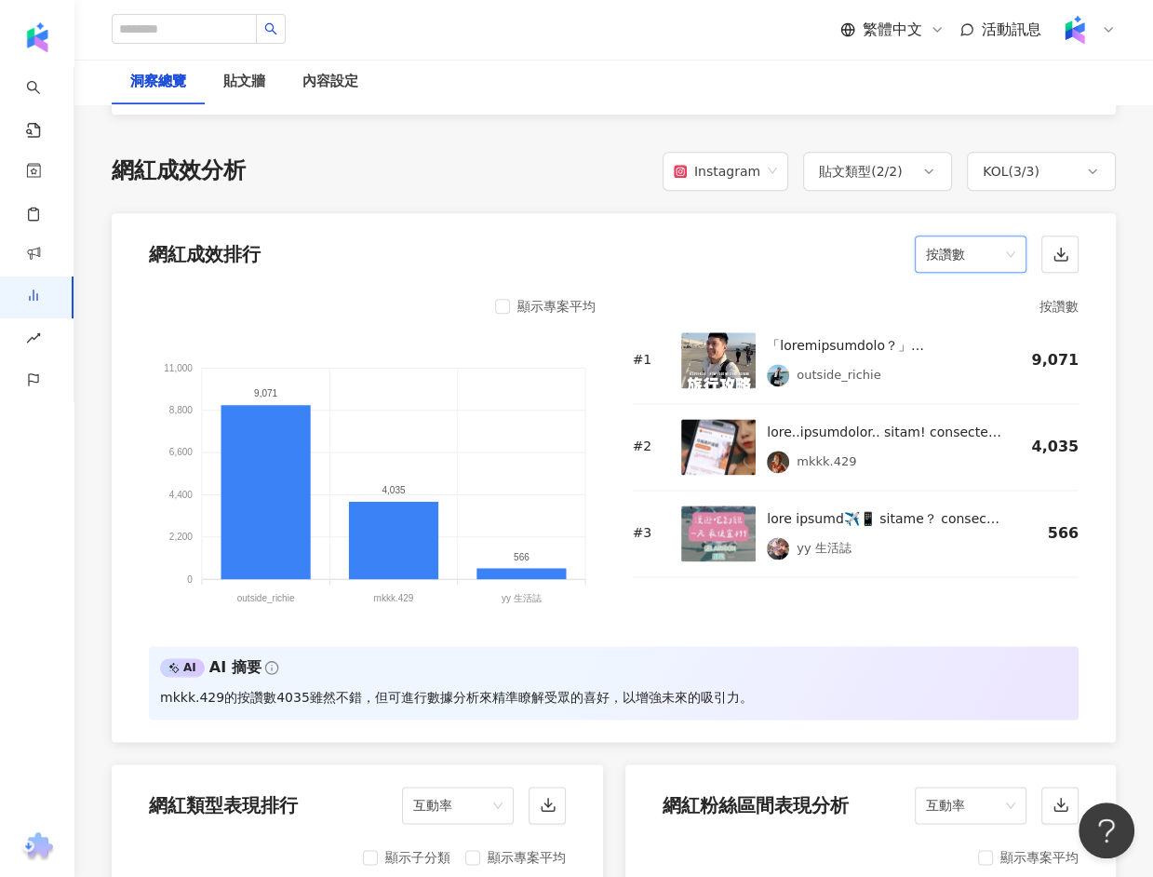
click at [572, 297] on div "顯示專案平均" at bounding box center [557, 306] width 78 height 22
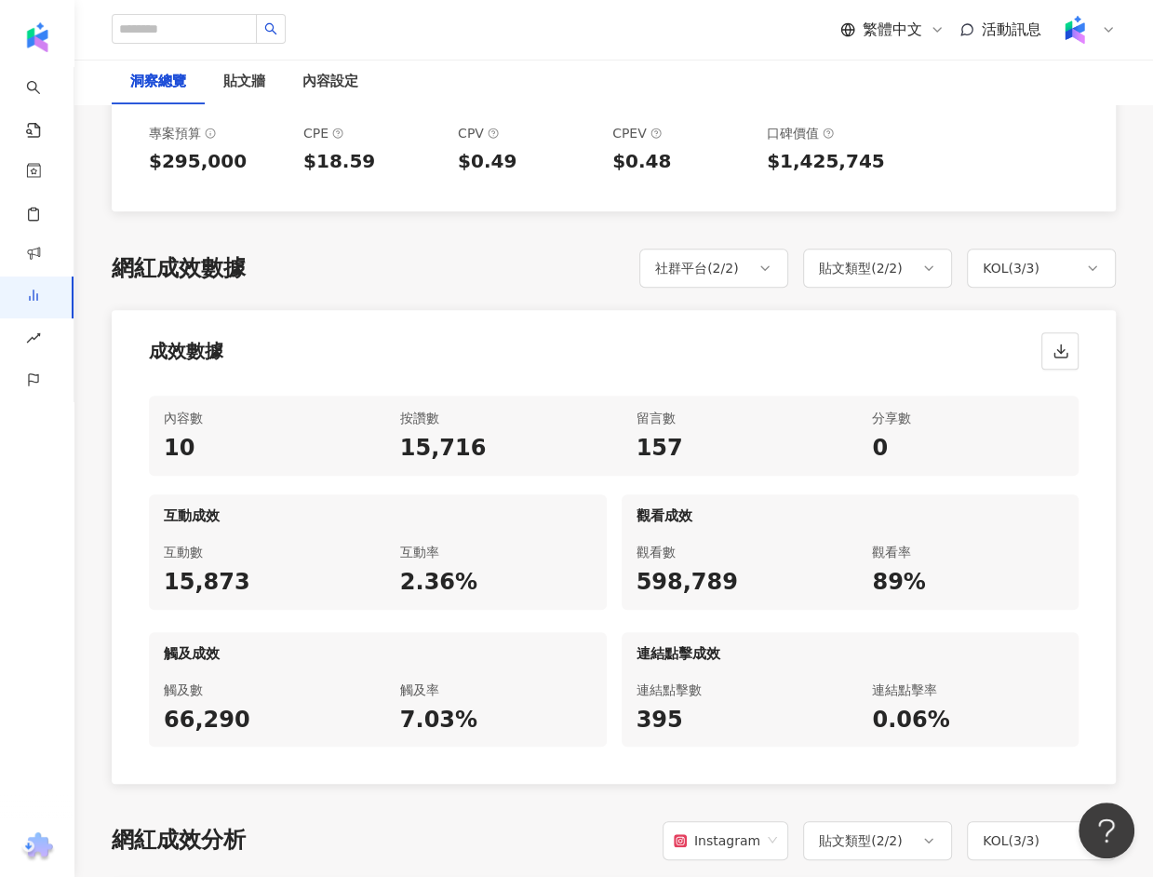
scroll to position [642, 0]
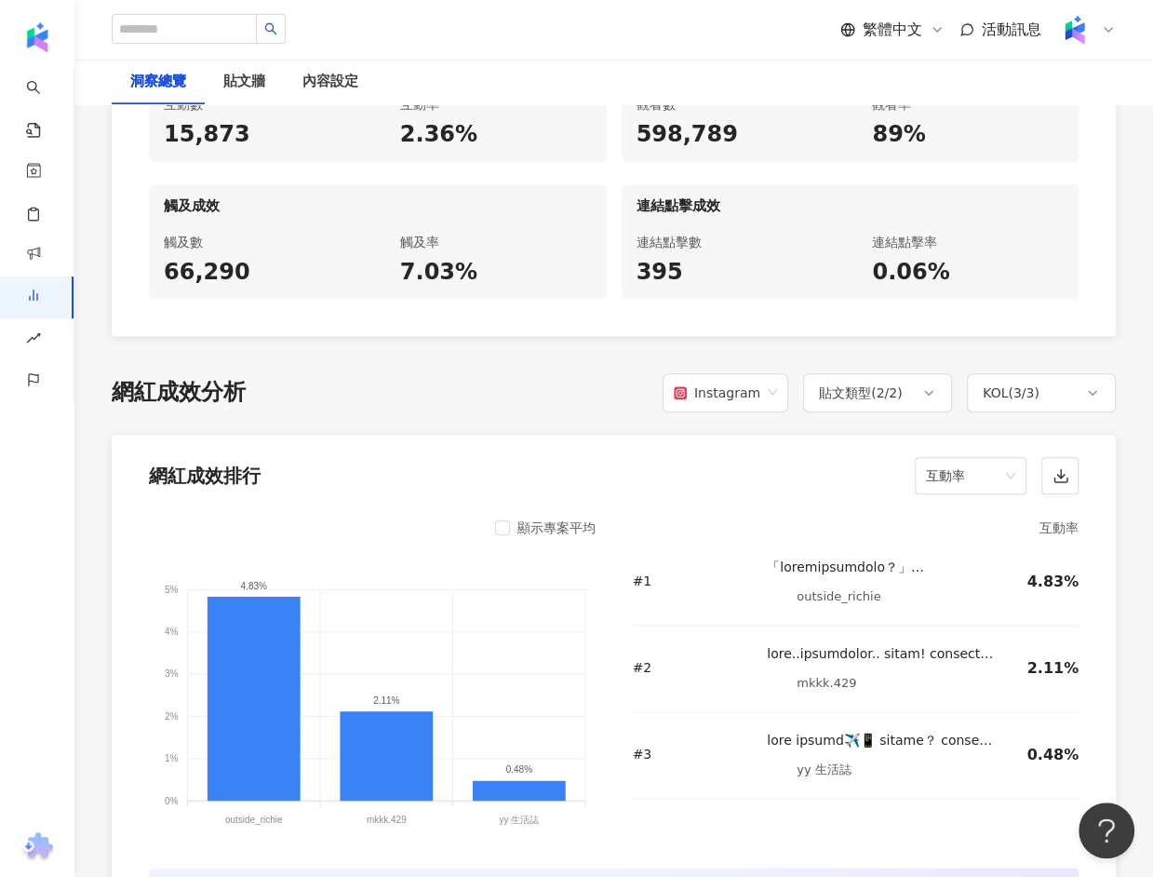
scroll to position [1166, 0]
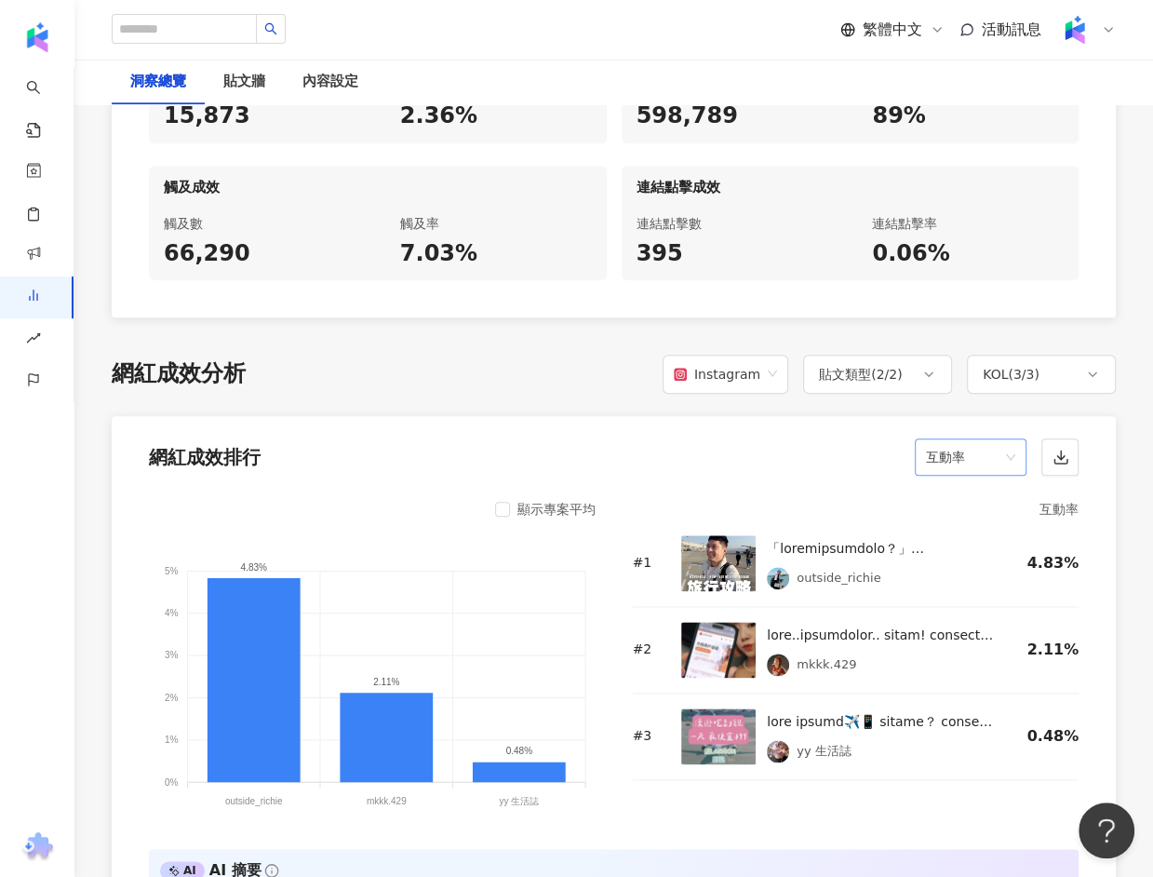
click at [965, 438] on div "互動率" at bounding box center [971, 456] width 112 height 37
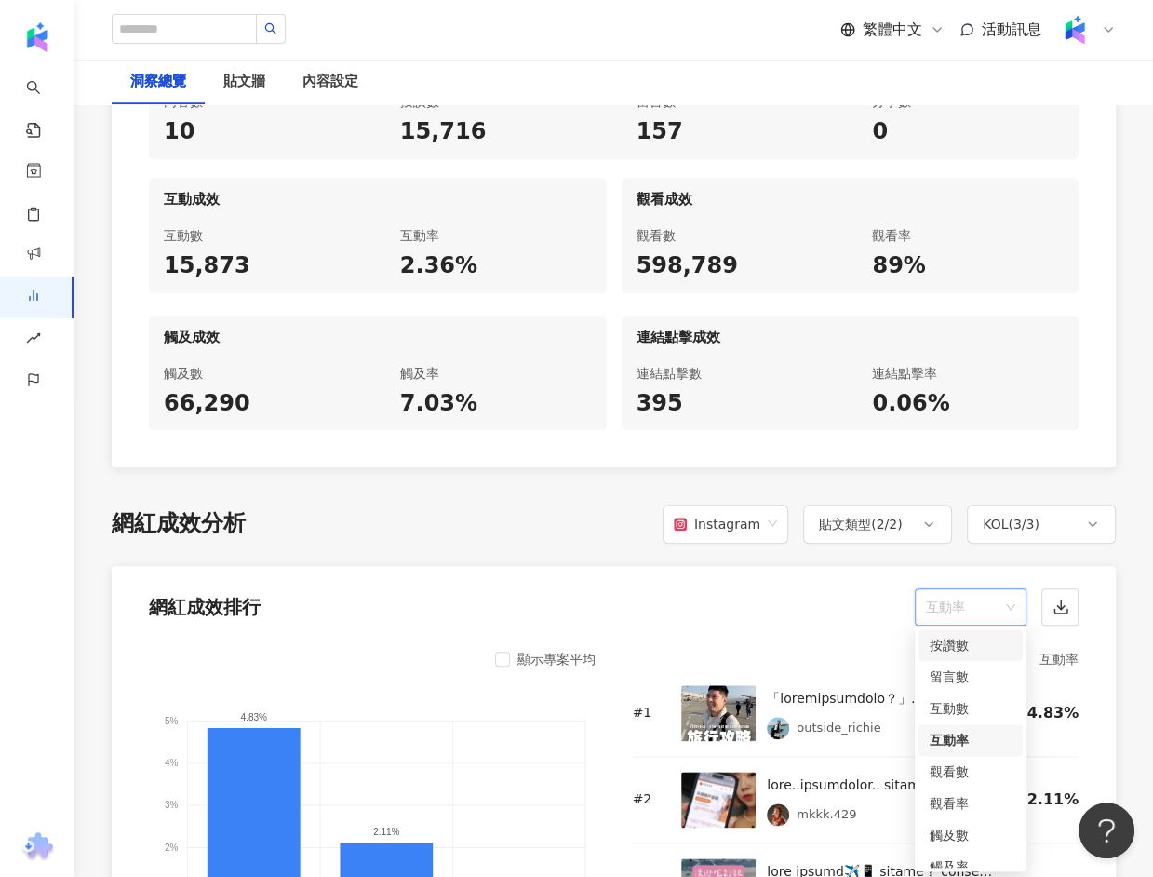
click at [942, 637] on div "按讚數" at bounding box center [971, 645] width 82 height 20
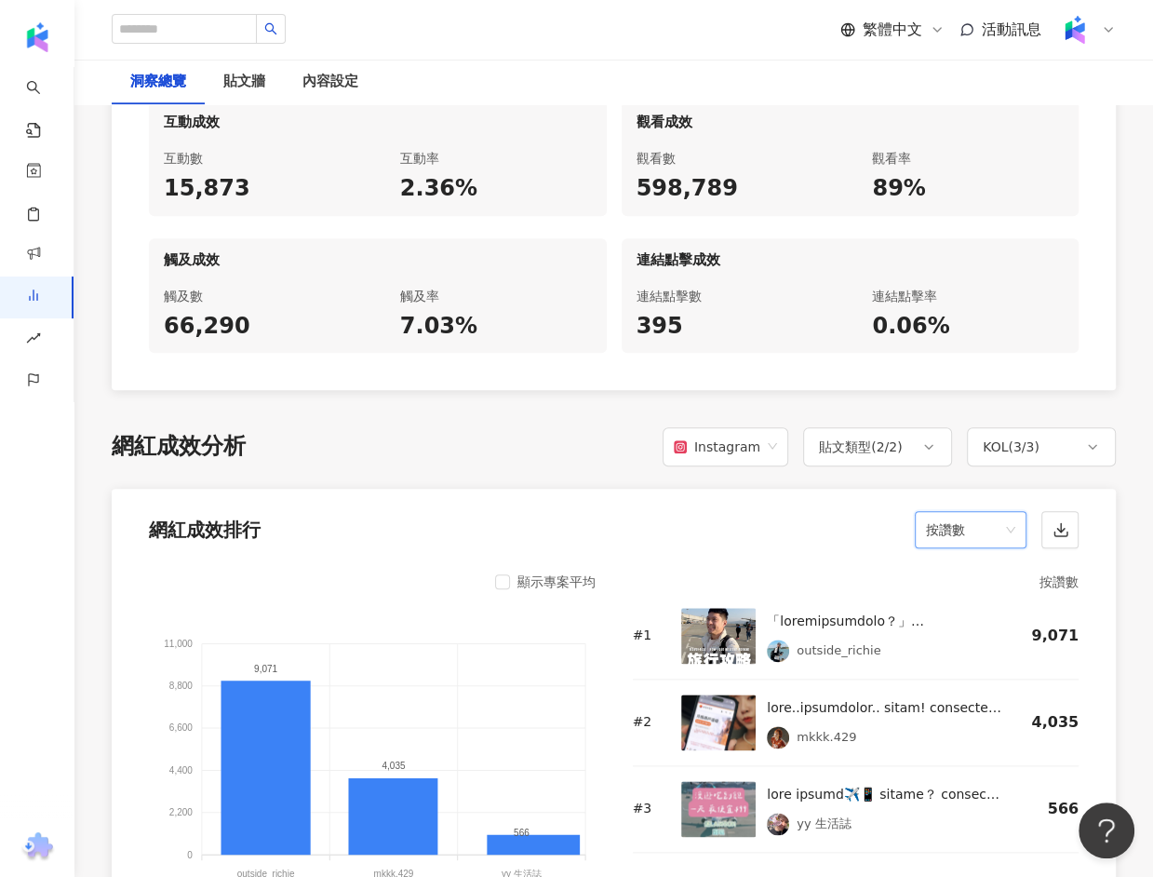
scroll to position [1115, 0]
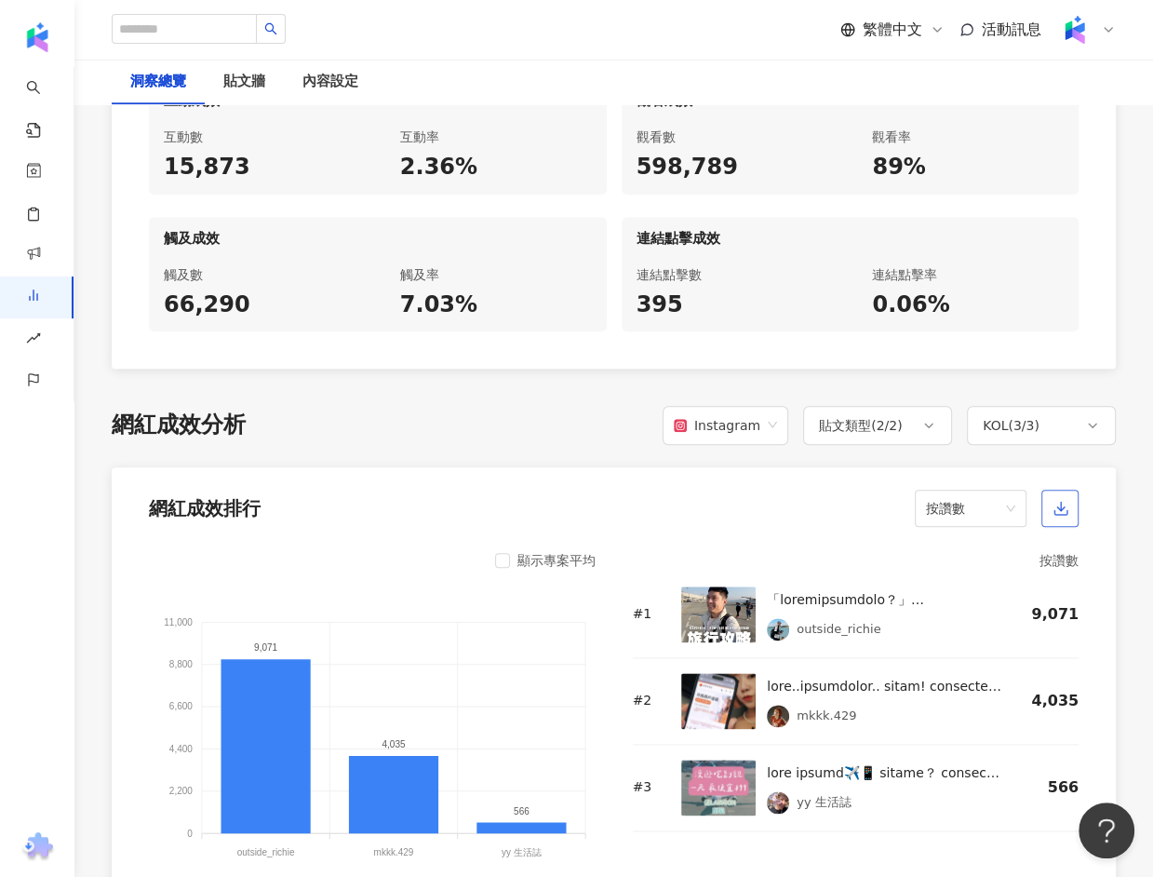
click at [1060, 514] on button "button" at bounding box center [1060, 508] width 37 height 37
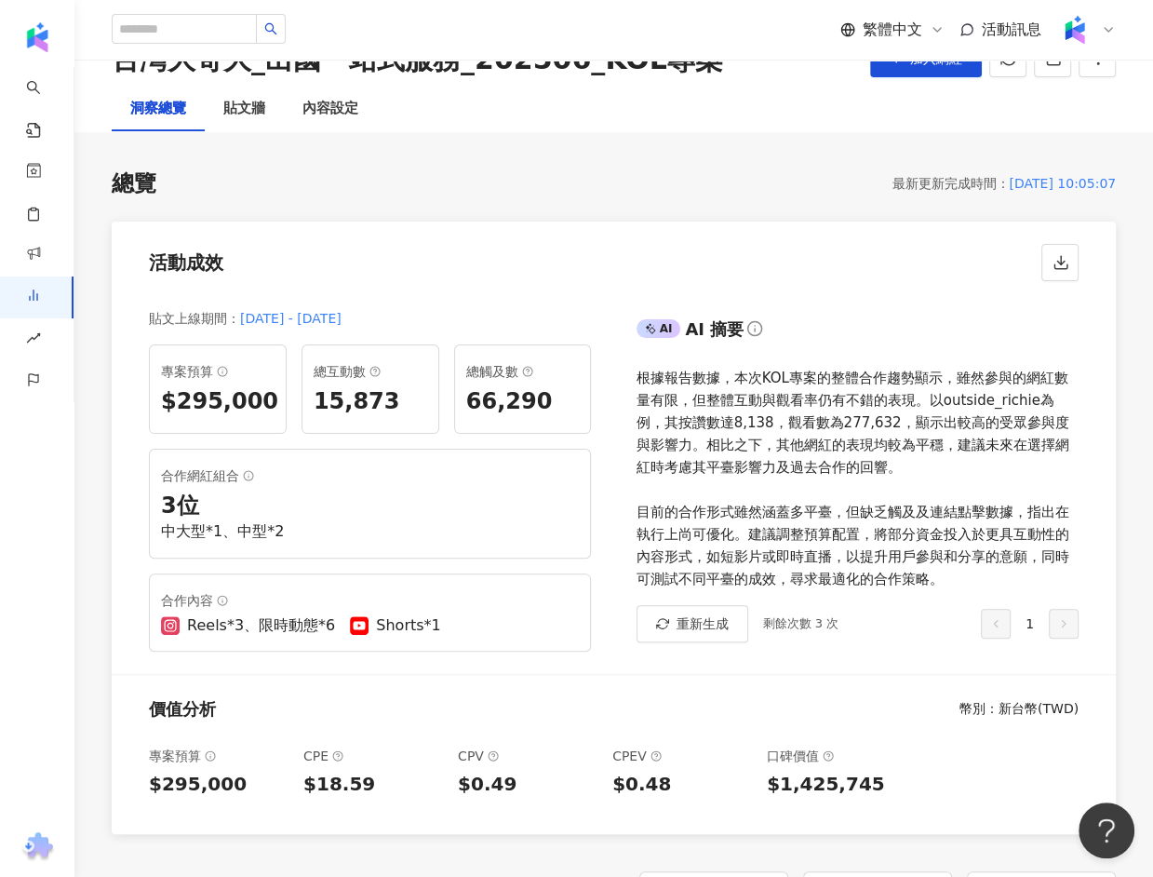
scroll to position [0, 0]
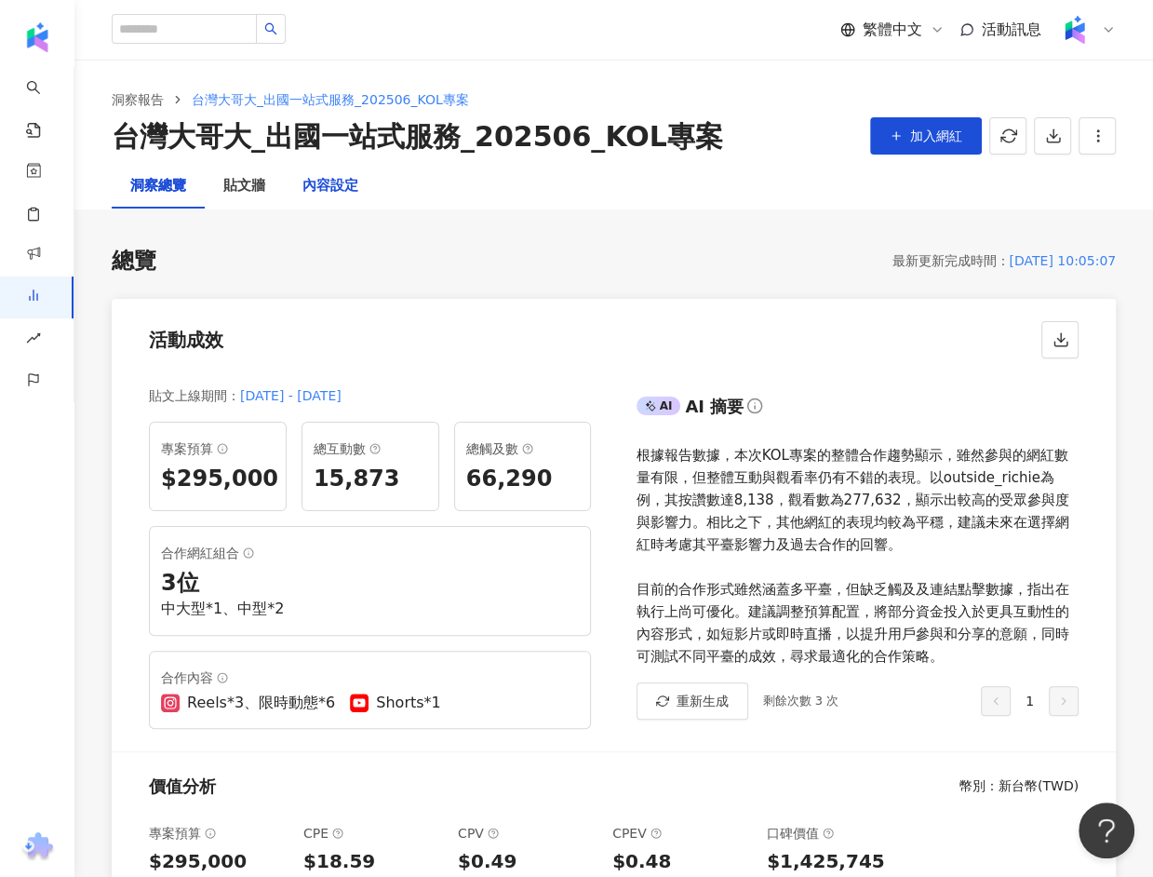
click at [353, 188] on div "內容設定" at bounding box center [331, 186] width 56 height 22
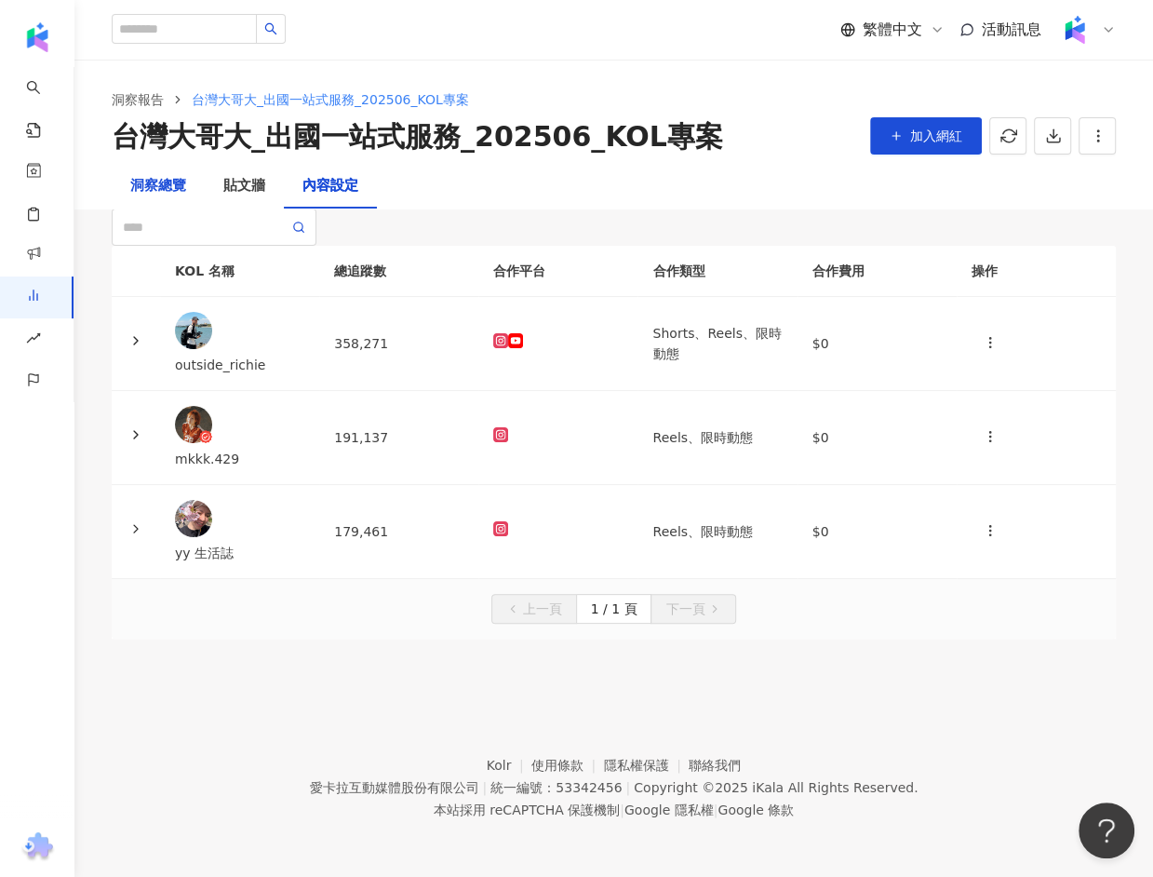
click at [156, 178] on div "洞察總覽" at bounding box center [158, 186] width 56 height 22
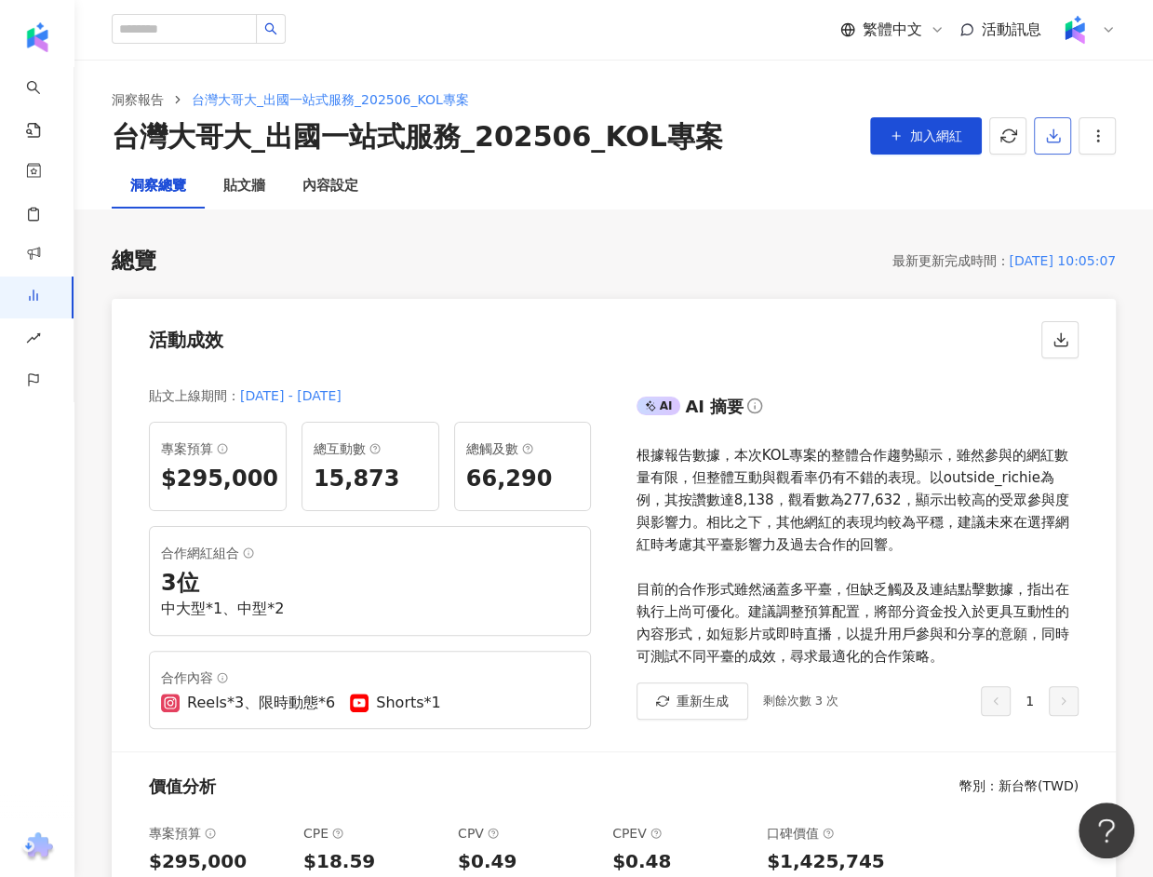
click at [1040, 138] on button "button" at bounding box center [1052, 135] width 37 height 37
click at [803, 277] on div "總覽 最新更新完成時間 ： 2025/08/14 10:05:07 活動成效 貼文上線期間 ： 2025/7/21 - 2025/8/8 專案預算 $295,…" at bounding box center [614, 579] width 1004 height 666
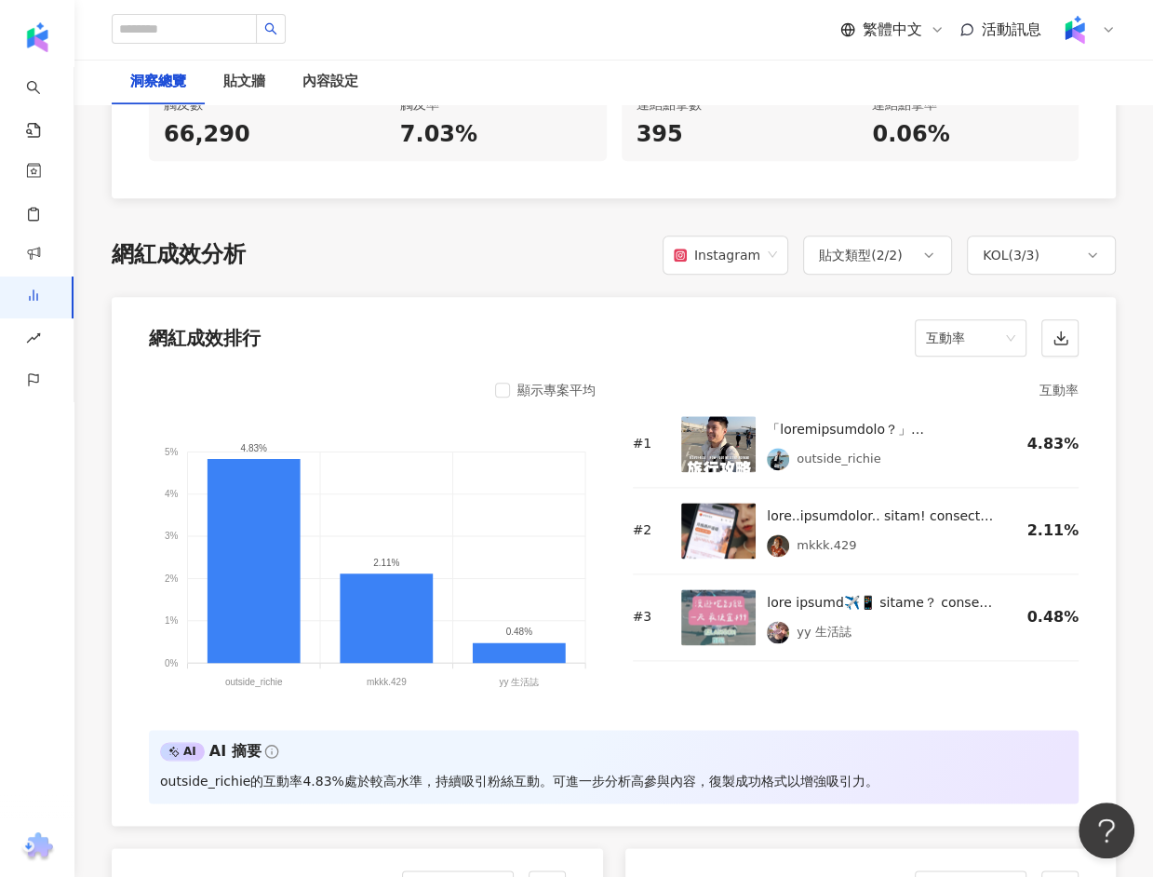
scroll to position [1278, 0]
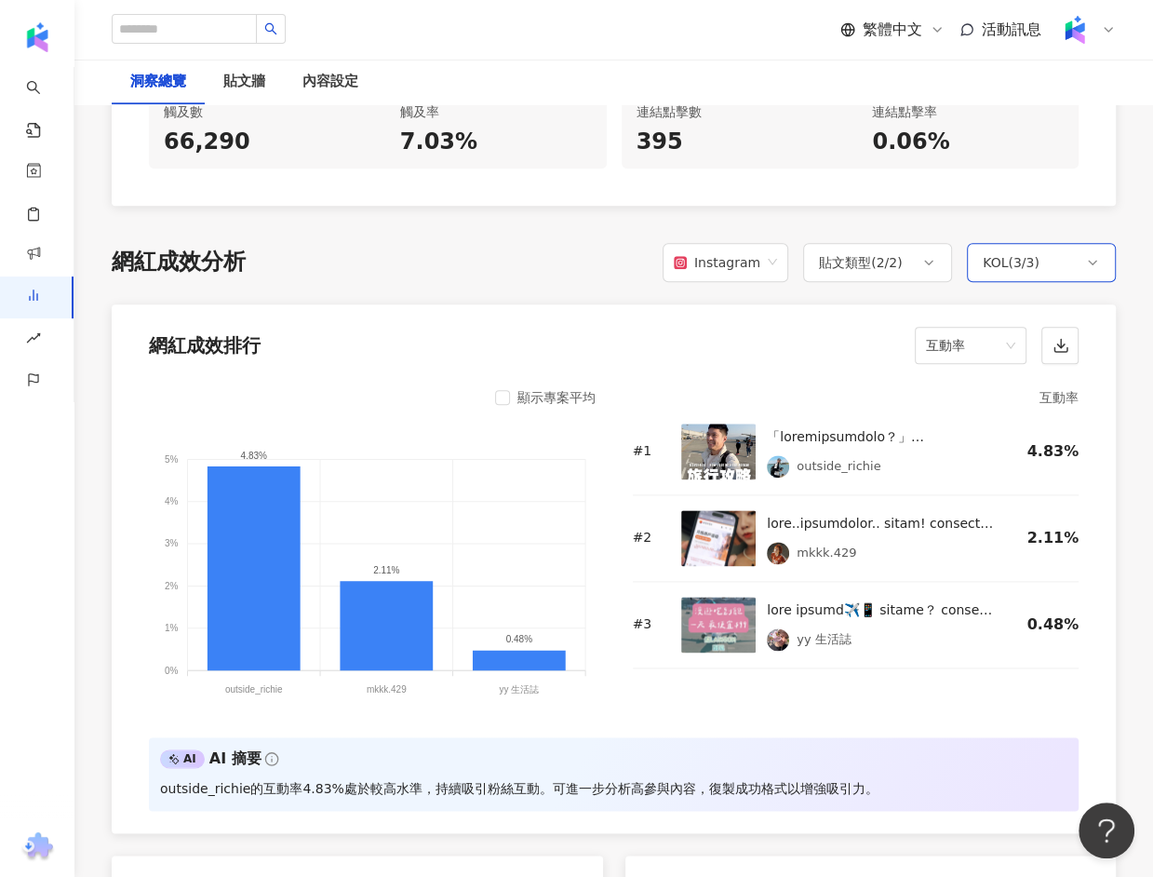
click at [1036, 255] on div "KOL ( 3 / 3 )" at bounding box center [1011, 262] width 57 height 22
click at [1031, 257] on div "KOL ( 3 / 3 )" at bounding box center [1011, 262] width 57 height 22
click at [927, 255] on icon at bounding box center [928, 262] width 15 height 15
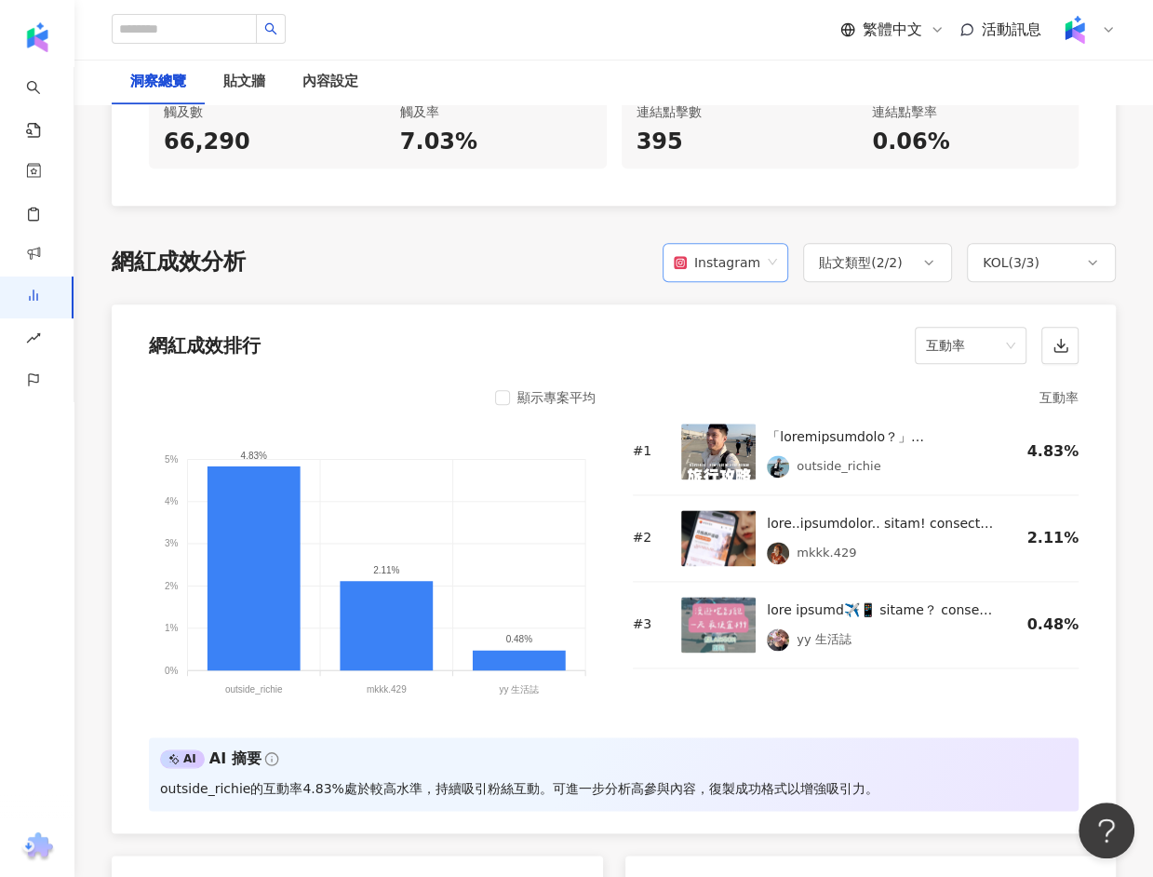
click at [770, 262] on span "Instagram" at bounding box center [725, 262] width 103 height 35
click at [1000, 358] on div "互動率" at bounding box center [971, 345] width 112 height 37
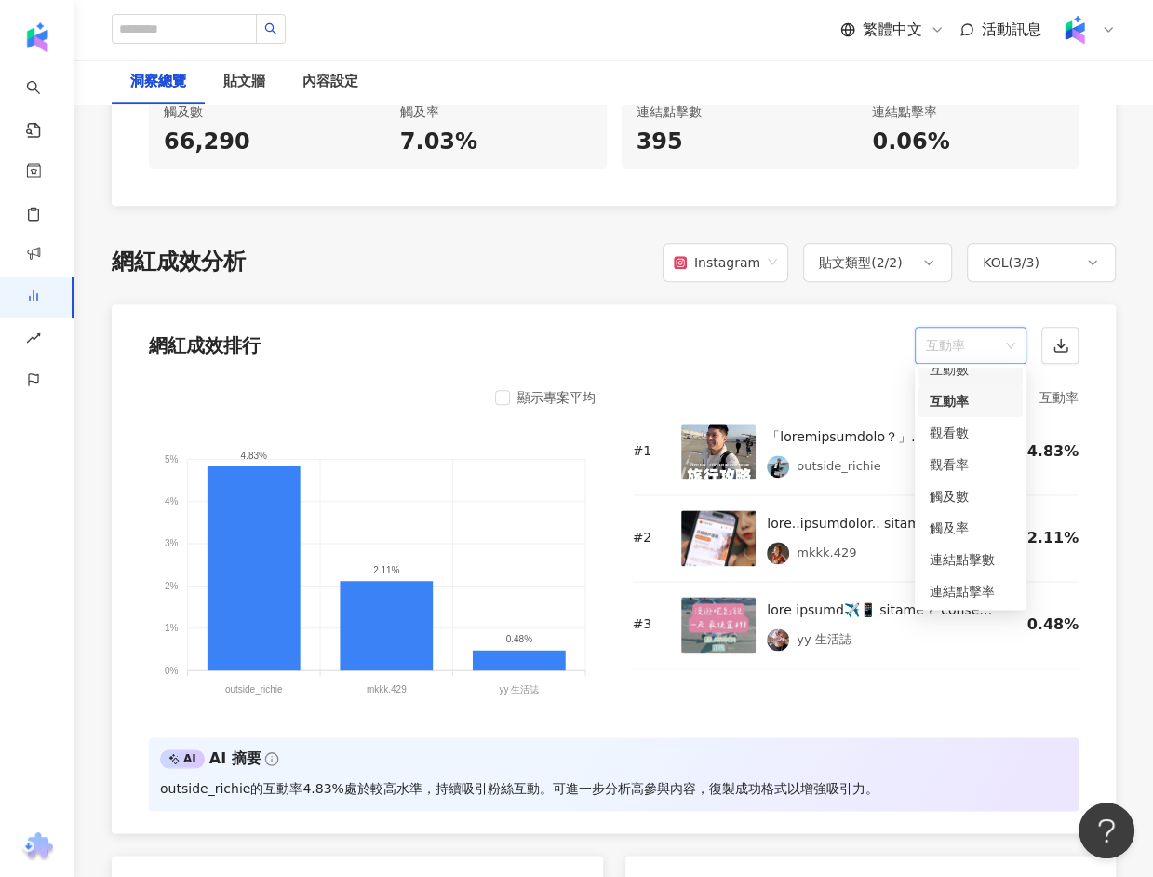
scroll to position [0, 0]
click at [974, 379] on div "按讚數" at bounding box center [971, 383] width 82 height 20
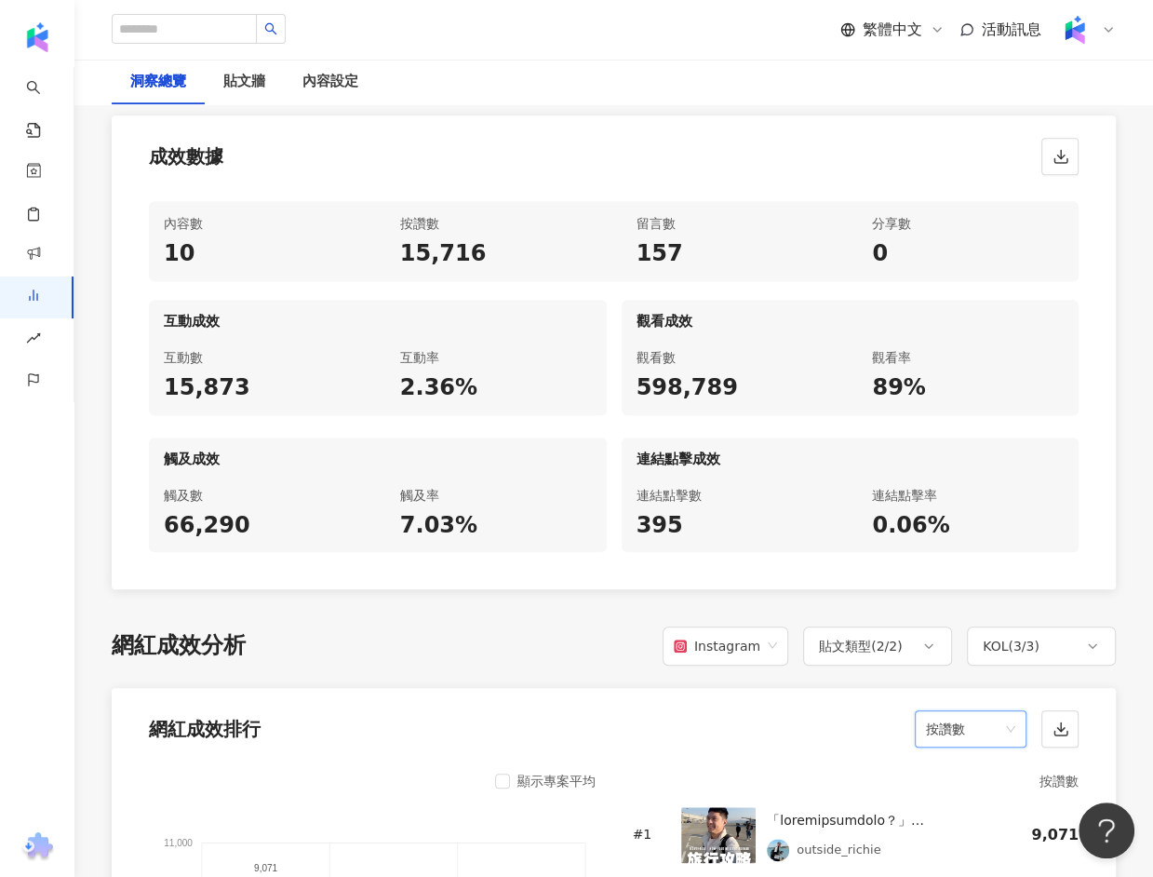
scroll to position [862, 0]
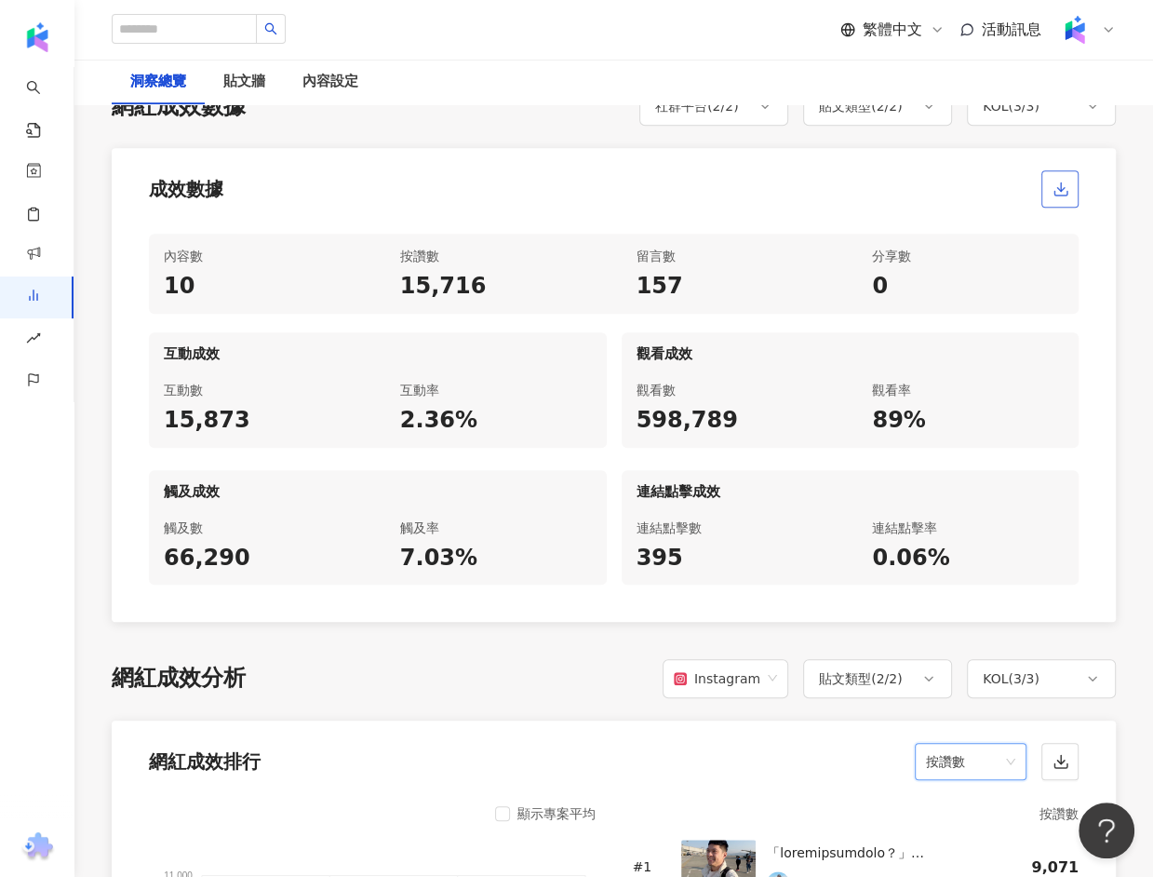
click at [1056, 197] on button "button" at bounding box center [1060, 188] width 37 height 37
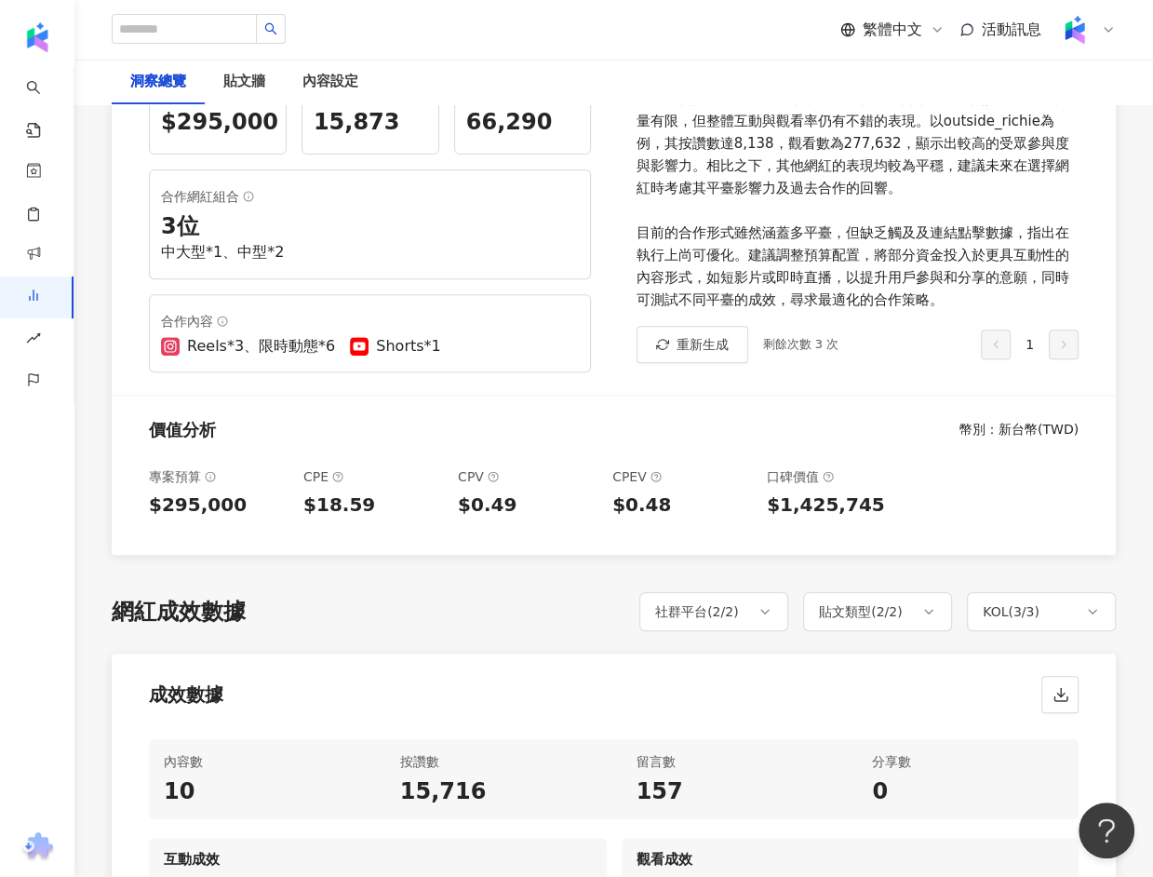
scroll to position [0, 0]
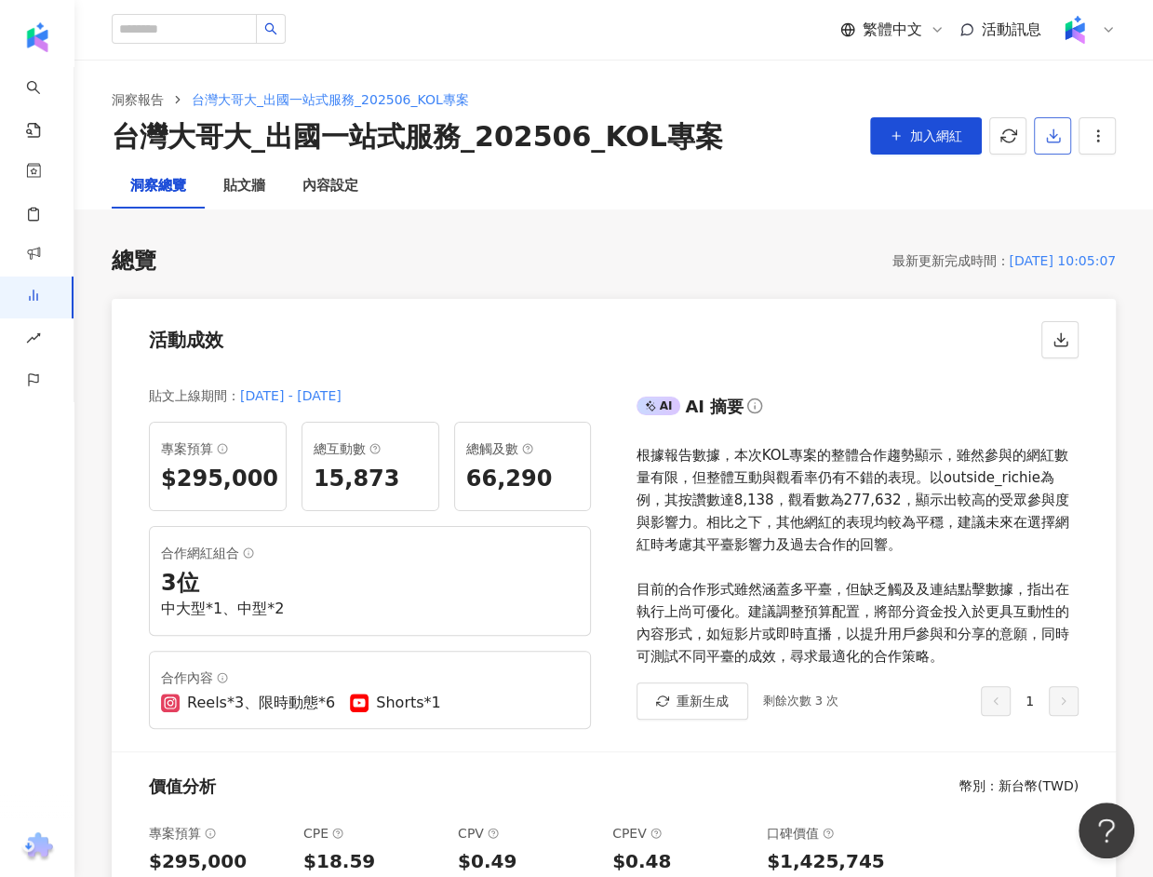
click at [1067, 136] on button "button" at bounding box center [1052, 135] width 37 height 37
click at [1069, 171] on span "匯出 PPT" at bounding box center [1081, 180] width 65 height 20
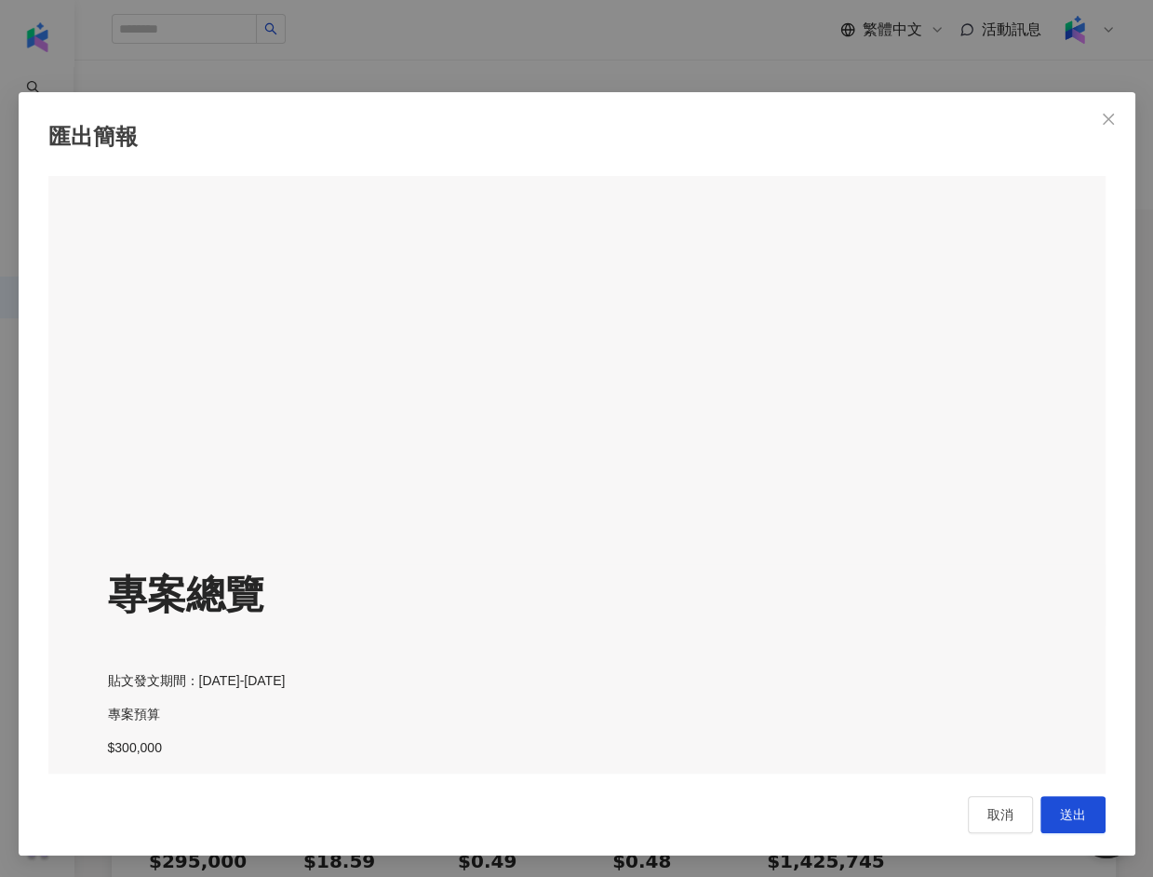
scroll to position [2229, 0]
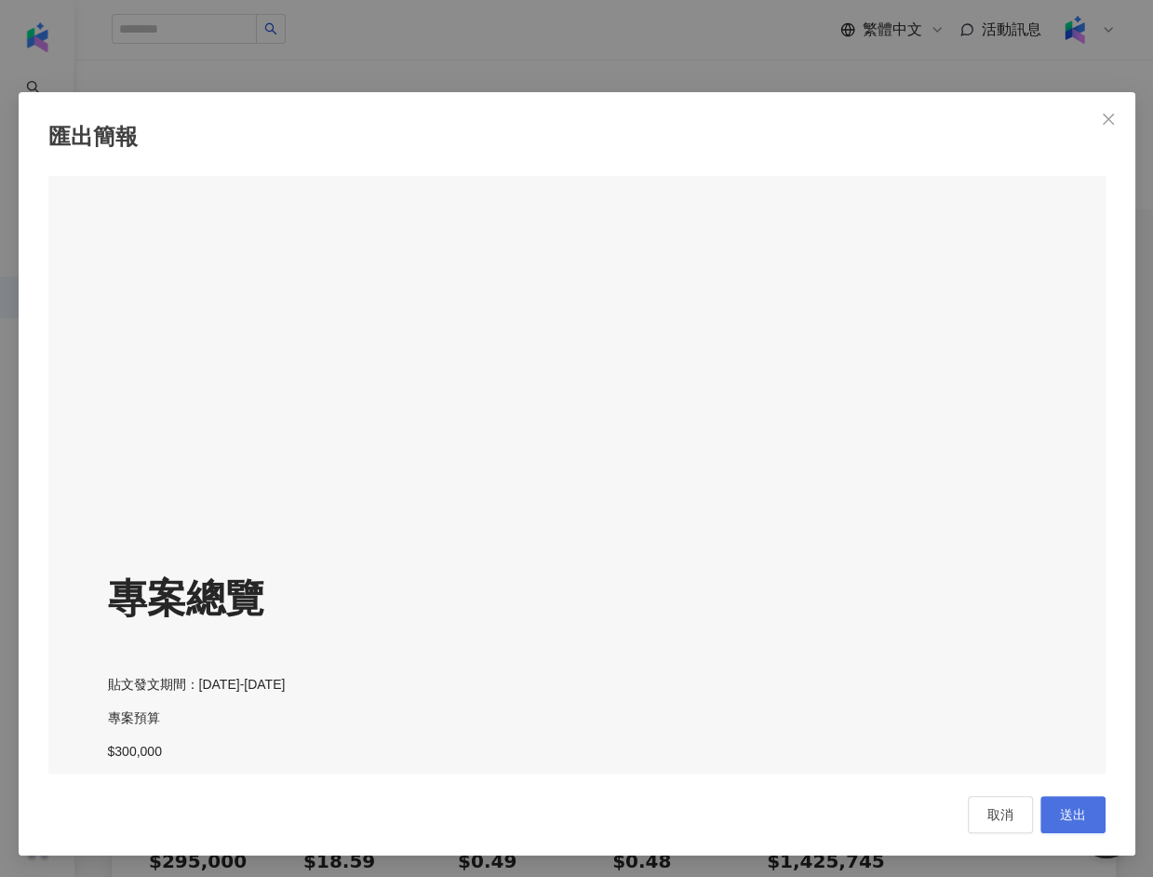
click at [1064, 802] on button "送出" at bounding box center [1073, 814] width 65 height 37
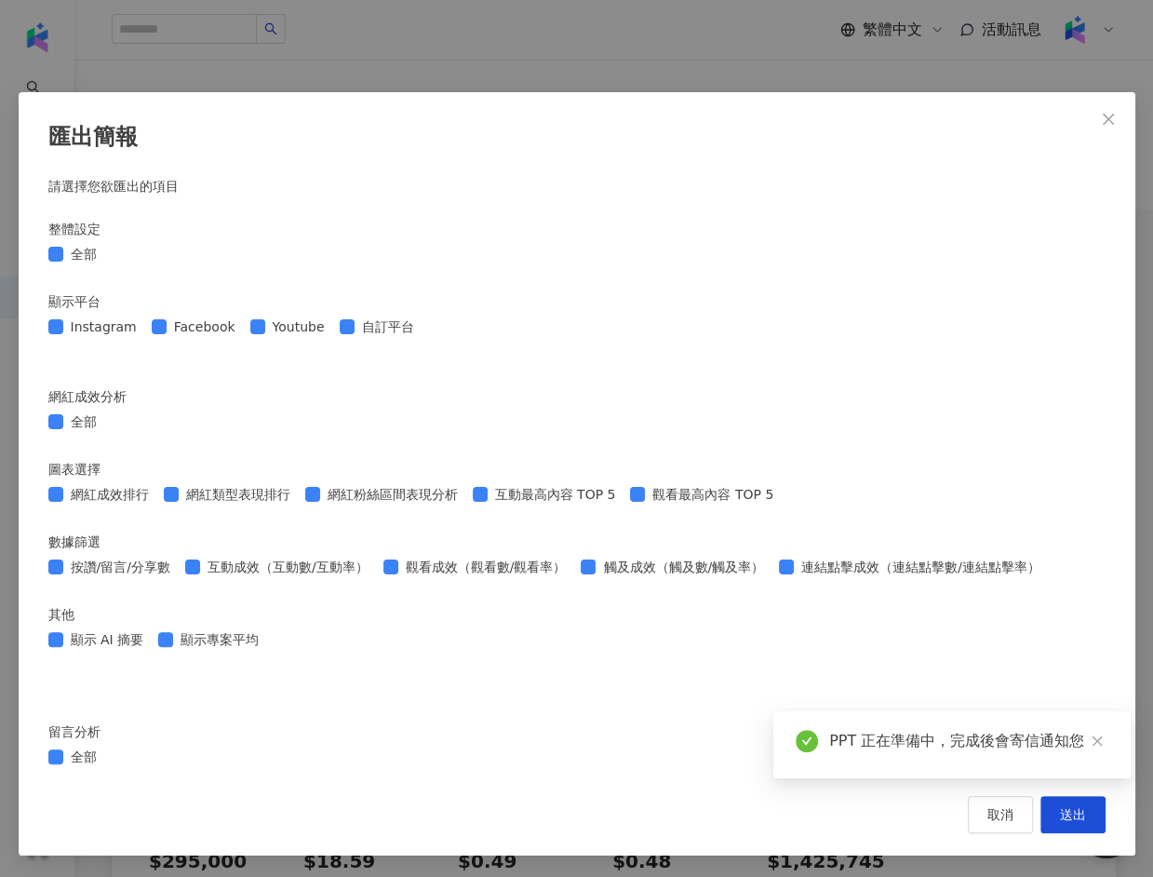
scroll to position [0, 0]
click at [1068, 819] on span "送出" at bounding box center [1073, 815] width 26 height 15
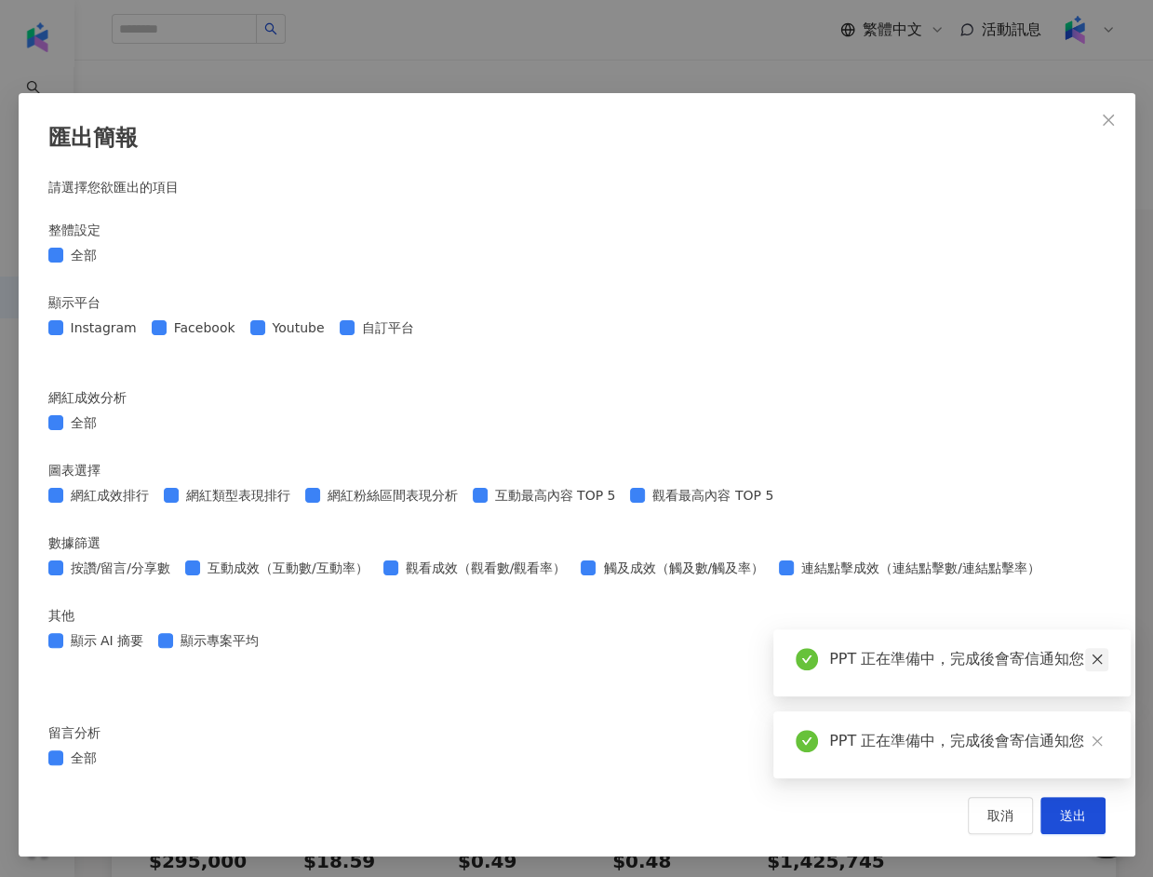
click at [1101, 658] on icon "close" at bounding box center [1097, 658] width 13 height 13
click at [1092, 745] on icon "close" at bounding box center [1097, 741] width 10 height 10
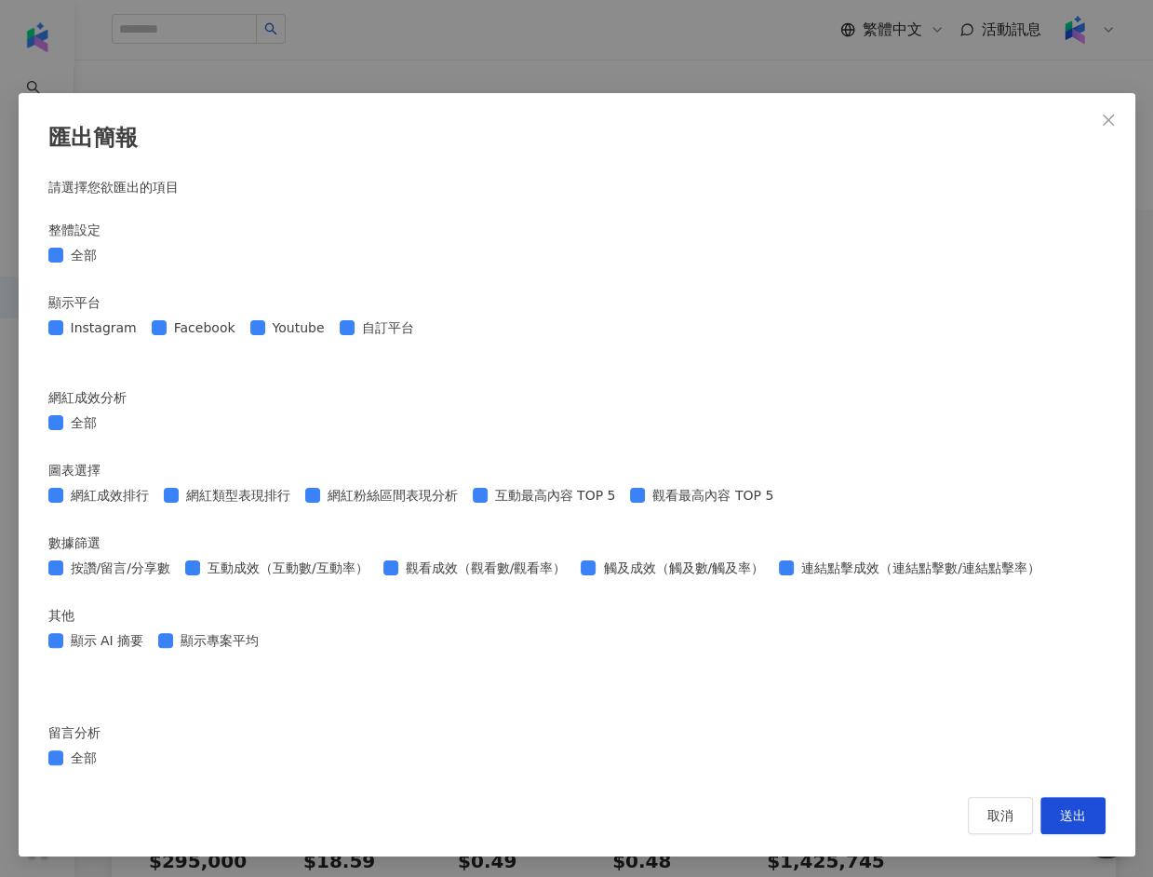
click at [1101, 120] on icon "close" at bounding box center [1108, 120] width 15 height 15
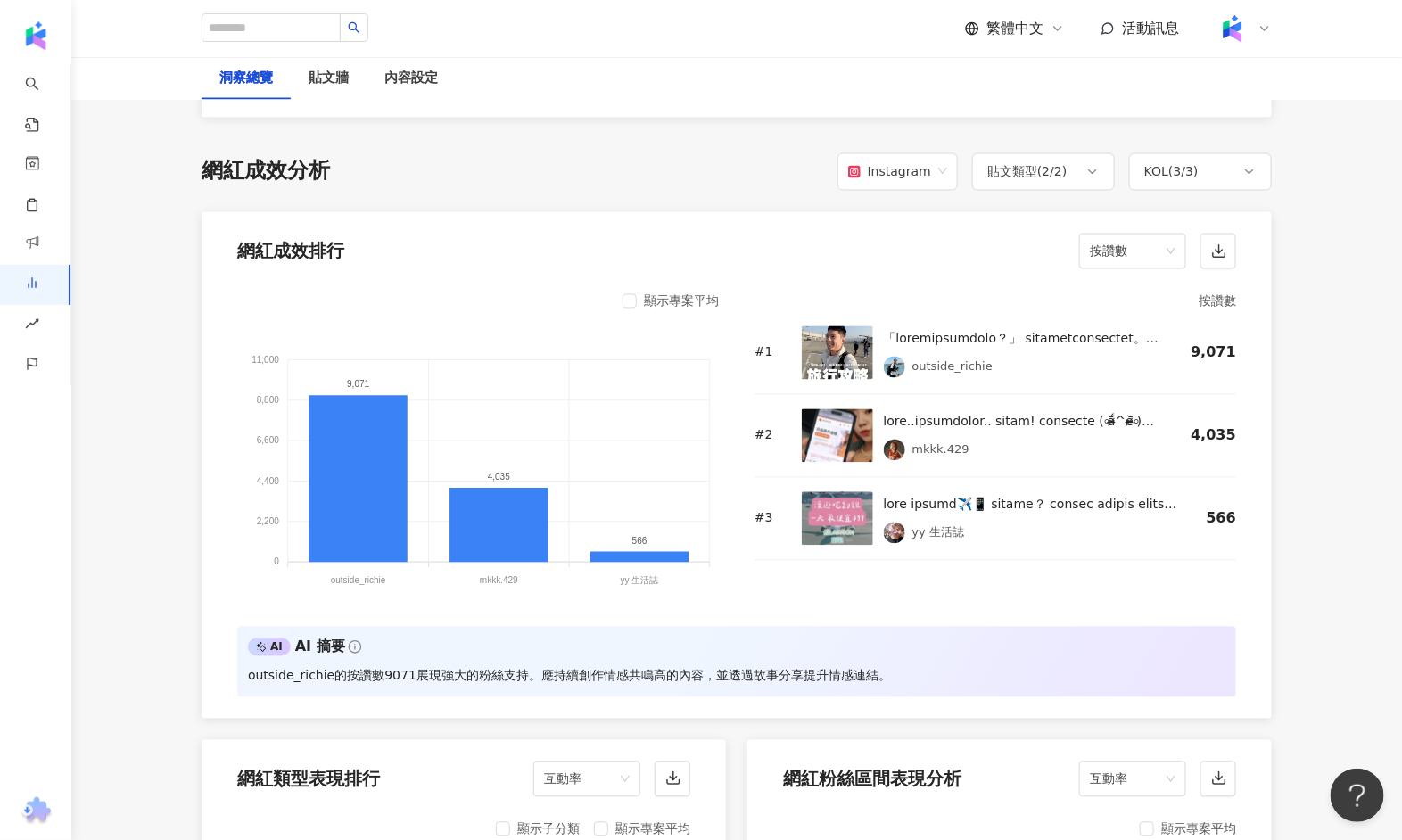
scroll to position [1306, 0]
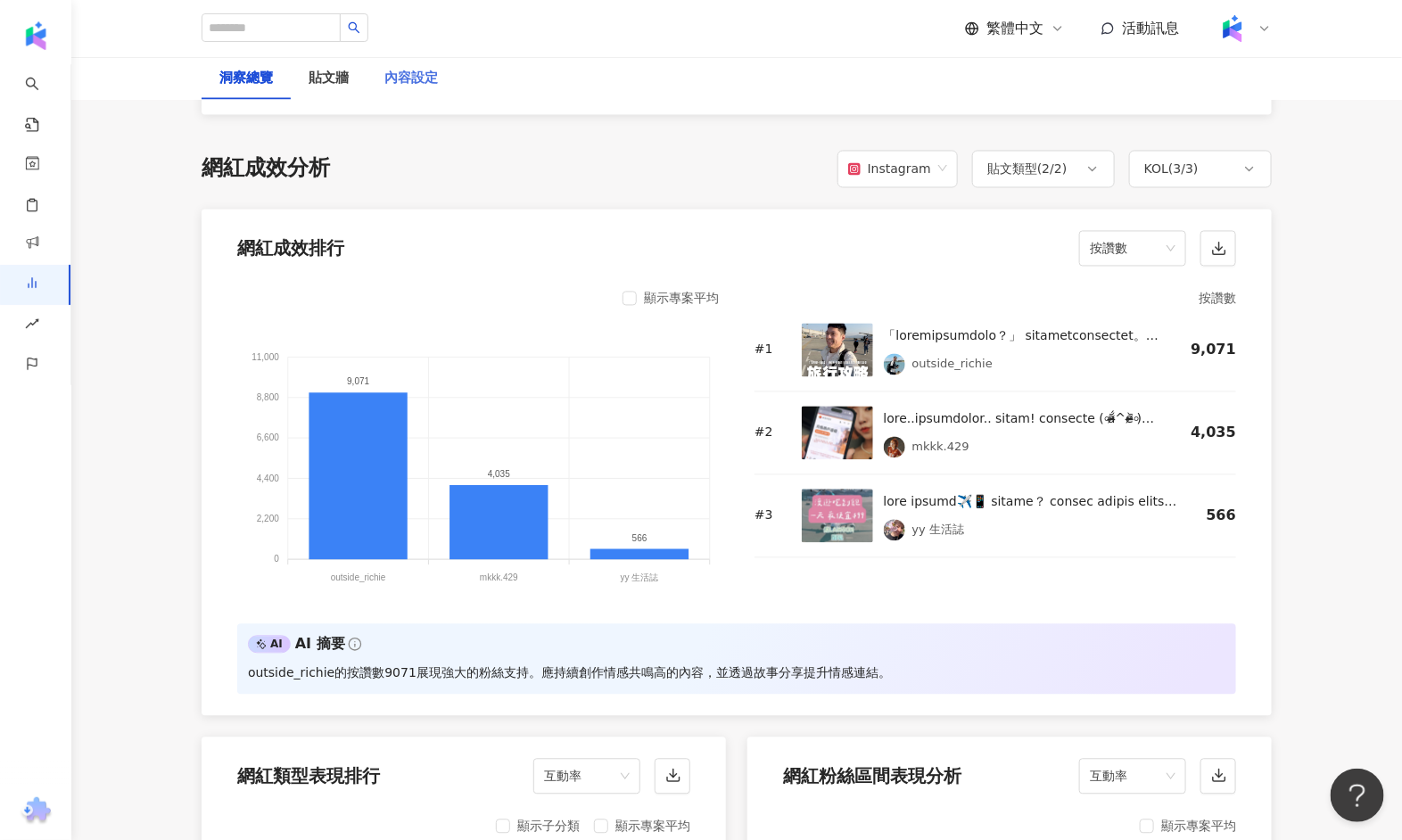
click at [391, 93] on div "內容設定" at bounding box center [411, 79] width 89 height 43
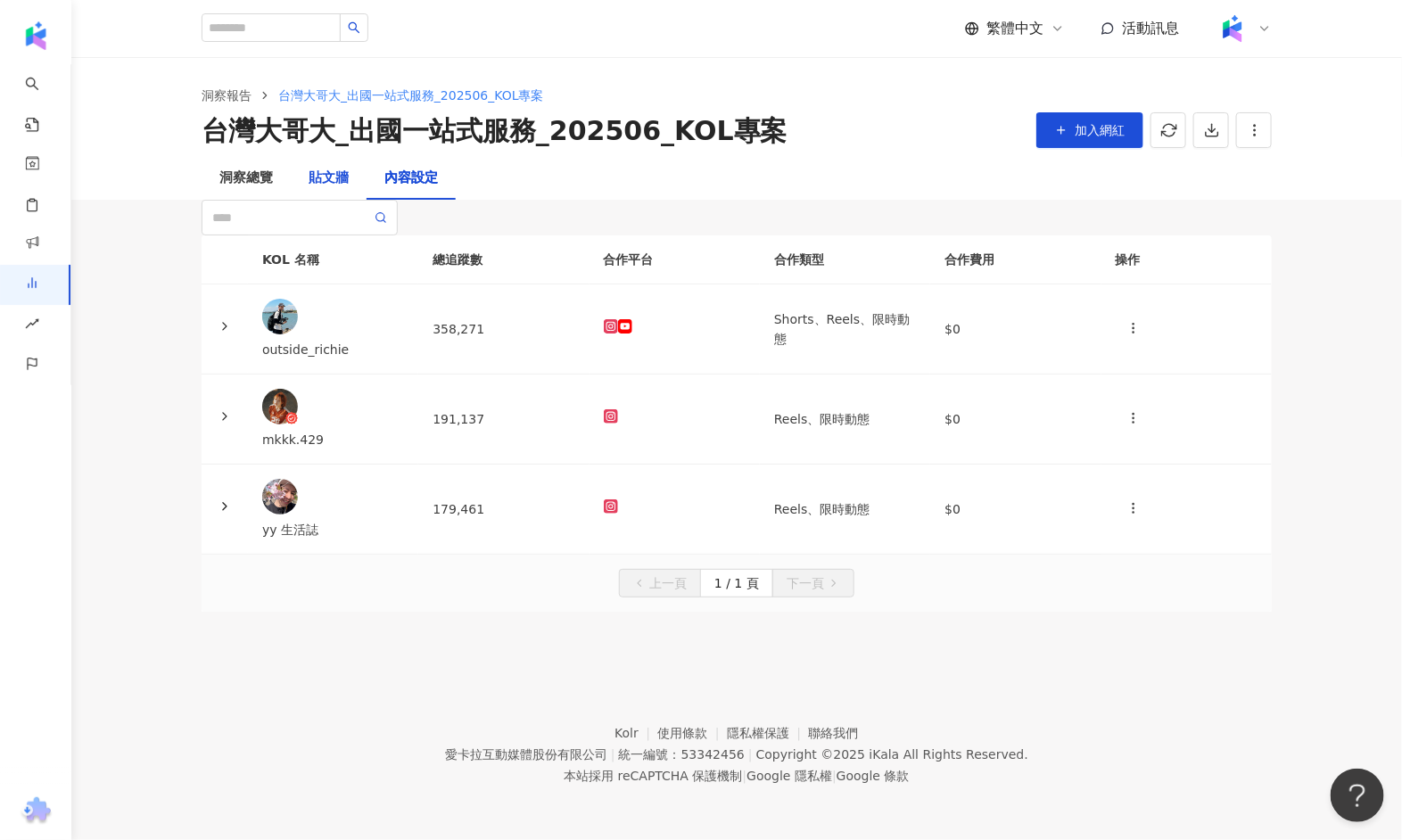
click at [343, 185] on div "貼文牆" at bounding box center [329, 178] width 40 height 21
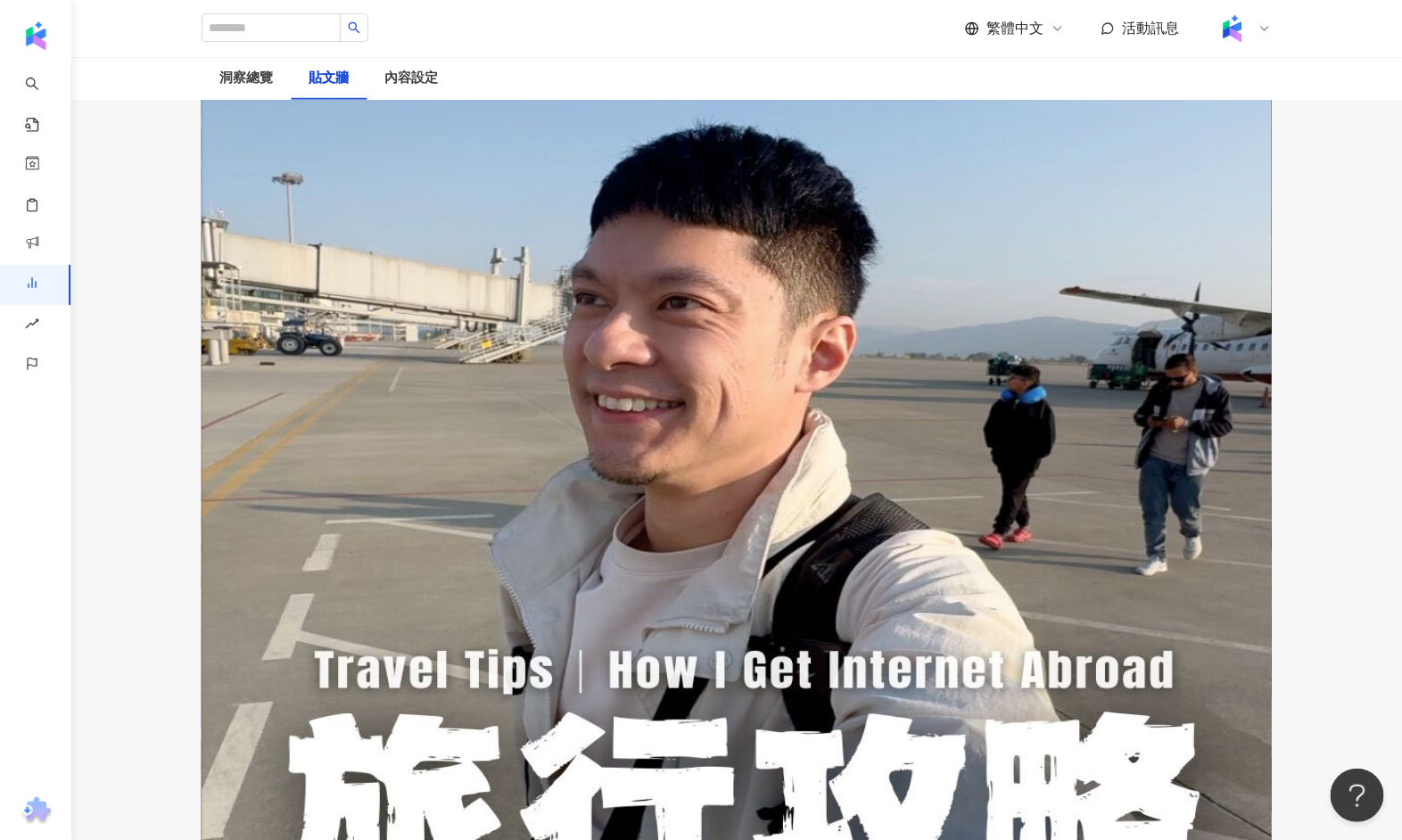
scroll to position [203, 0]
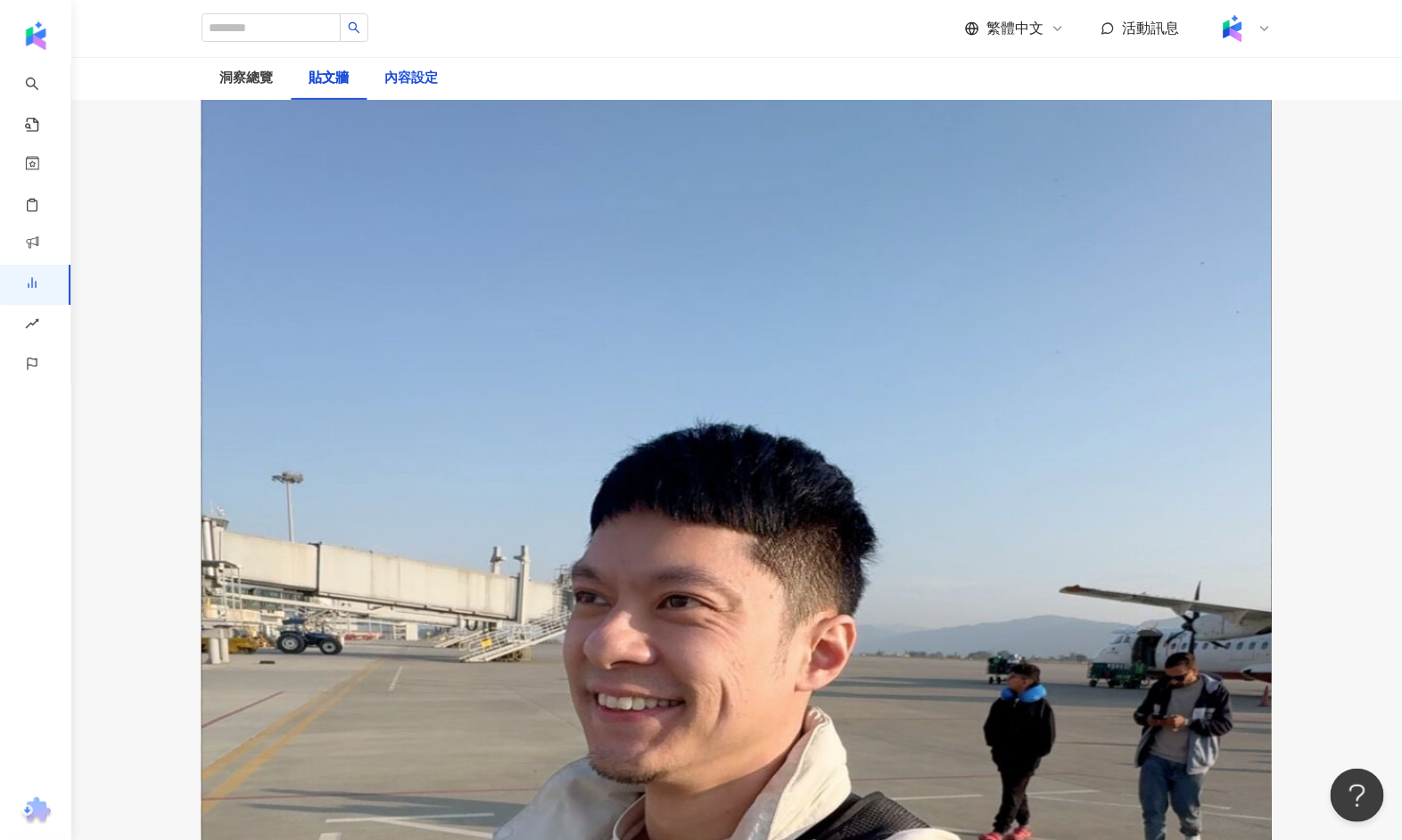
click at [394, 74] on div "內容設定" at bounding box center [411, 79] width 54 height 21
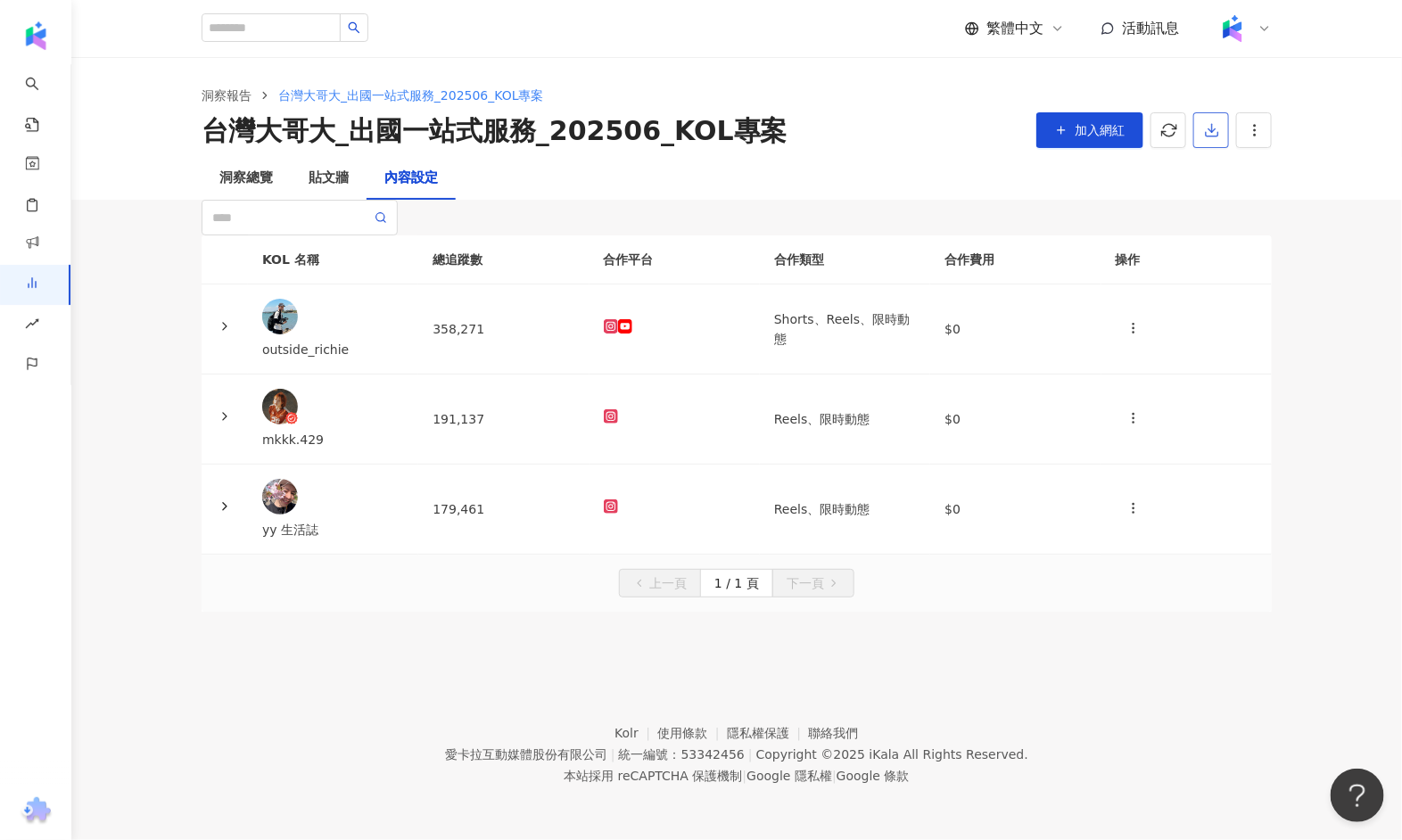
click at [1104, 132] on button "button" at bounding box center [1210, 129] width 35 height 35
click at [1104, 211] on span "匯出 Excel" at bounding box center [1238, 209] width 62 height 19
click at [369, 173] on div "內容設定" at bounding box center [411, 178] width 89 height 43
click at [336, 177] on div "貼文牆" at bounding box center [329, 178] width 40 height 21
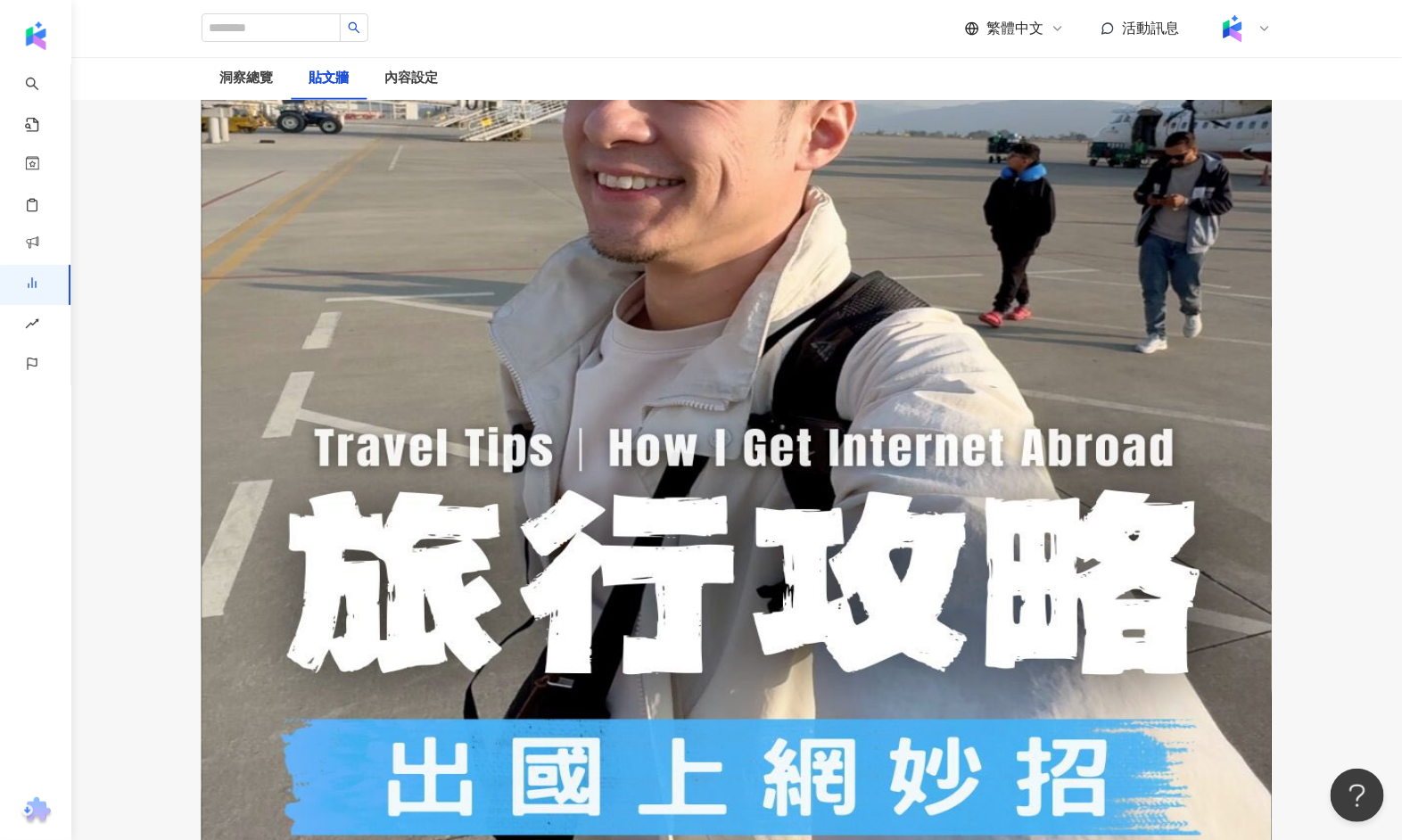
scroll to position [487, 0]
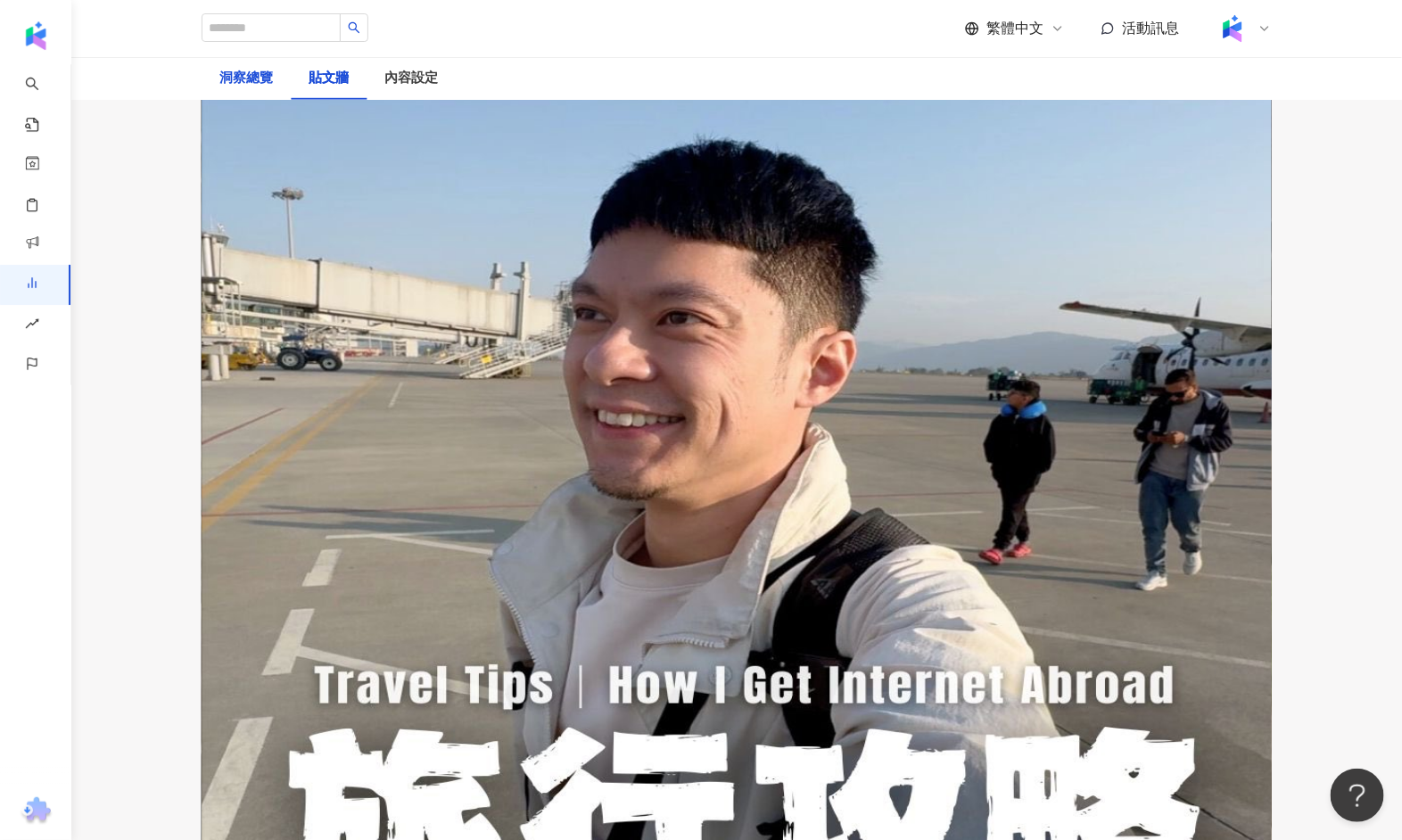
click at [223, 76] on div "洞察總覽" at bounding box center [246, 79] width 54 height 21
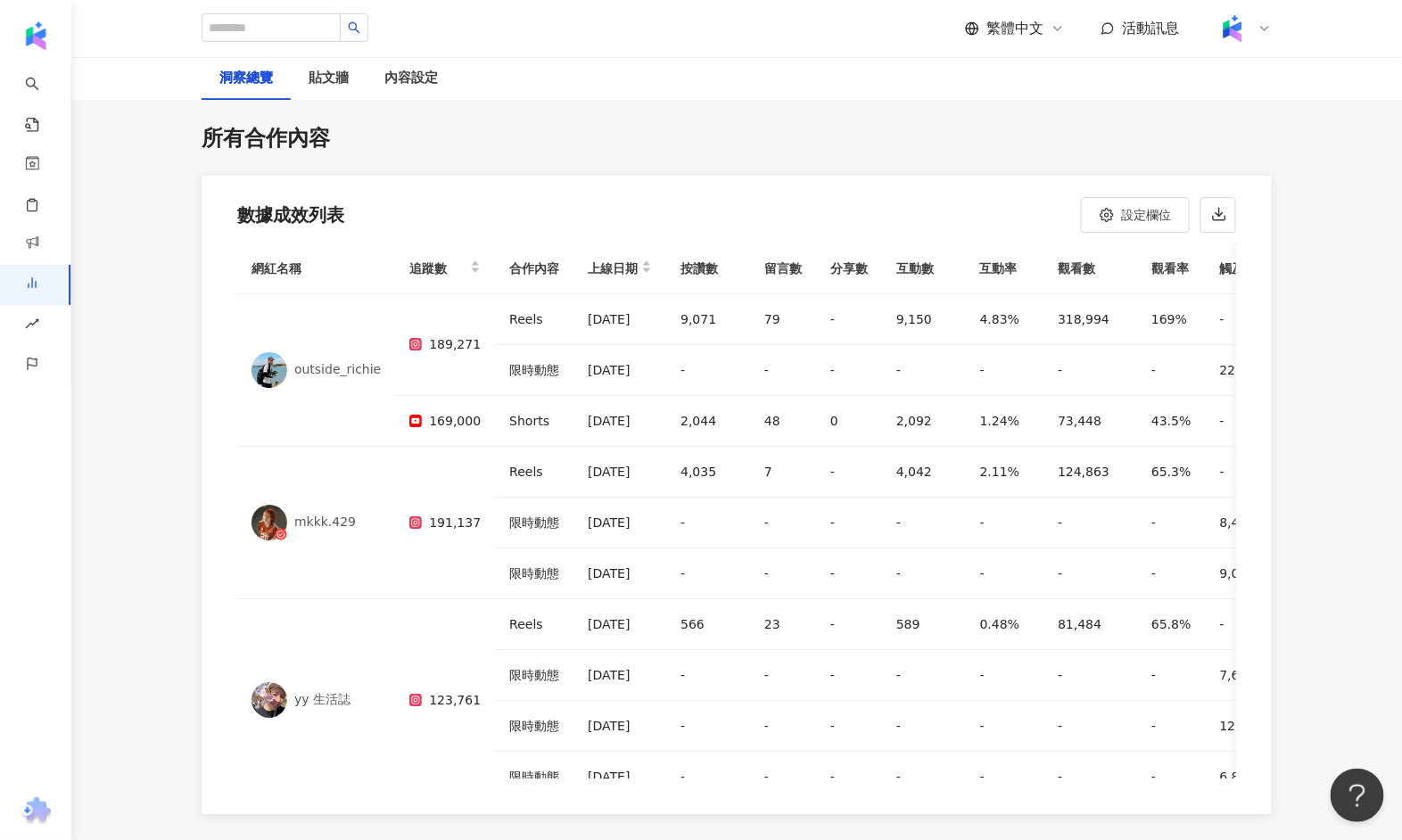
scroll to position [5099, 0]
click at [1104, 212] on button "button" at bounding box center [1218, 216] width 35 height 35
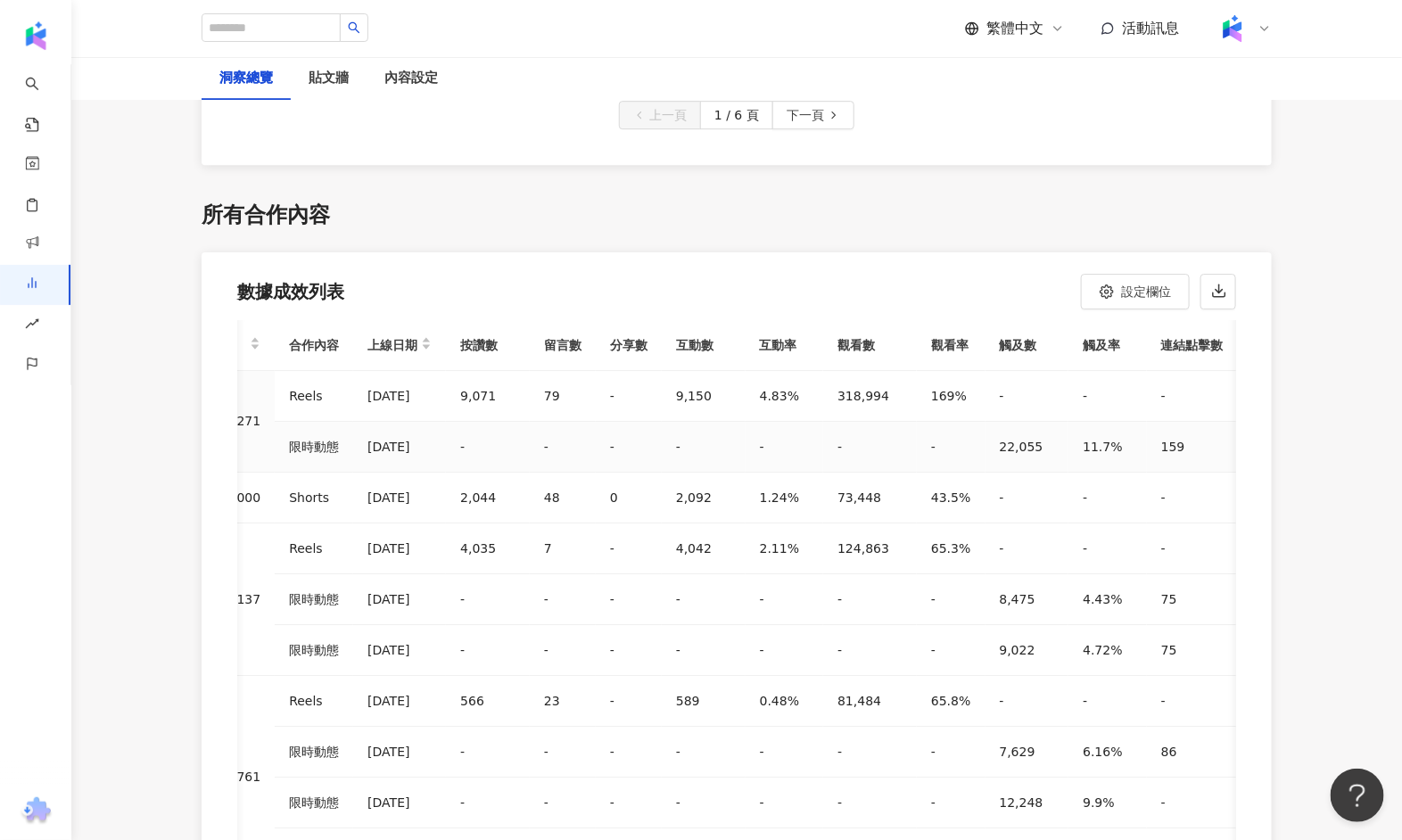
scroll to position [0, 0]
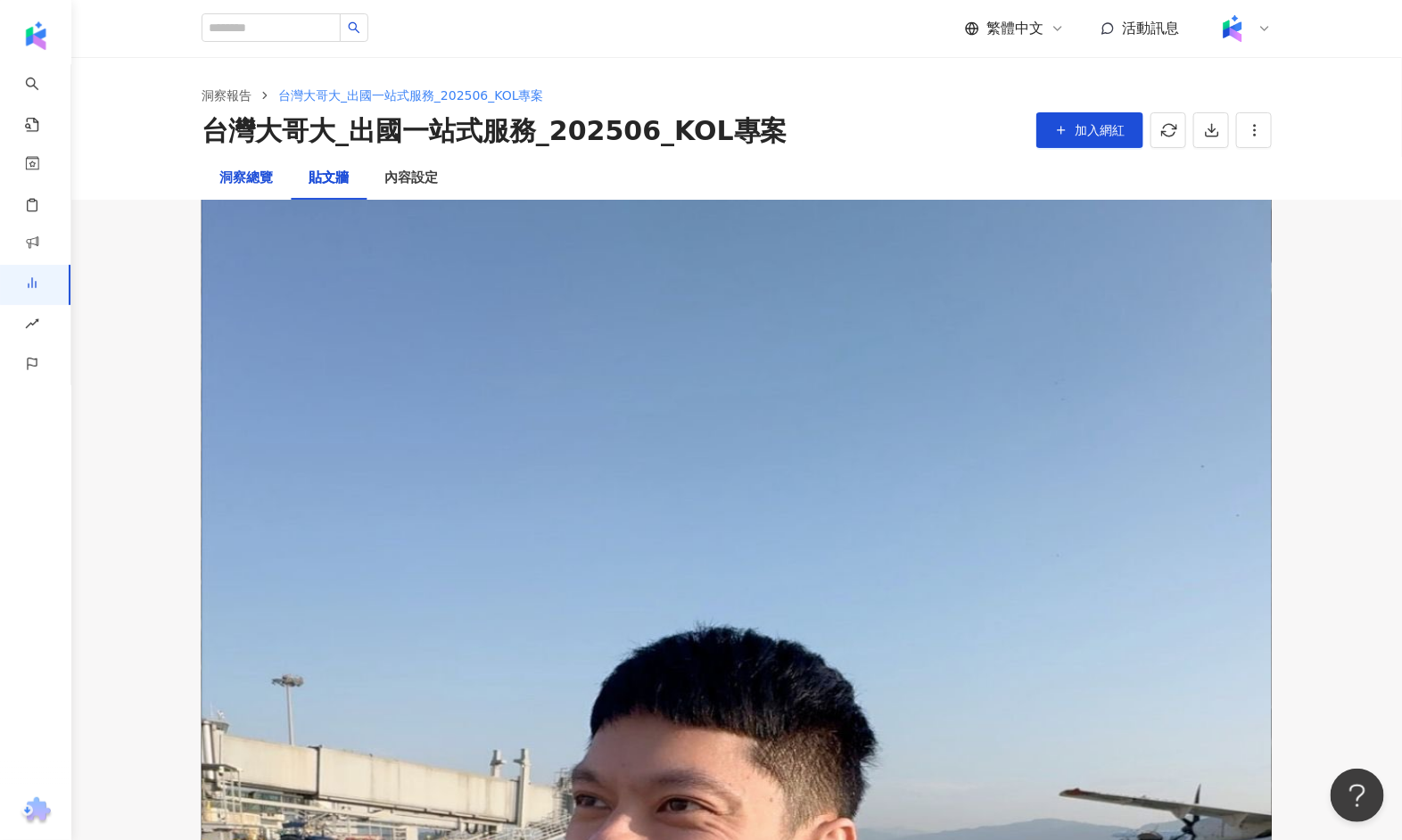
click at [231, 177] on div "洞察總覽" at bounding box center [246, 178] width 54 height 21
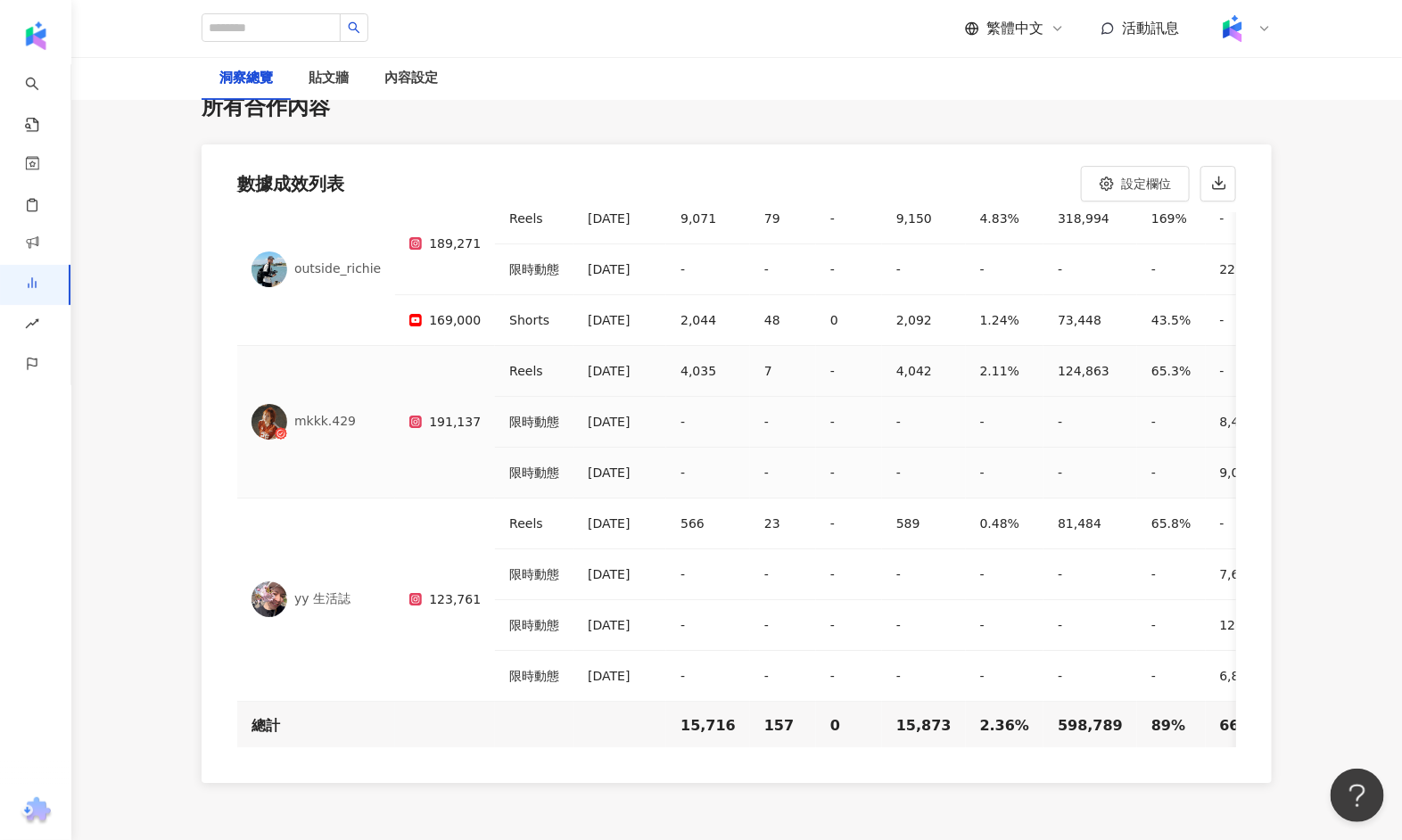
scroll to position [5131, 0]
click at [1104, 183] on icon "button" at bounding box center [1219, 183] width 16 height 16
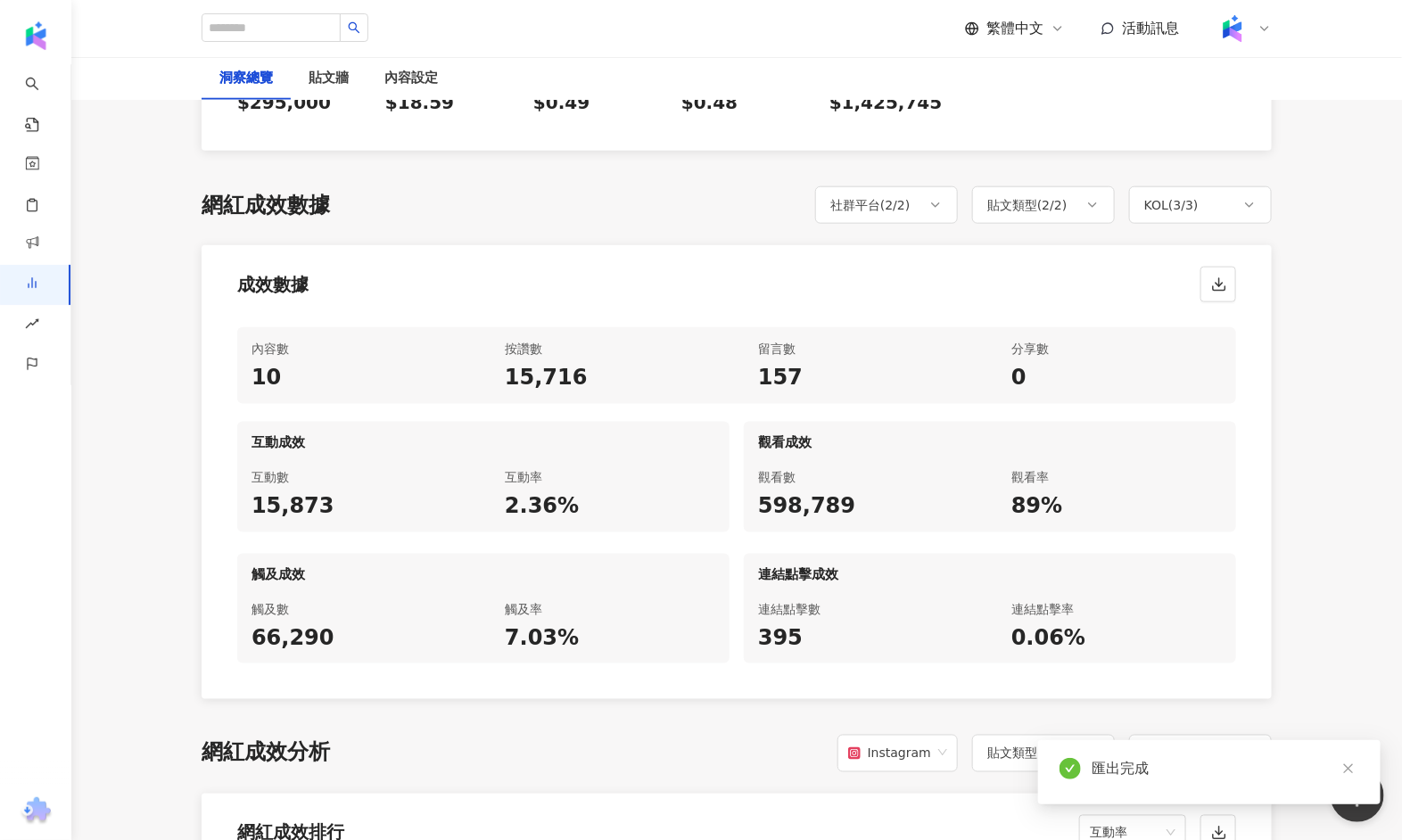
scroll to position [0, 0]
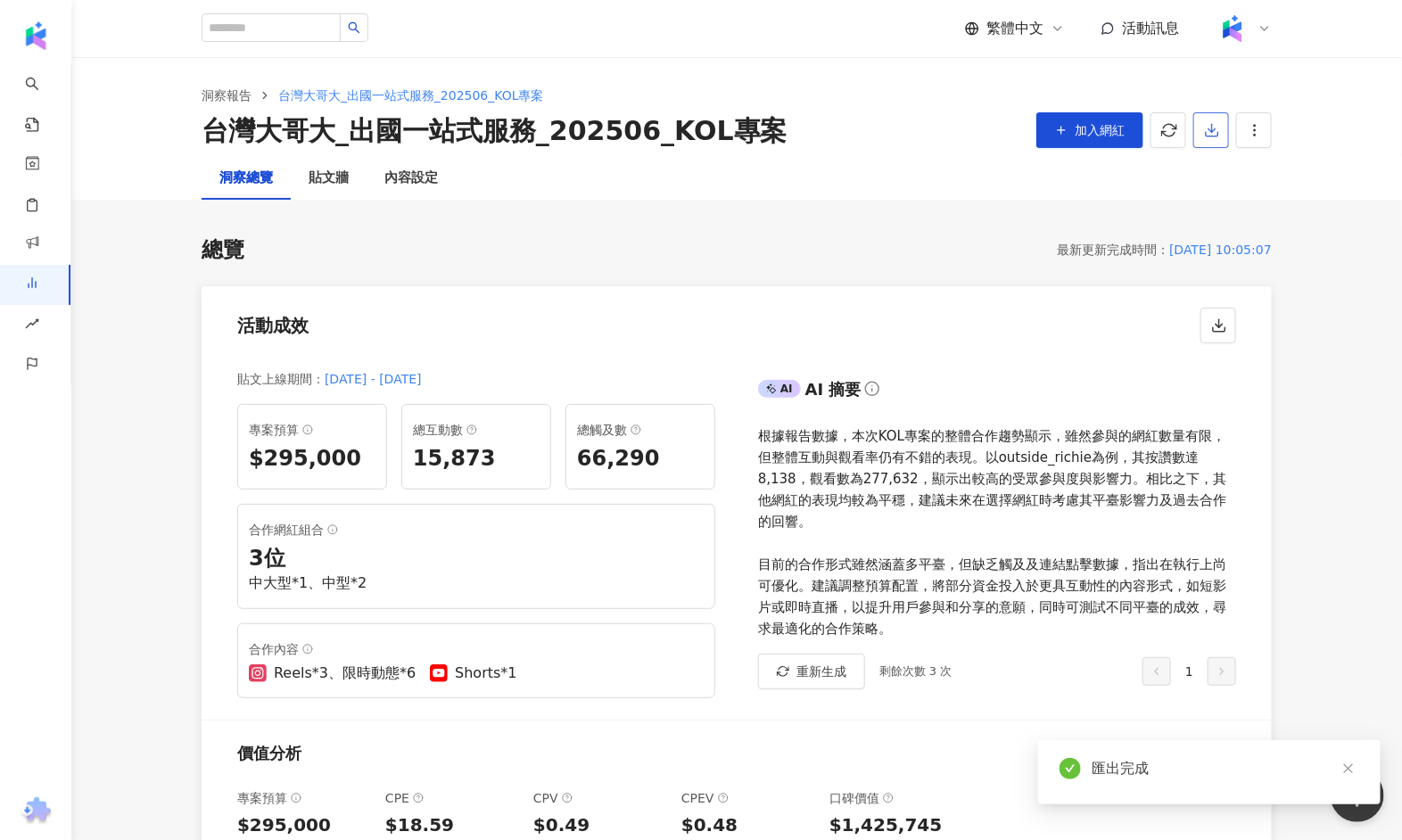
click at [1104, 133] on icon "button" at bounding box center [1212, 130] width 16 height 16
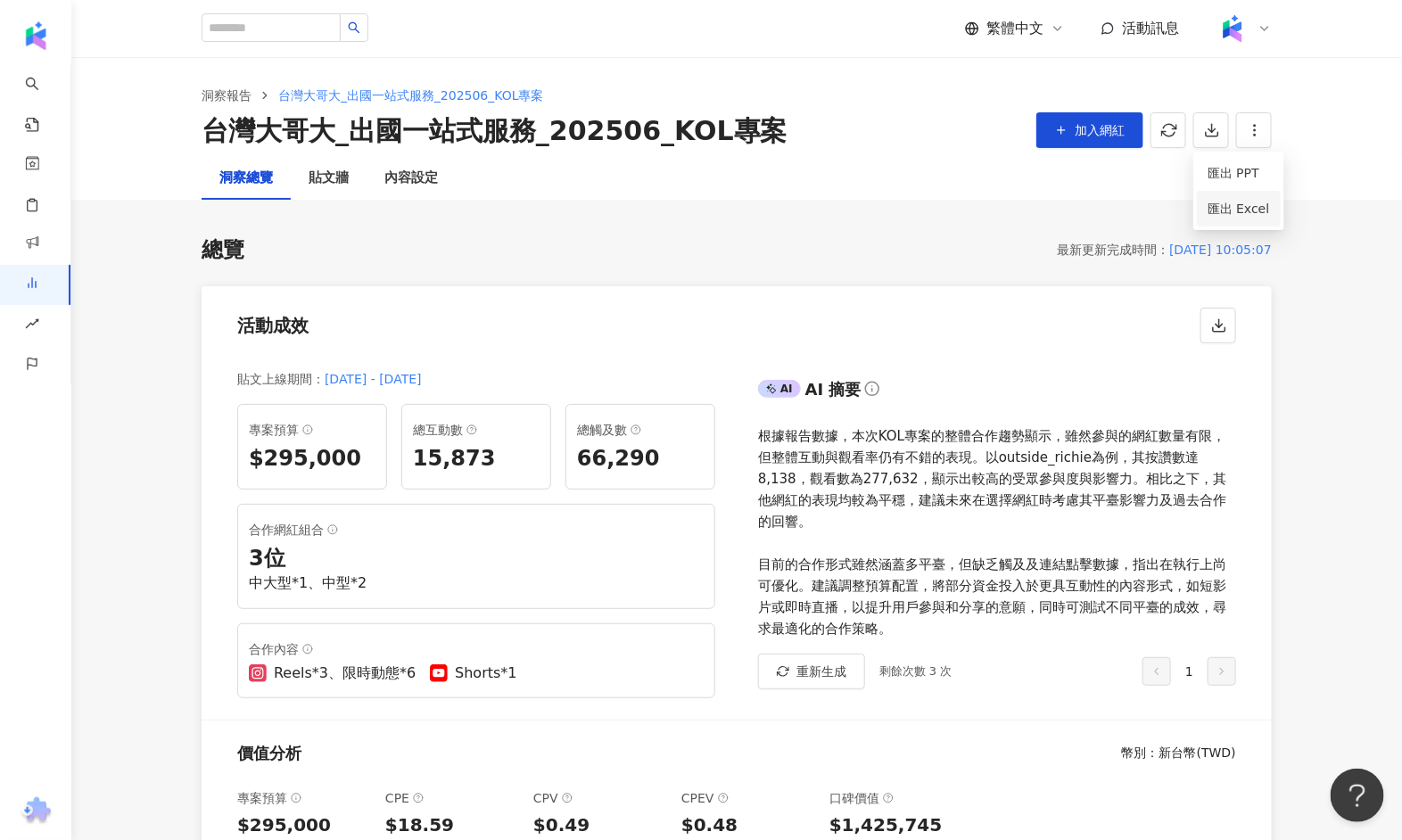
click at [1104, 209] on span "匯出 Excel" at bounding box center [1238, 209] width 62 height 19
click at [407, 174] on div "內容設定" at bounding box center [411, 178] width 54 height 21
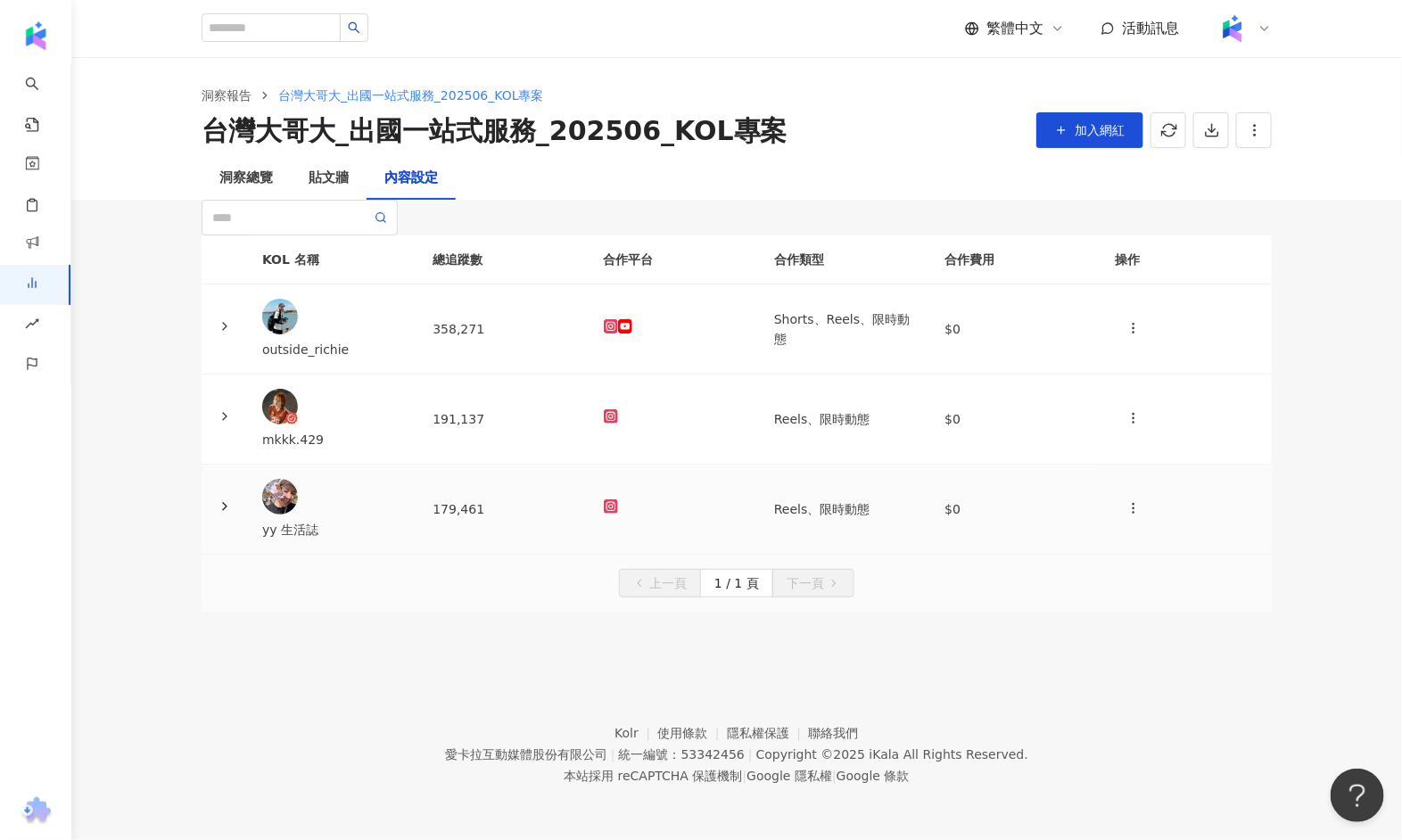
click at [542, 532] on td "179,461" at bounding box center [504, 510] width 171 height 90
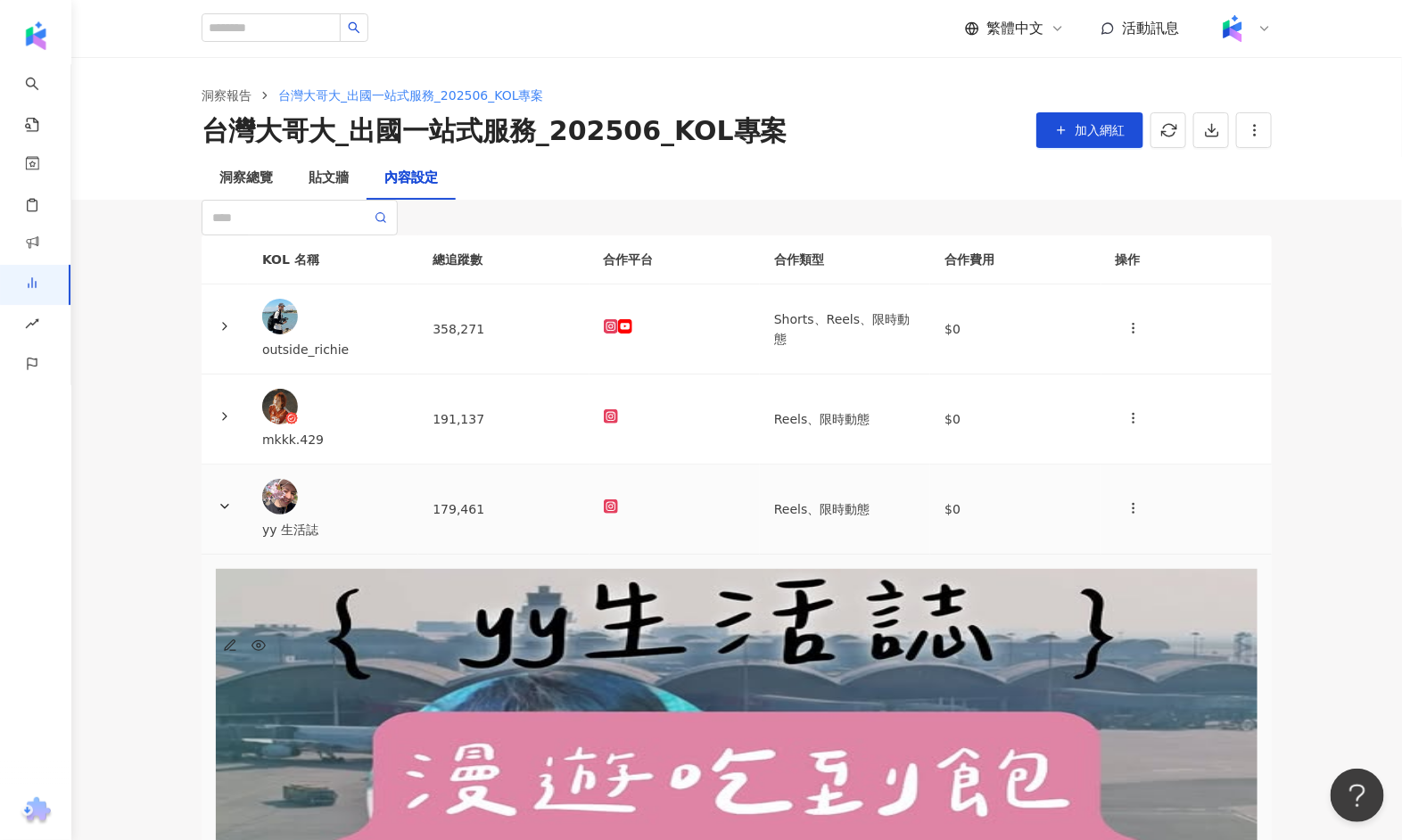
click at [542, 532] on td "179,461" at bounding box center [504, 510] width 171 height 90
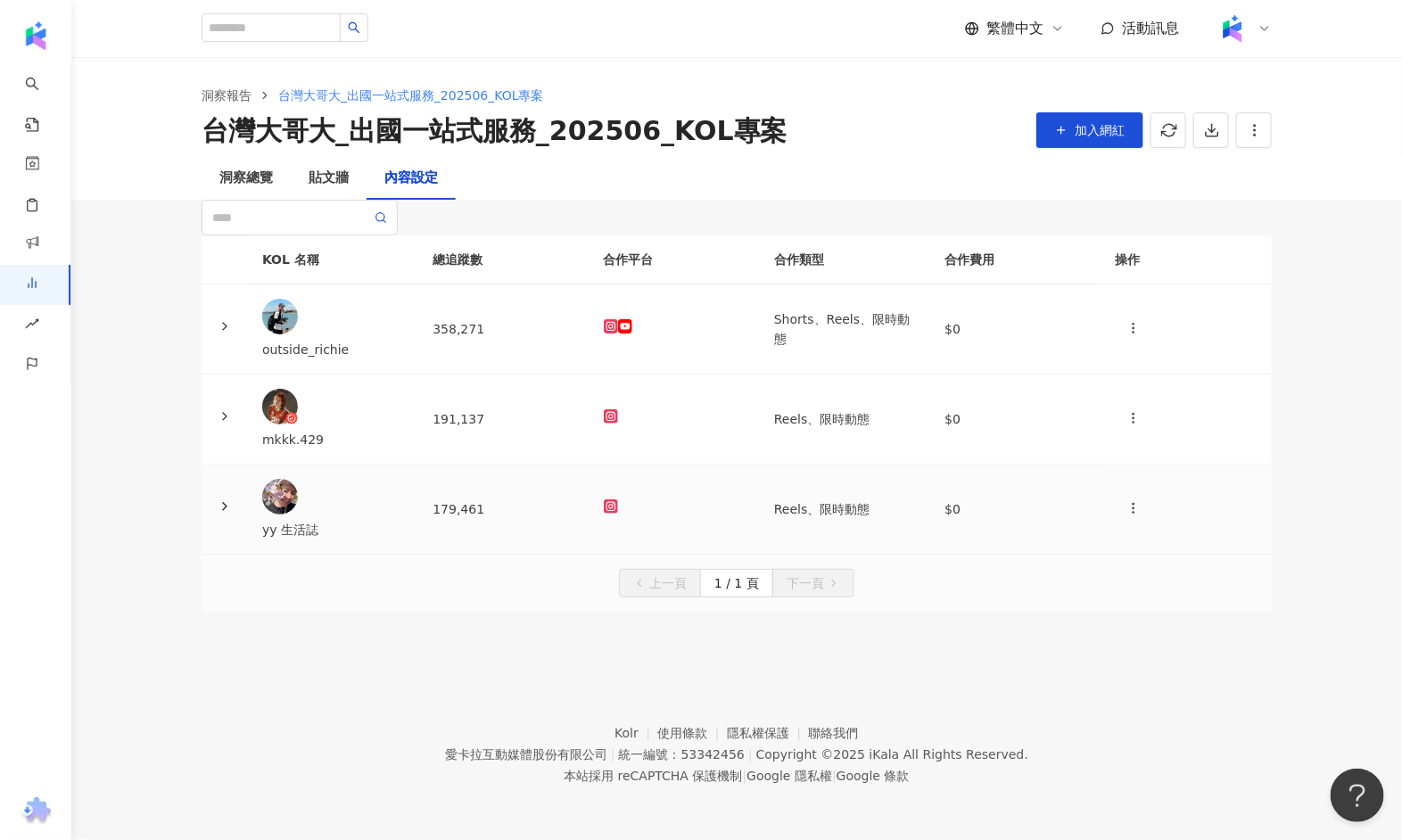
click at [585, 534] on td "179,461" at bounding box center [504, 510] width 171 height 90
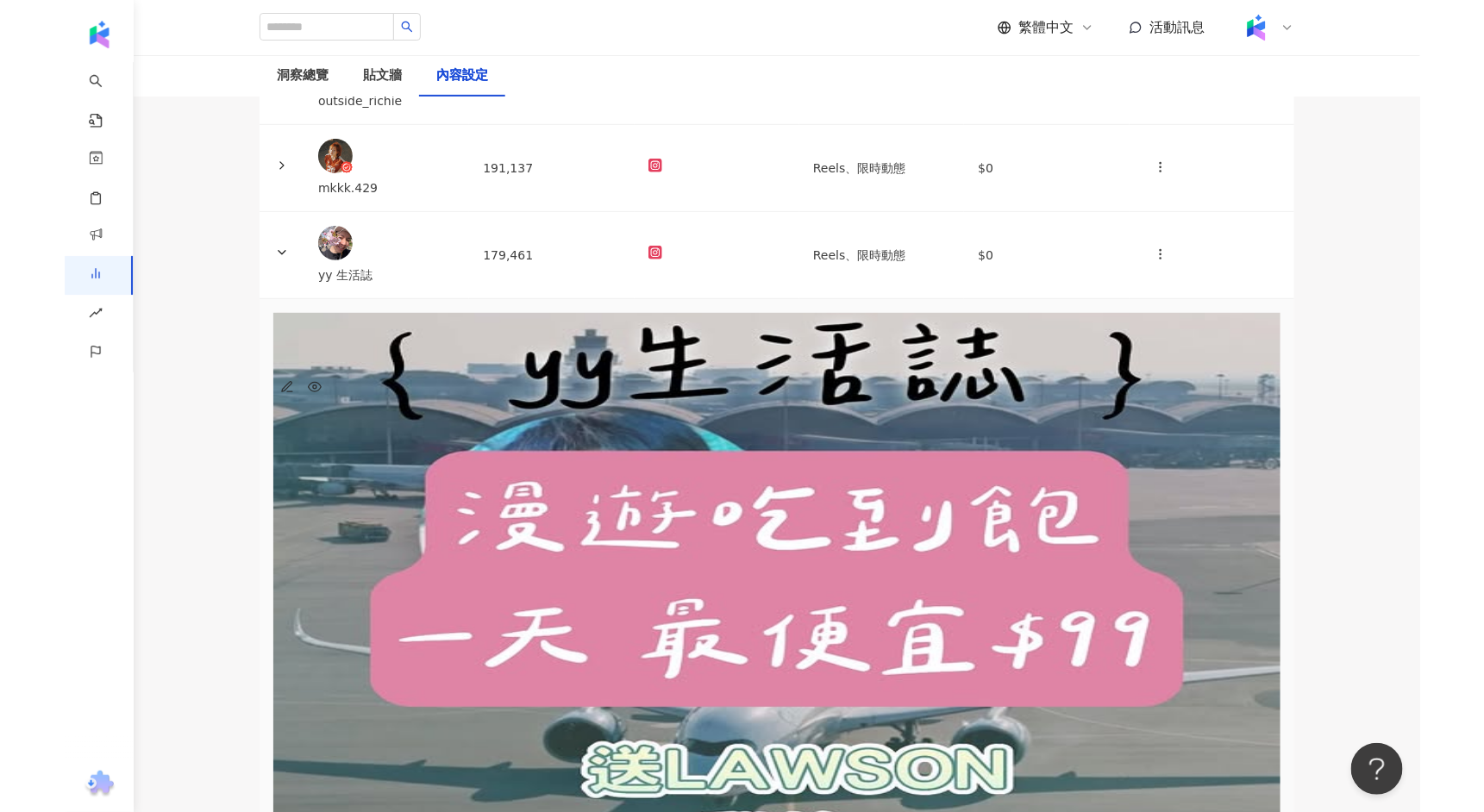
scroll to position [245, 0]
